Goal: Task Accomplishment & Management: Manage account settings

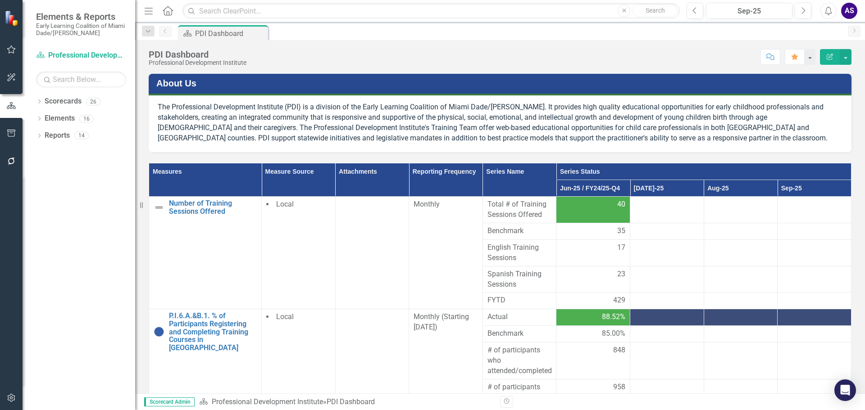
click at [654, 201] on div at bounding box center [667, 205] width 64 height 11
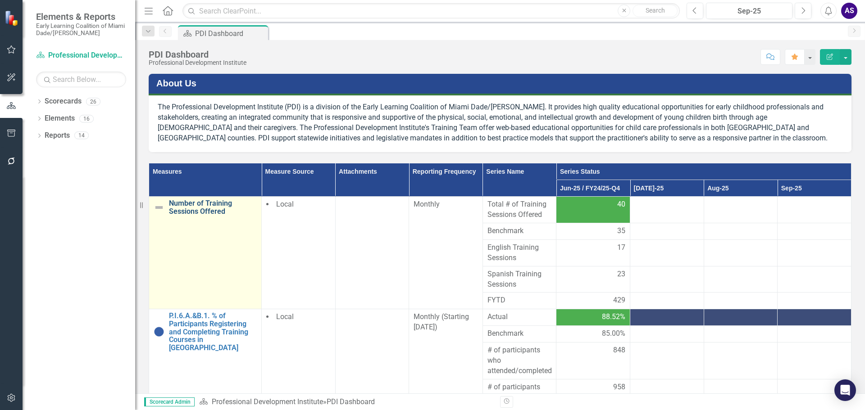
click at [205, 205] on link "Number of Training Sessions Offered" at bounding box center [213, 208] width 88 height 16
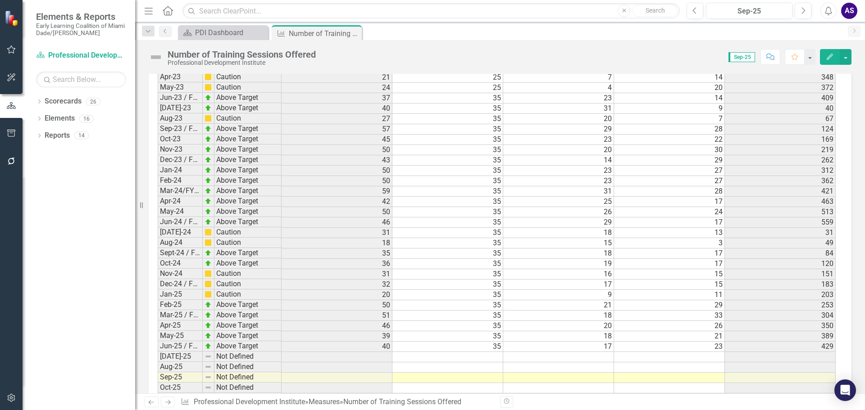
scroll to position [1409, 0]
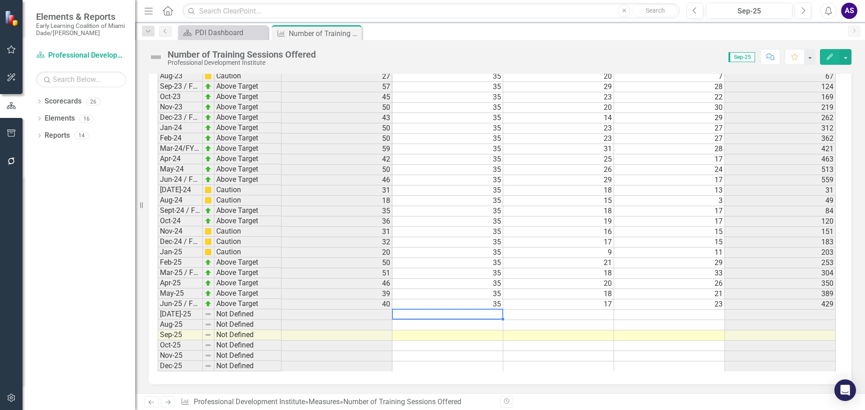
click at [486, 311] on td at bounding box center [447, 315] width 111 height 10
type textarea "35"
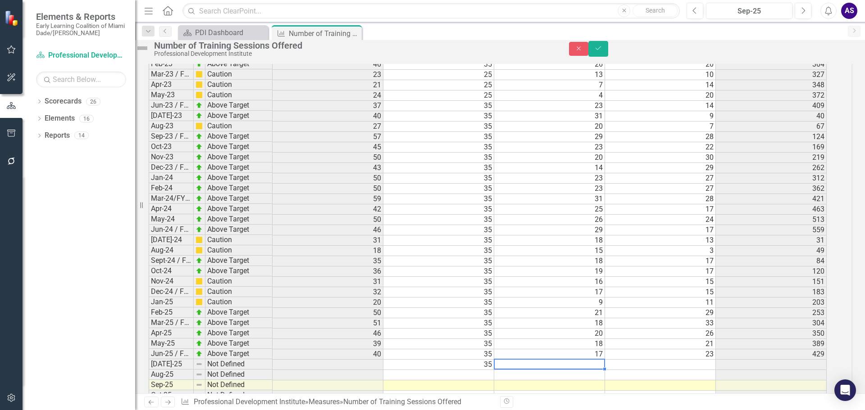
scroll to position [1409, 0]
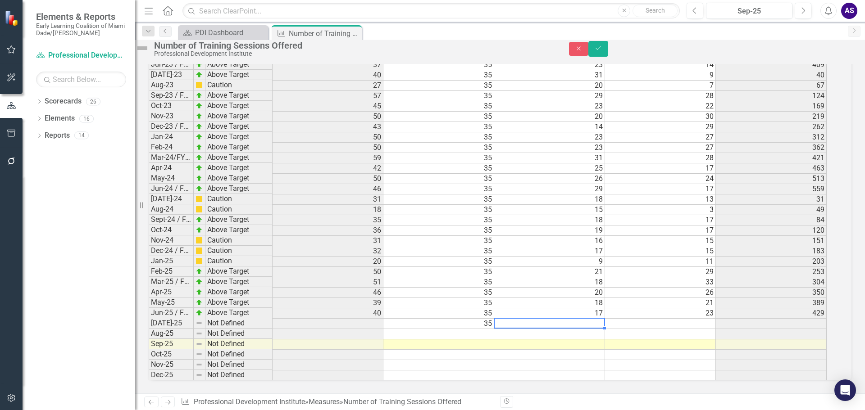
click at [598, 319] on td at bounding box center [549, 324] width 111 height 10
click at [599, 319] on td at bounding box center [549, 324] width 111 height 10
click at [686, 319] on td at bounding box center [660, 324] width 111 height 10
click at [494, 329] on td at bounding box center [438, 334] width 111 height 10
click at [484, 340] on td at bounding box center [438, 345] width 111 height 10
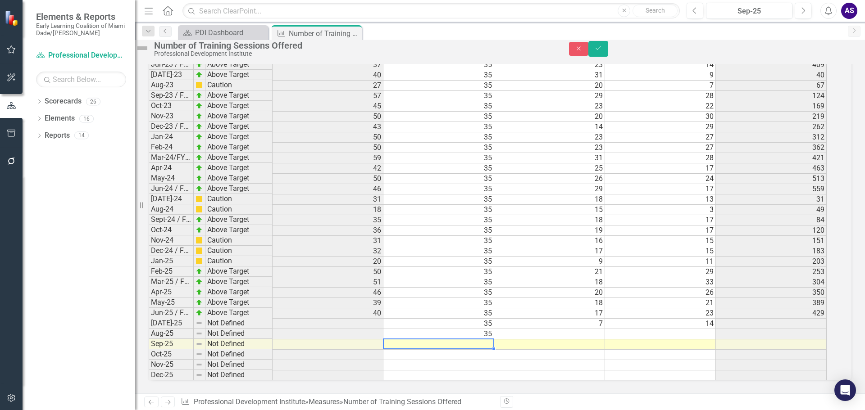
type textarea "35"
click at [605, 329] on td at bounding box center [549, 334] width 111 height 10
click at [708, 329] on td at bounding box center [660, 334] width 111 height 10
click at [600, 329] on td at bounding box center [549, 334] width 111 height 10
click at [592, 340] on td at bounding box center [549, 345] width 111 height 10
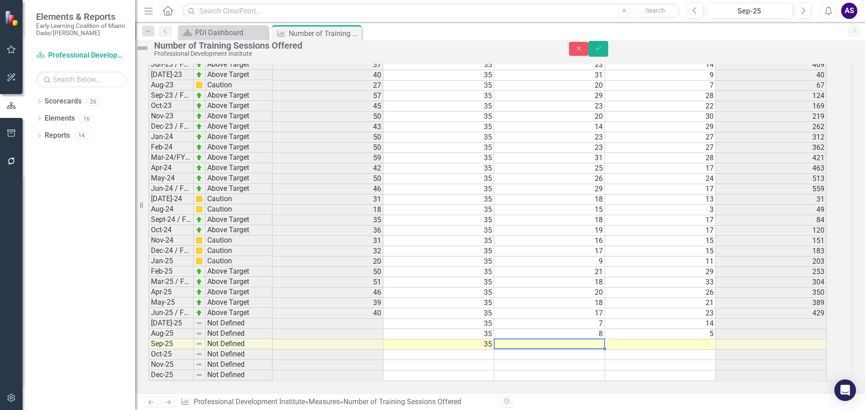
click at [714, 340] on td at bounding box center [660, 345] width 111 height 10
click at [575, 340] on td at bounding box center [549, 345] width 111 height 10
type textarea "5"
click at [608, 49] on button "Save" at bounding box center [598, 49] width 20 height 16
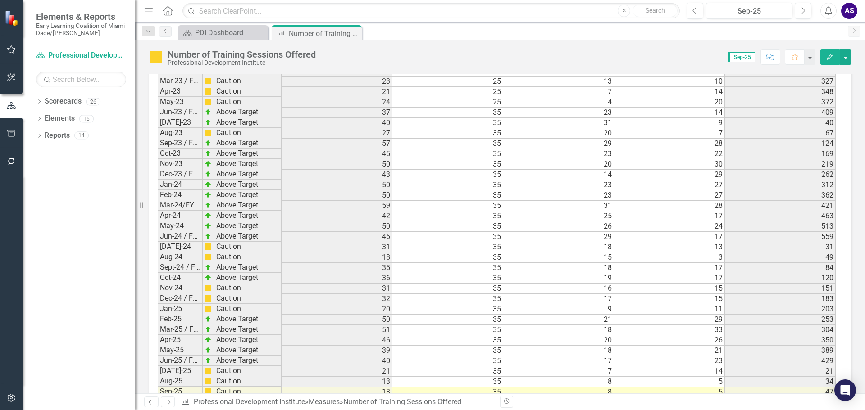
scroll to position [1409, 0]
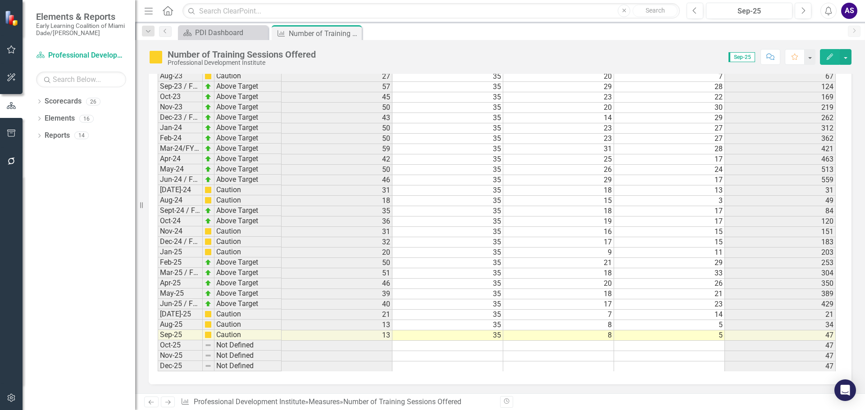
click at [602, 314] on td "7" at bounding box center [558, 315] width 111 height 10
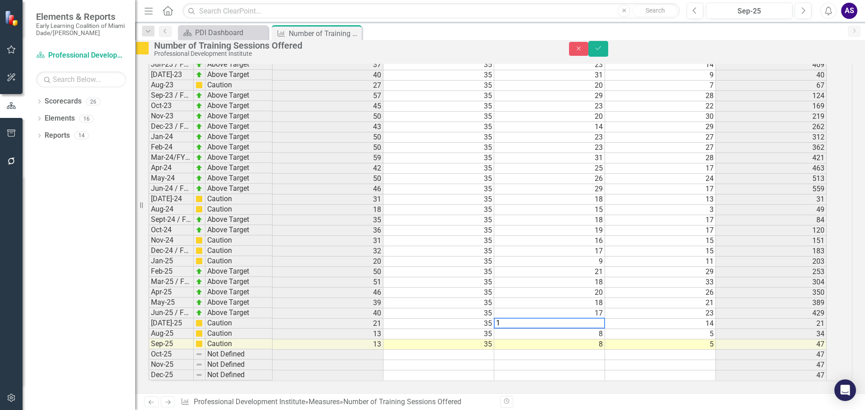
scroll to position [1409, 0]
click at [698, 319] on td "14" at bounding box center [660, 324] width 111 height 10
click at [686, 319] on td "14" at bounding box center [660, 324] width 111 height 10
type textarea "5"
click at [608, 53] on button "Save" at bounding box center [598, 49] width 20 height 16
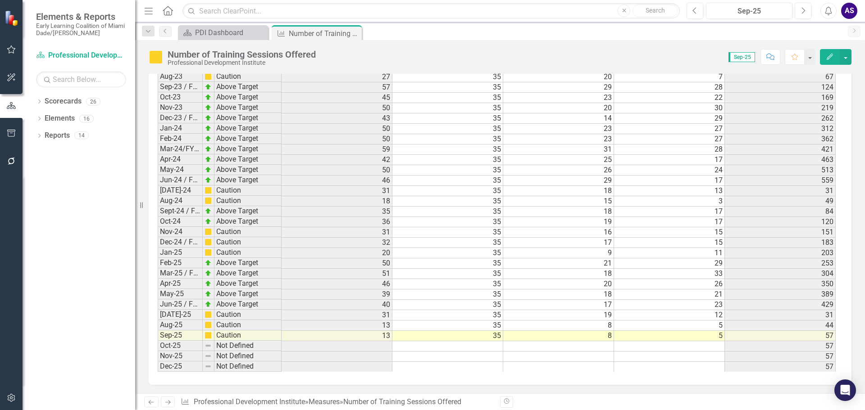
scroll to position [1409, 0]
click at [586, 329] on td "8" at bounding box center [558, 325] width 111 height 10
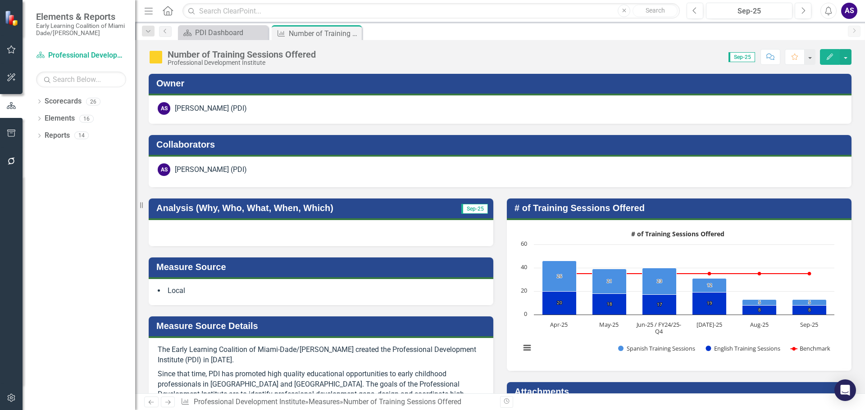
scroll to position [1409, 0]
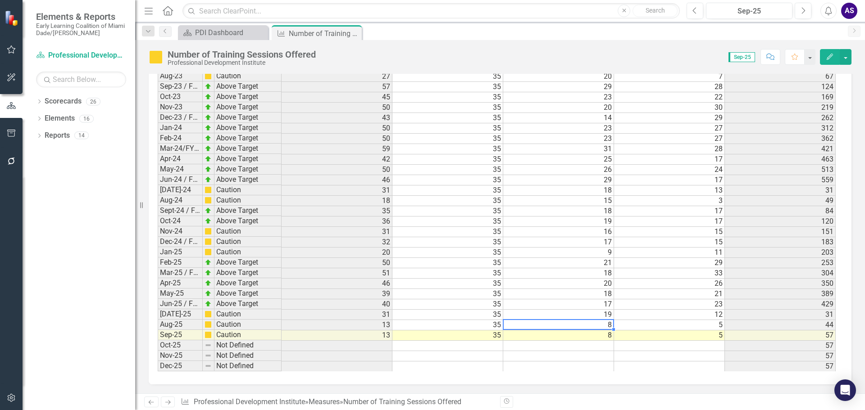
click at [602, 326] on td "8" at bounding box center [558, 325] width 111 height 10
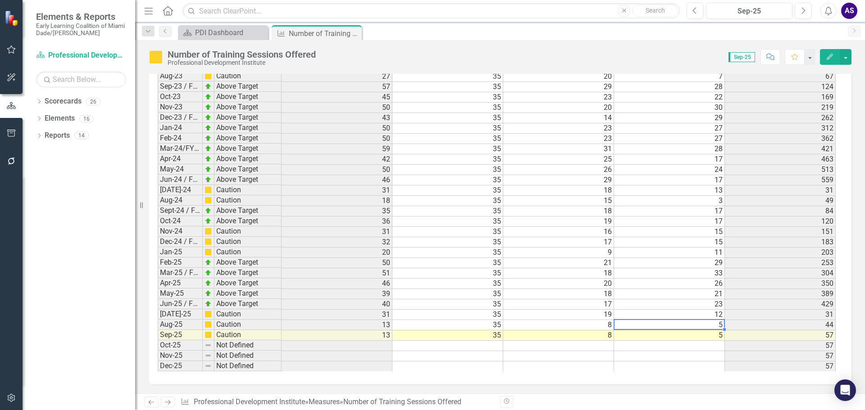
click at [702, 321] on td "5" at bounding box center [669, 325] width 111 height 10
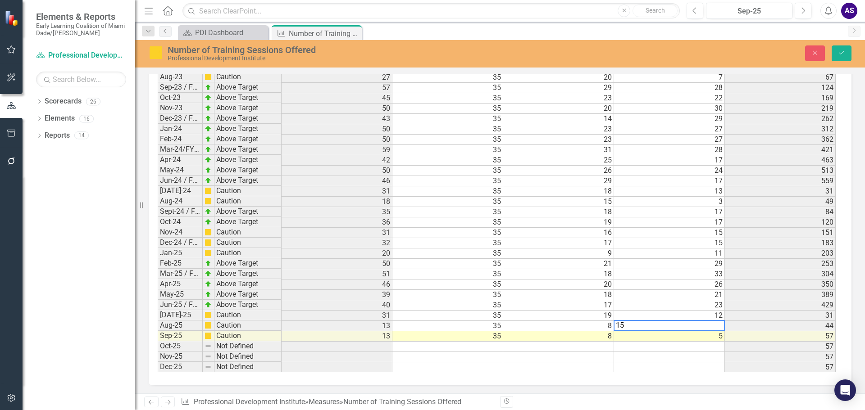
scroll to position [1409, 0]
type textarea "5"
click at [841, 53] on icon "Save" at bounding box center [842, 53] width 8 height 6
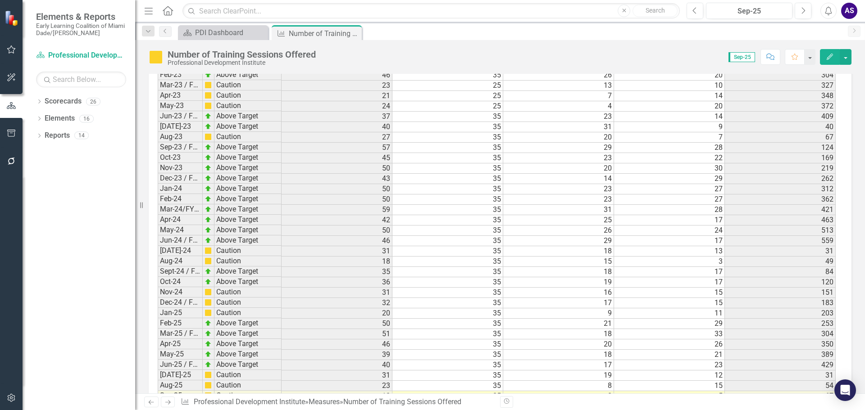
scroll to position [1409, 0]
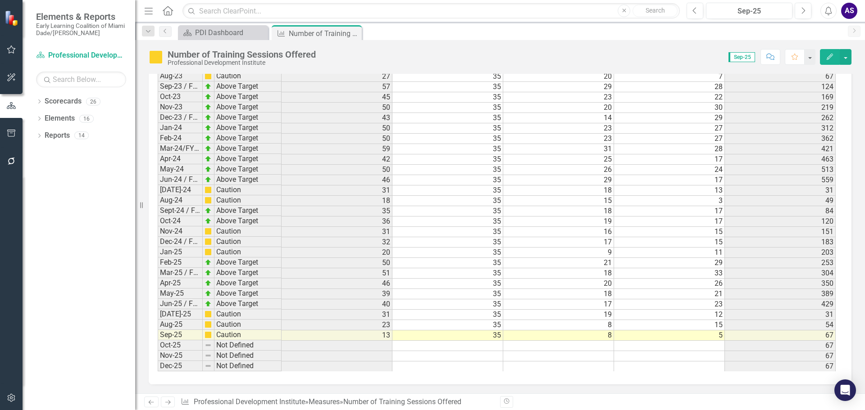
click at [671, 339] on td "5" at bounding box center [669, 336] width 111 height 10
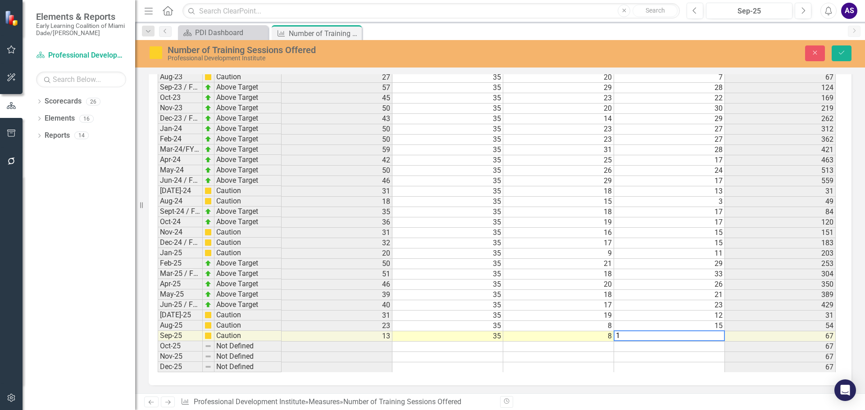
type textarea "19"
click at [839, 52] on icon "Save" at bounding box center [842, 53] width 8 height 6
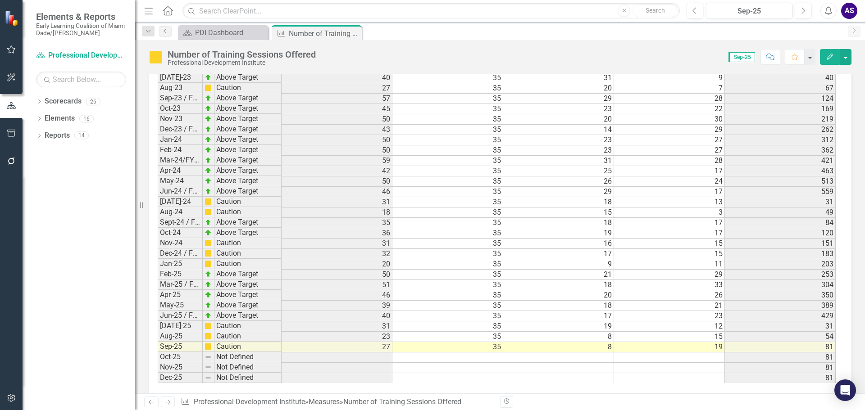
scroll to position [1409, 0]
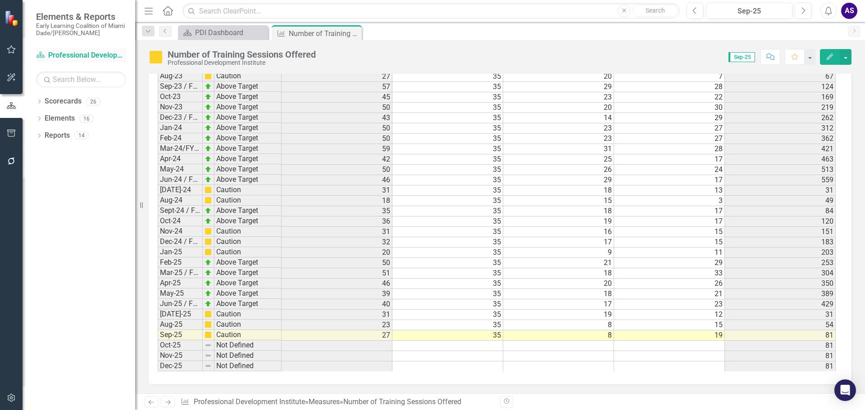
click at [72, 55] on link "Scorecard Professional Development Institute" at bounding box center [81, 55] width 90 height 10
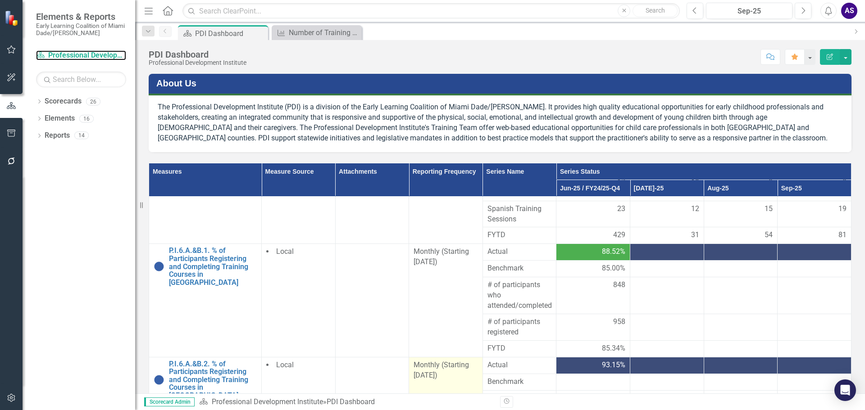
scroll to position [45, 0]
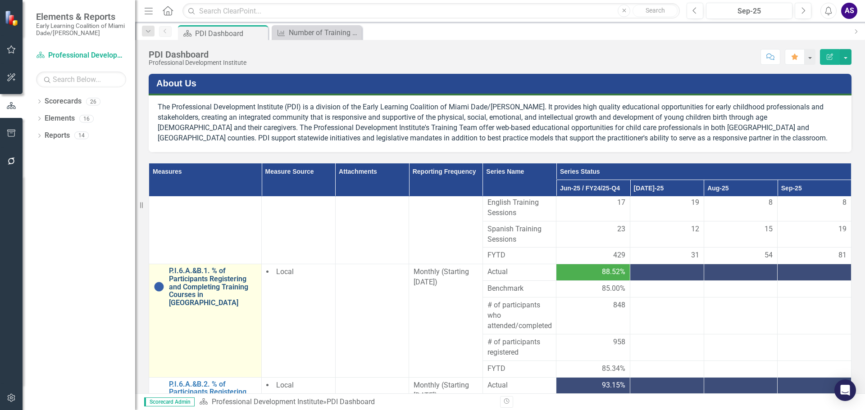
click at [205, 283] on link "P.I.6.A.&B.1. % of Participants Registering and Completing Training Courses in …" at bounding box center [213, 287] width 88 height 40
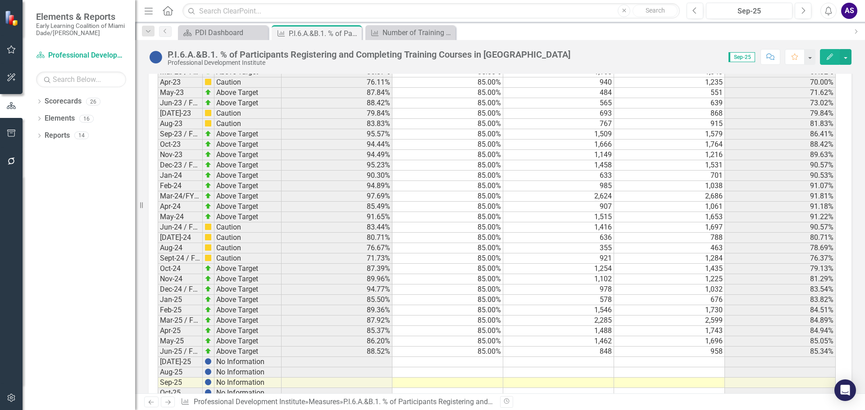
scroll to position [759, 0]
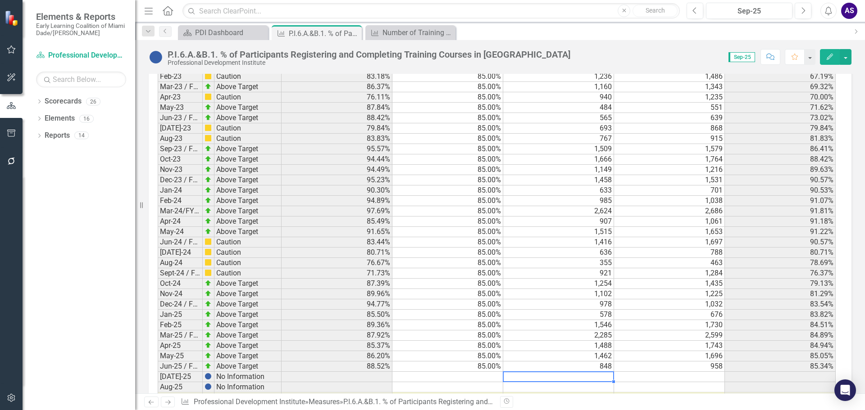
click at [600, 372] on td at bounding box center [558, 377] width 111 height 10
drag, startPoint x: 608, startPoint y: 361, endPoint x: 605, endPoint y: 358, distance: 4.8
click at [608, 372] on td at bounding box center [558, 377] width 111 height 10
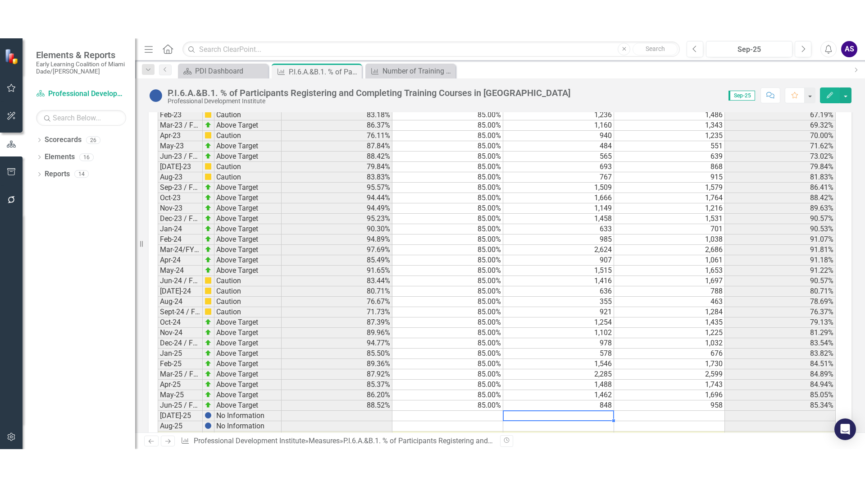
scroll to position [759, 0]
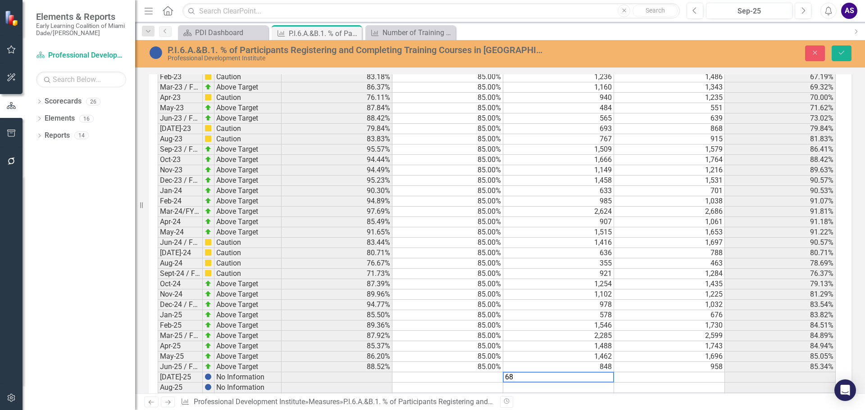
type textarea "681"
click at [158, 354] on div "Period Status Actual Benchmark # of participants who attended/completed # of pa…" at bounding box center [158, 146] width 0 height 578
click at [486, 362] on td "85.00%" at bounding box center [447, 367] width 111 height 10
drag, startPoint x: 487, startPoint y: 359, endPoint x: 486, endPoint y: 382, distance: 23.4
click at [486, 382] on tbody "Jul-21 Below Plan 49.85% 85.00% 341 684 49.85% Aug-21 Below Plan 54.85% 85.00% …" at bounding box center [497, 155] width 678 height 560
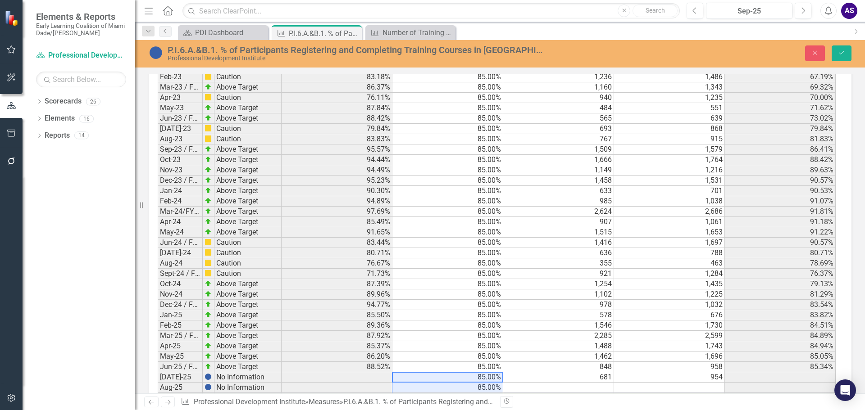
click at [598, 383] on td at bounding box center [558, 388] width 111 height 10
type textarea "916"
click at [703, 383] on td at bounding box center [669, 388] width 111 height 10
click at [577, 393] on td at bounding box center [558, 398] width 111 height 10
click at [605, 393] on td at bounding box center [558, 398] width 111 height 10
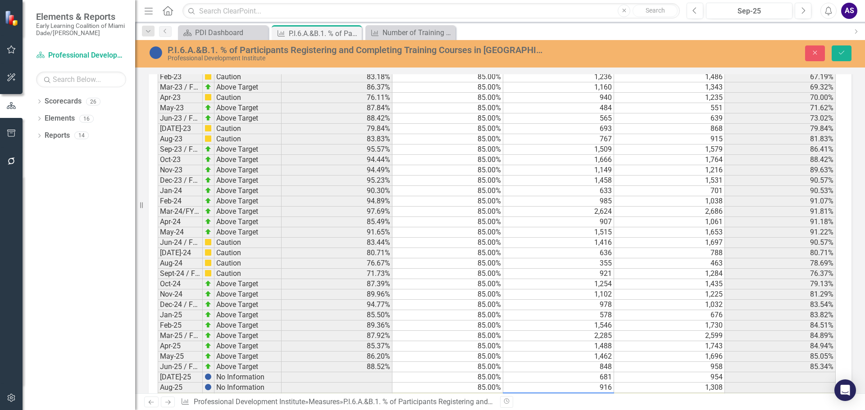
type textarea "681"
click at [711, 393] on td at bounding box center [669, 398] width 111 height 10
type textarea "954"
click at [598, 362] on td "848" at bounding box center [558, 367] width 111 height 10
click at [602, 373] on td "681" at bounding box center [558, 378] width 111 height 10
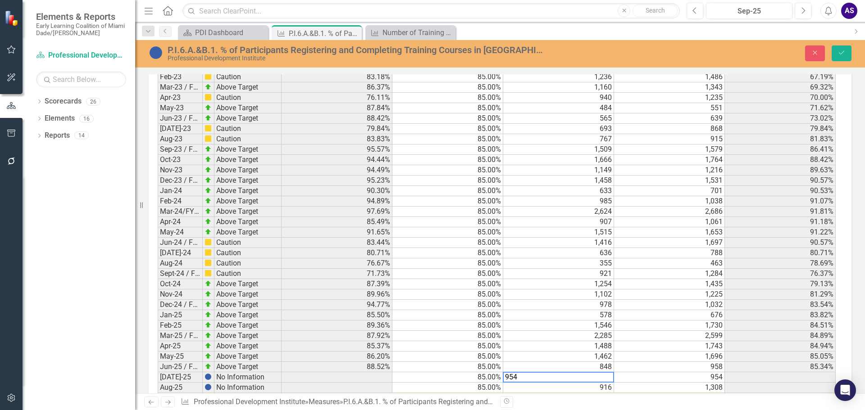
click at [707, 373] on td "954" at bounding box center [669, 378] width 111 height 10
type textarea "1056"
click at [848, 56] on button "Save" at bounding box center [842, 54] width 20 height 16
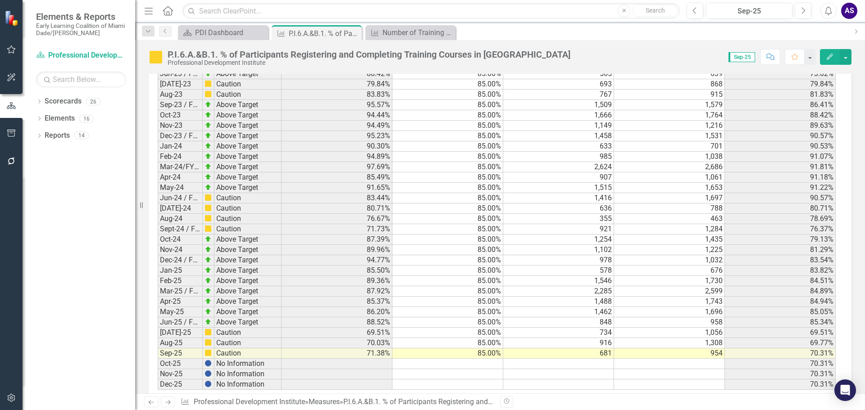
scroll to position [804, 0]
click at [386, 358] on td at bounding box center [337, 363] width 111 height 10
click at [419, 358] on td at bounding box center [447, 363] width 111 height 10
click at [82, 55] on link "Scorecard Professional Development Institute" at bounding box center [81, 55] width 90 height 10
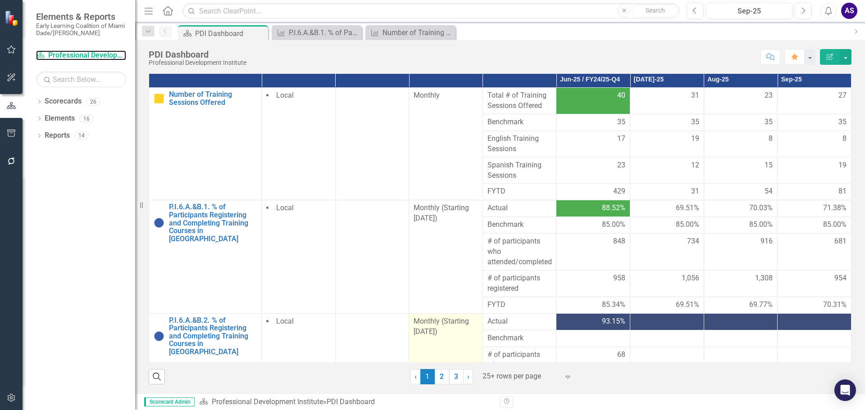
scroll to position [180, 0]
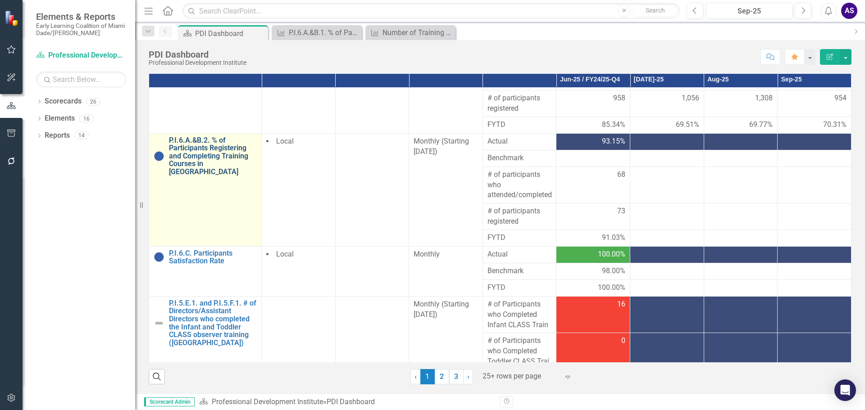
click at [211, 152] on link "P.I.6.A.&B.2. % of Participants Registering and Completing Training Courses in …" at bounding box center [213, 157] width 88 height 40
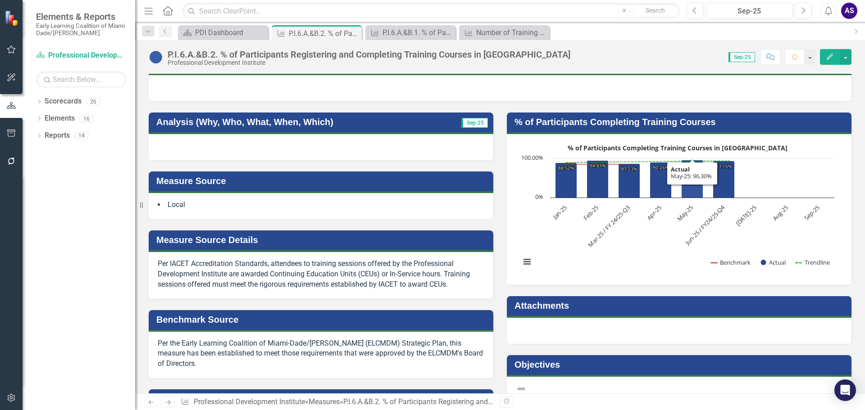
scroll to position [180, 0]
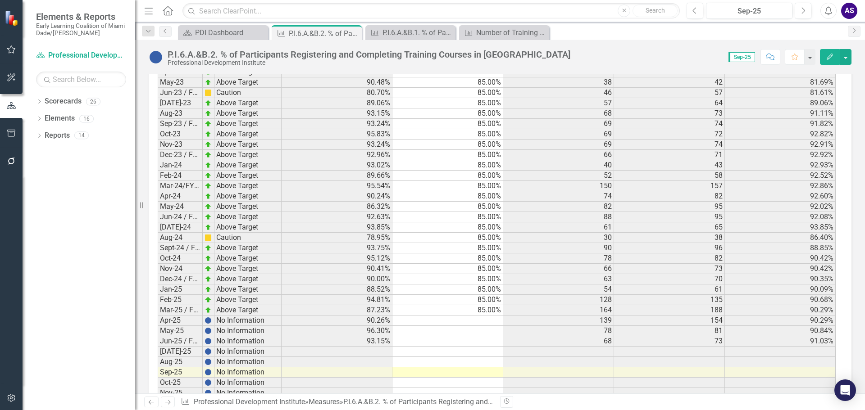
scroll to position [804, 0]
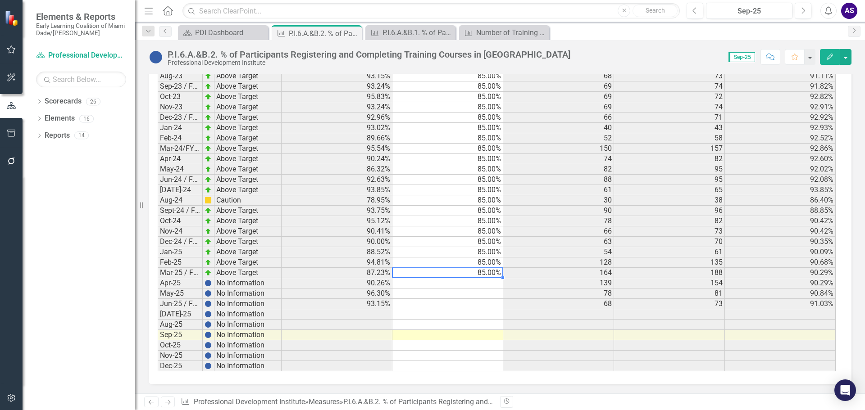
click at [485, 274] on td "85.00%" at bounding box center [447, 273] width 111 height 10
drag, startPoint x: 485, startPoint y: 282, endPoint x: 483, endPoint y: 307, distance: 25.3
click at [483, 307] on tbody "Jul-21 No Information 78.57% 11 14 78.57% Aug-21 No Information 90.00% 18 20 84…" at bounding box center [497, 92] width 678 height 560
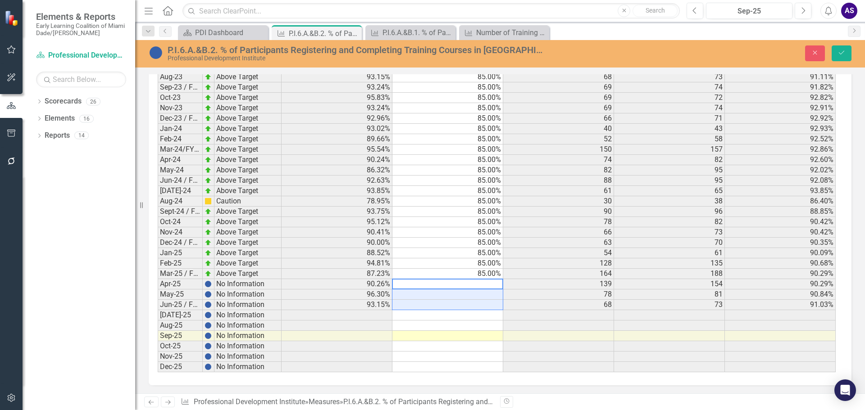
scroll to position [804, 0]
type textarea "85"
click at [489, 271] on td "85.00%" at bounding box center [447, 274] width 111 height 10
drag, startPoint x: 488, startPoint y: 282, endPoint x: 497, endPoint y: 310, distance: 28.9
click at [487, 303] on tbody "Jul-21 No Information 78.57% 11 14 78.57% Aug-21 No Information 90.00% 18 20 84…" at bounding box center [497, 92] width 678 height 560
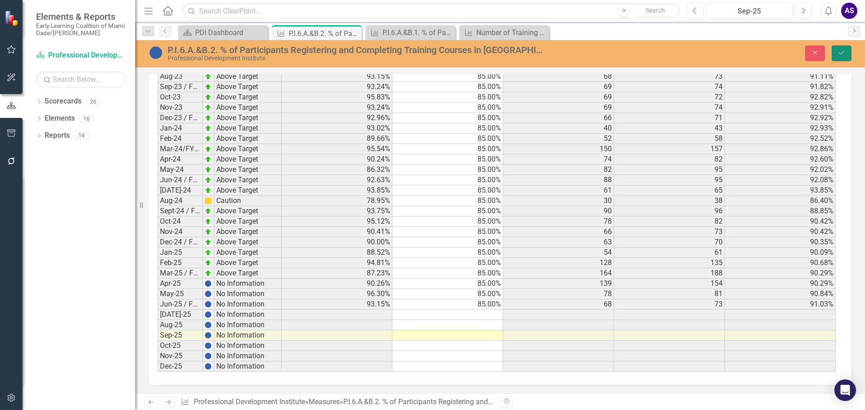
click at [839, 49] on button "Save" at bounding box center [842, 54] width 20 height 16
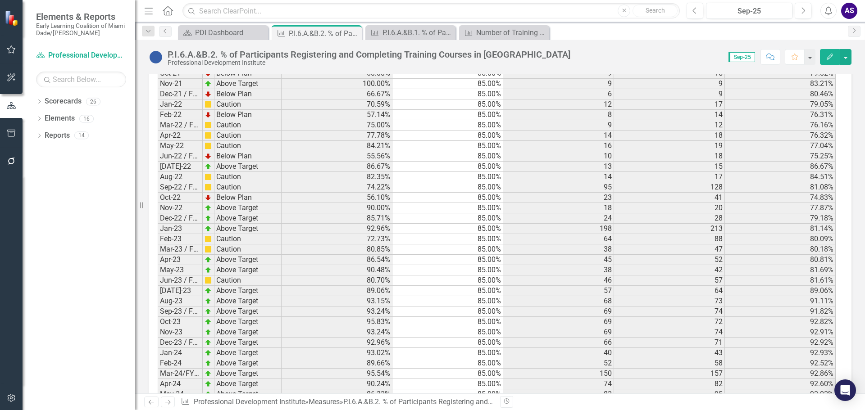
scroll to position [804, 0]
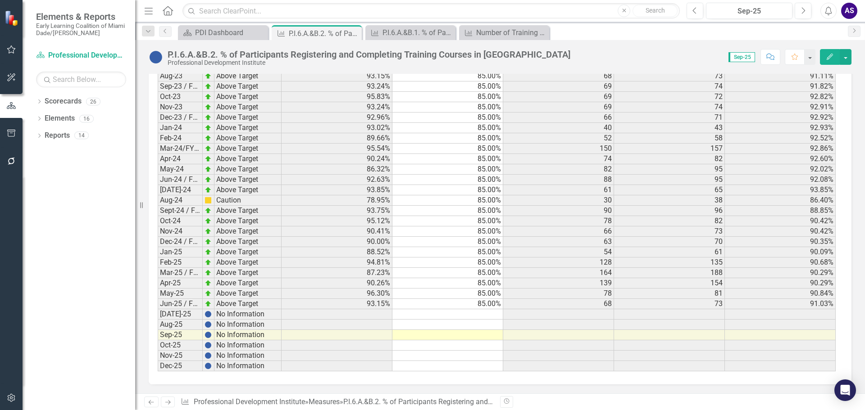
click at [494, 304] on td "85.00%" at bounding box center [447, 304] width 111 height 10
drag, startPoint x: 477, startPoint y: 312, endPoint x: 474, endPoint y: 337, distance: 24.5
click at [476, 337] on tbody "Jul-21 No Information 78.57% 11 14 78.57% Aug-21 No Information 90.00% 18 20 84…" at bounding box center [497, 92] width 678 height 560
type textarea "85"
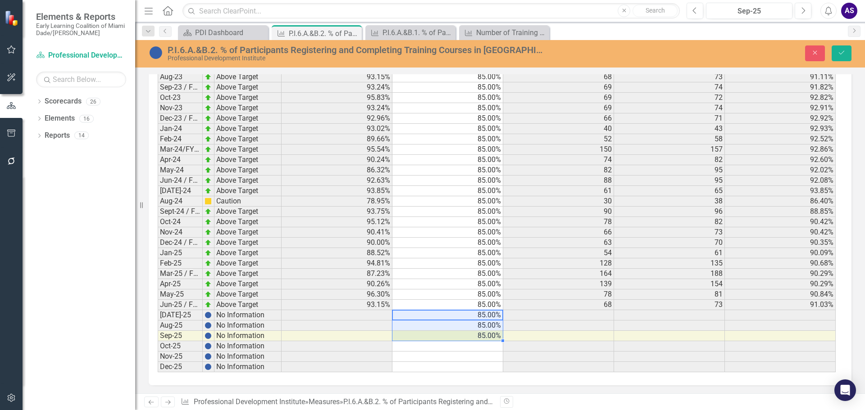
scroll to position [804, 0]
click at [599, 314] on td at bounding box center [558, 315] width 111 height 10
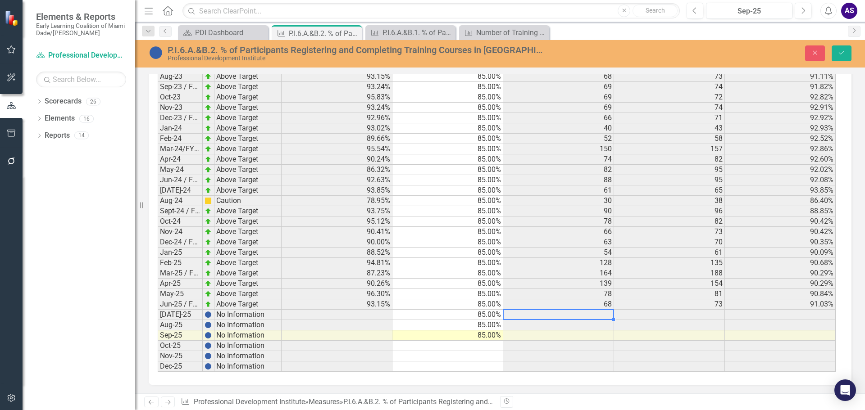
click at [596, 315] on td at bounding box center [558, 315] width 111 height 10
click at [158, 320] on div "Period Status Actual Benchmark # of participants who attended/completed # of pa…" at bounding box center [158, 83] width 0 height 578
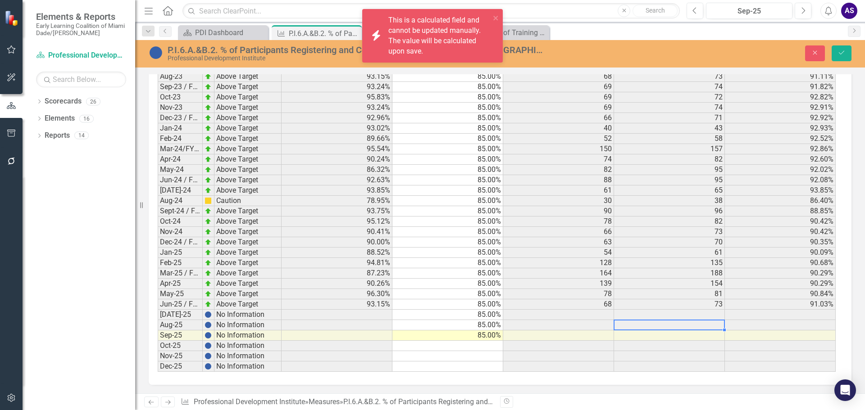
click at [158, 310] on div "Period Status Actual Benchmark # of participants who attended/completed # of pa…" at bounding box center [158, 83] width 0 height 578
click at [604, 315] on td at bounding box center [558, 315] width 111 height 10
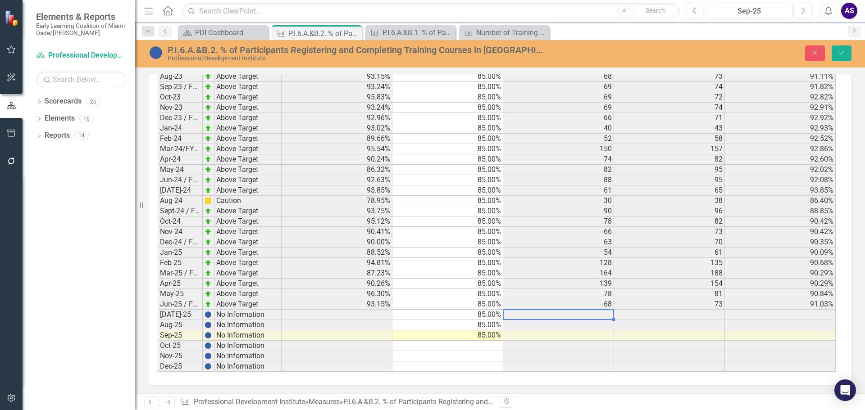
click at [597, 328] on td at bounding box center [558, 325] width 111 height 10
click at [66, 55] on link "Scorecard Professional Development Institute" at bounding box center [81, 55] width 90 height 10
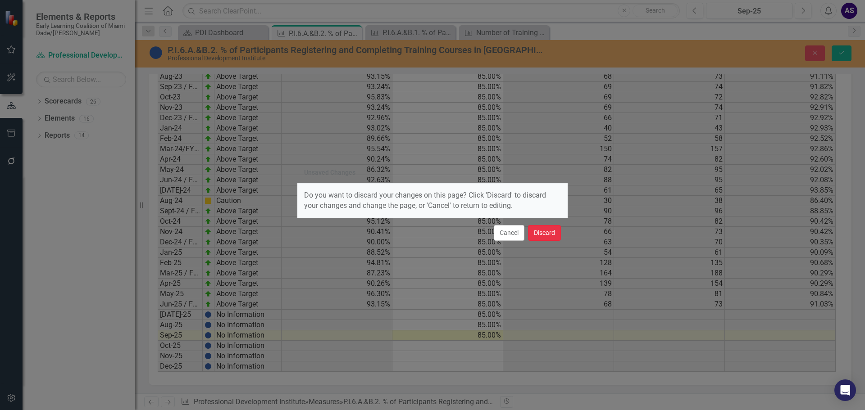
click at [539, 233] on button "Discard" at bounding box center [544, 233] width 33 height 16
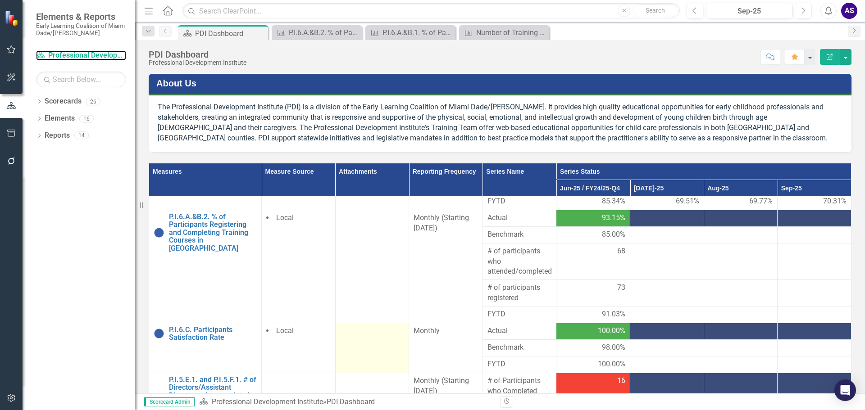
scroll to position [315, 0]
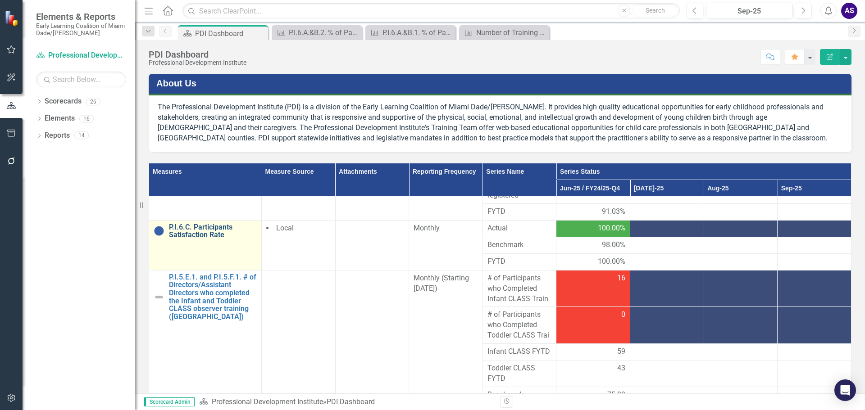
click at [199, 232] on link "P.I.6.C. Participants Satisfaction Rate" at bounding box center [213, 231] width 88 height 16
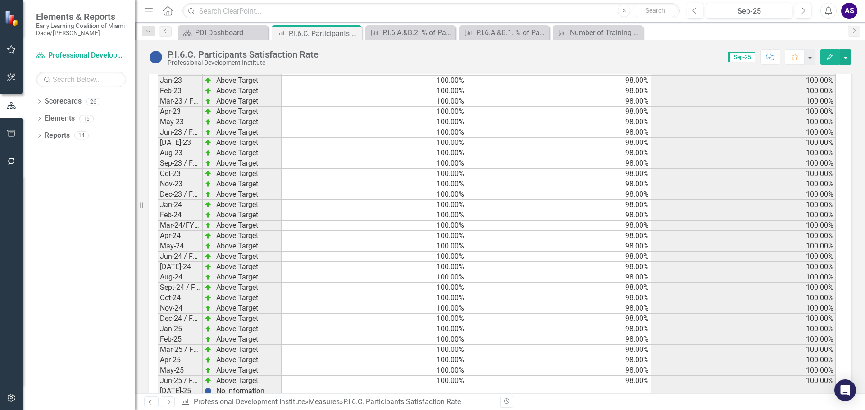
scroll to position [1274, 0]
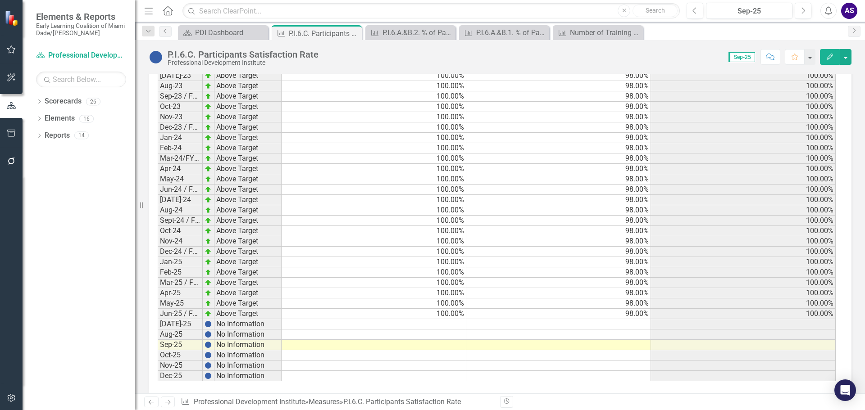
click at [623, 309] on td "98.00%" at bounding box center [558, 314] width 185 height 10
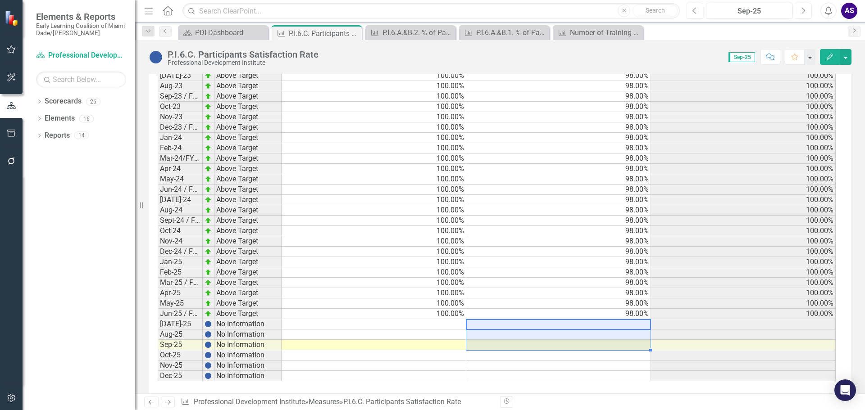
drag, startPoint x: 629, startPoint y: 316, endPoint x: 629, endPoint y: 331, distance: 15.3
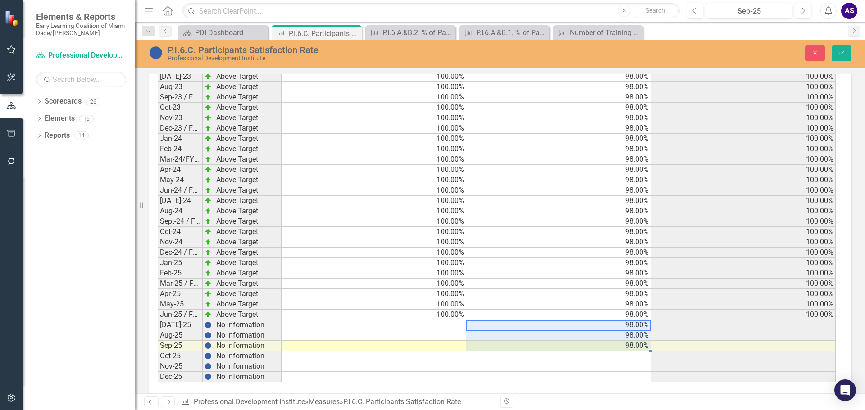
scroll to position [1274, 0]
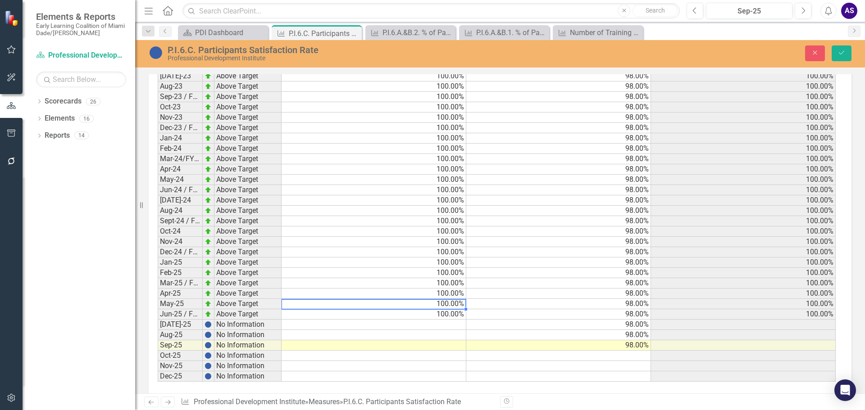
click at [440, 310] on td "100.00%" at bounding box center [374, 315] width 185 height 10
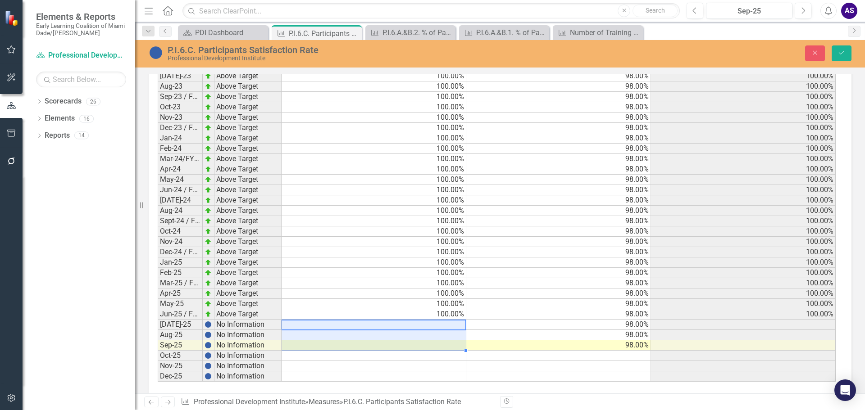
drag, startPoint x: 452, startPoint y: 314, endPoint x: 448, endPoint y: 337, distance: 23.0
type textarea "100"
click at [840, 54] on icon "submit" at bounding box center [841, 53] width 5 height 4
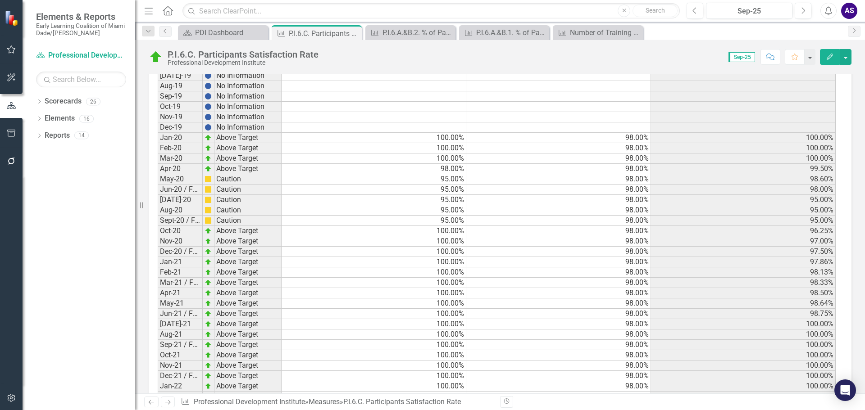
scroll to position [676, 0]
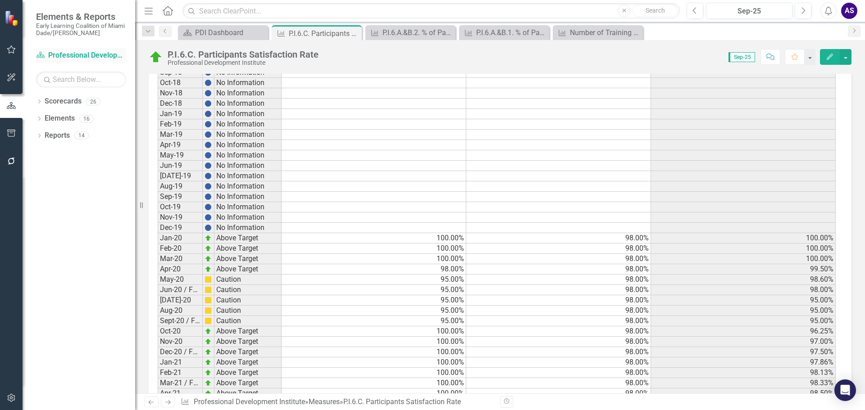
click at [68, 56] on link "Scorecard Professional Development Institute" at bounding box center [81, 55] width 90 height 10
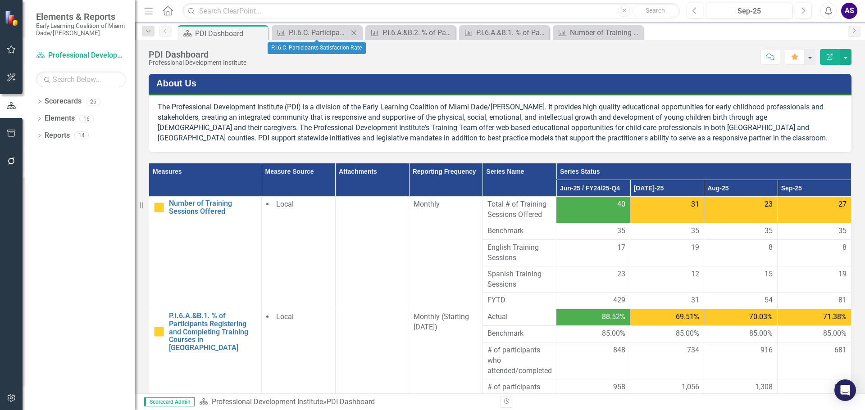
click at [354, 29] on icon "Close" at bounding box center [353, 32] width 9 height 7
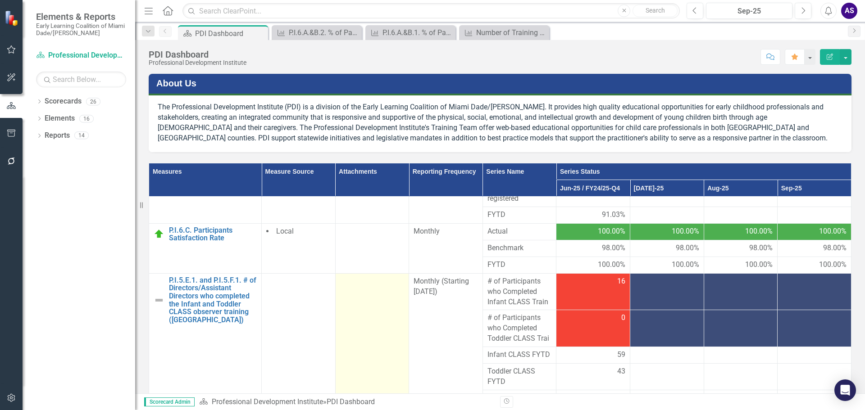
scroll to position [311, 0]
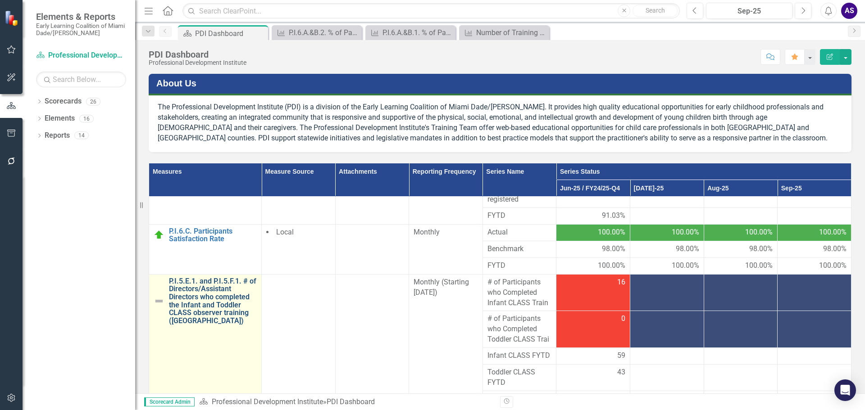
click at [199, 285] on link "P.I.5.E.1. and P.I.5.F.1. # of Directors/Assistant Directors who completed the …" at bounding box center [213, 302] width 88 height 48
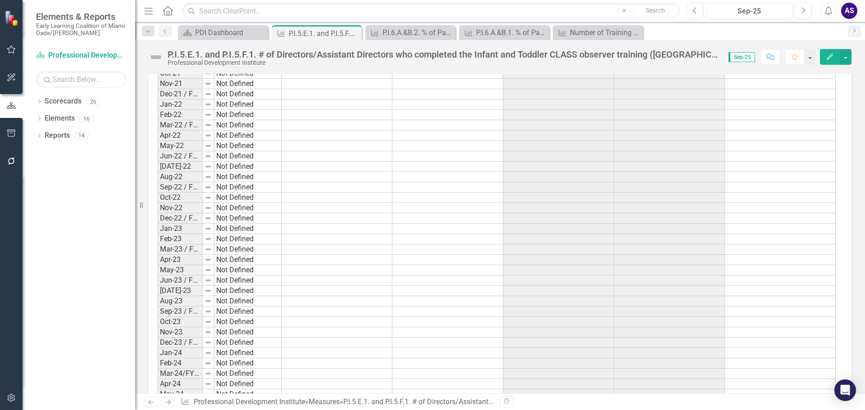
scroll to position [812, 0]
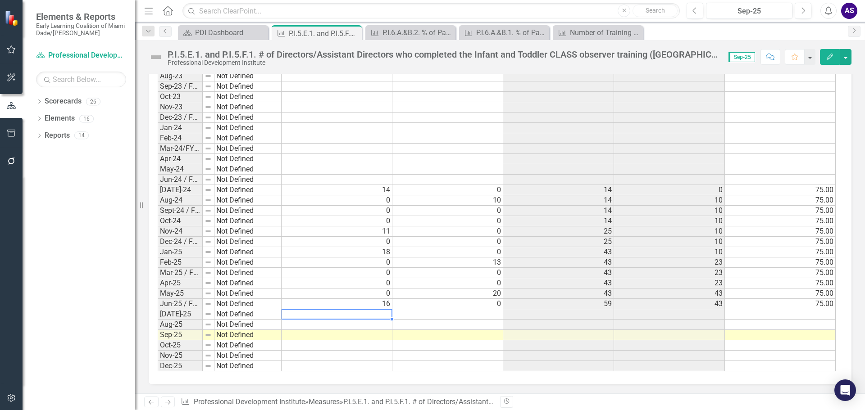
click at [377, 314] on td at bounding box center [337, 315] width 111 height 10
click at [387, 336] on td at bounding box center [337, 335] width 111 height 10
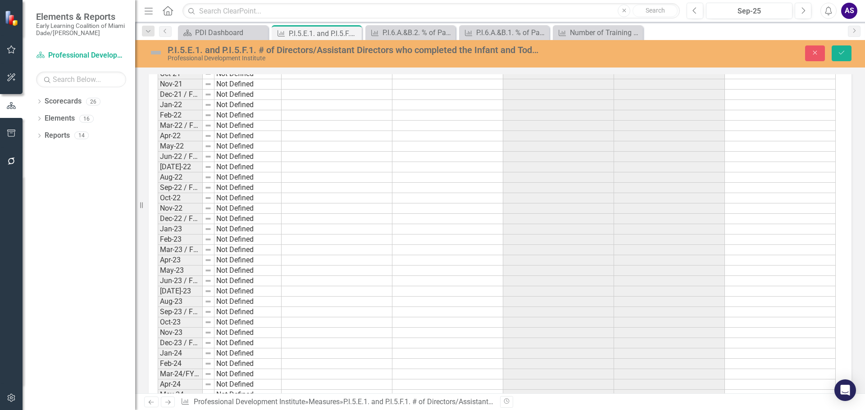
scroll to position [812, 0]
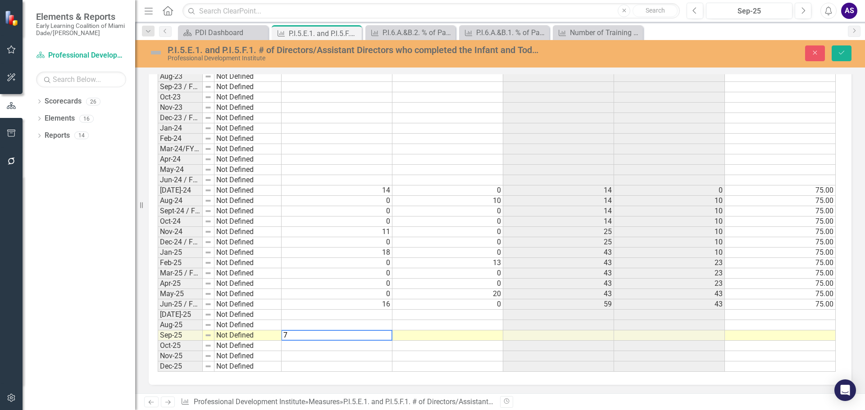
type textarea "7"
click at [494, 338] on td at bounding box center [447, 336] width 111 height 10
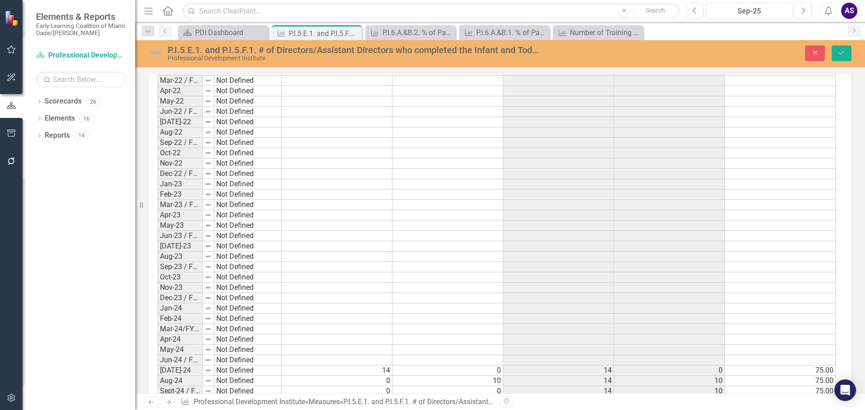
scroll to position [813, 0]
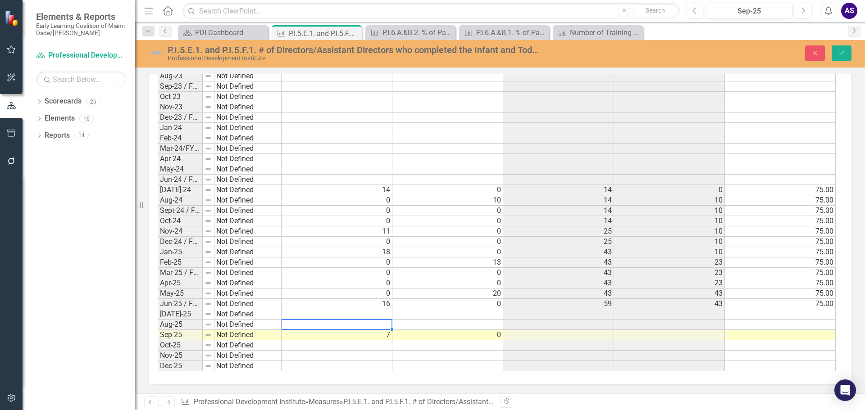
drag, startPoint x: 385, startPoint y: 324, endPoint x: 397, endPoint y: 323, distance: 11.8
click at [385, 324] on td at bounding box center [337, 325] width 111 height 10
type textarea "0"
click at [478, 322] on td at bounding box center [447, 325] width 111 height 10
type textarea "0"
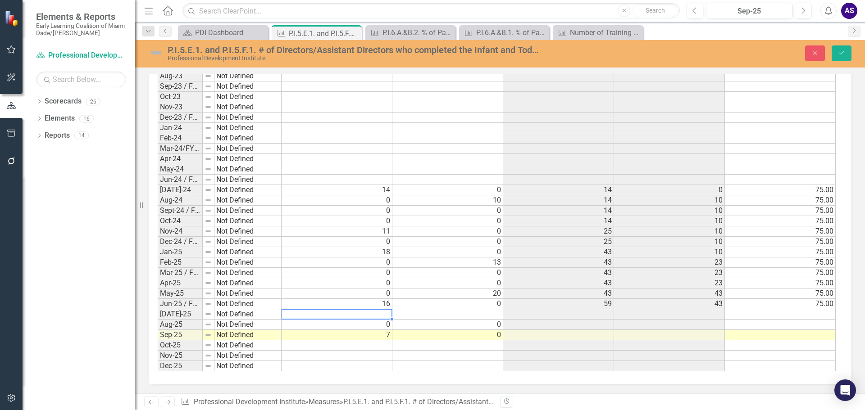
click at [374, 311] on td at bounding box center [337, 315] width 111 height 10
click at [378, 316] on td at bounding box center [337, 315] width 111 height 10
click at [485, 312] on td at bounding box center [447, 315] width 111 height 10
type textarea "2"
type textarea "11"
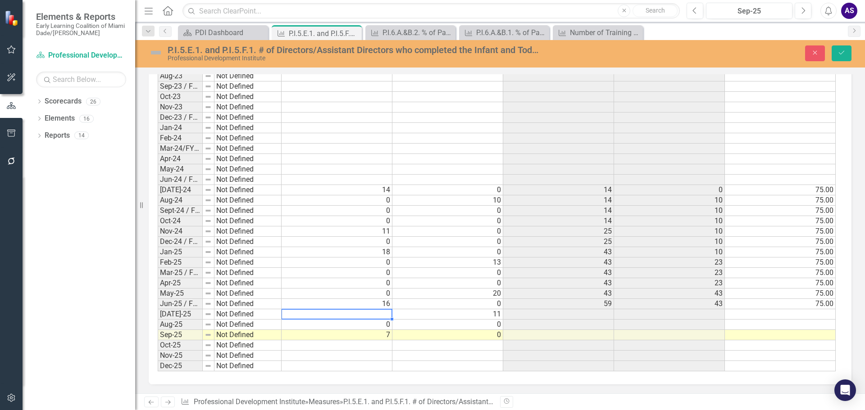
click at [372, 312] on td at bounding box center [337, 315] width 111 height 10
type textarea "11"
click at [844, 52] on icon "Save" at bounding box center [842, 53] width 8 height 6
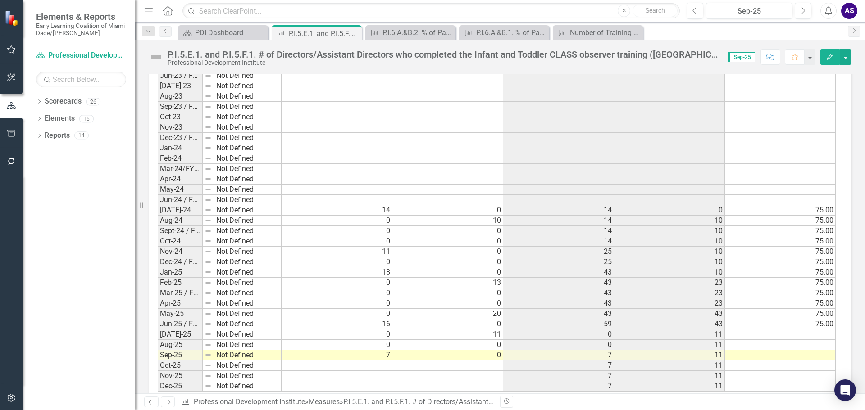
scroll to position [812, 0]
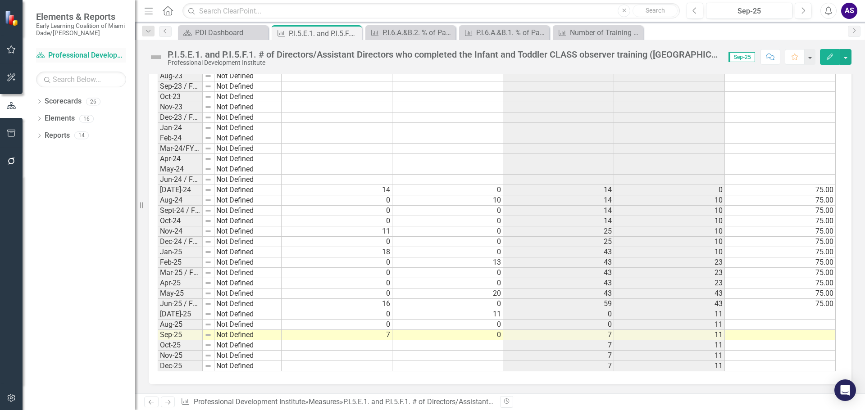
click at [97, 56] on link "Scorecard Professional Development Institute" at bounding box center [81, 55] width 90 height 10
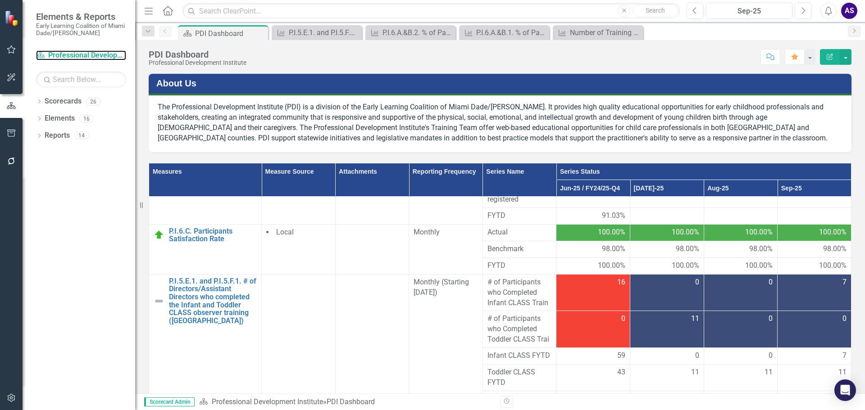
scroll to position [401, 0]
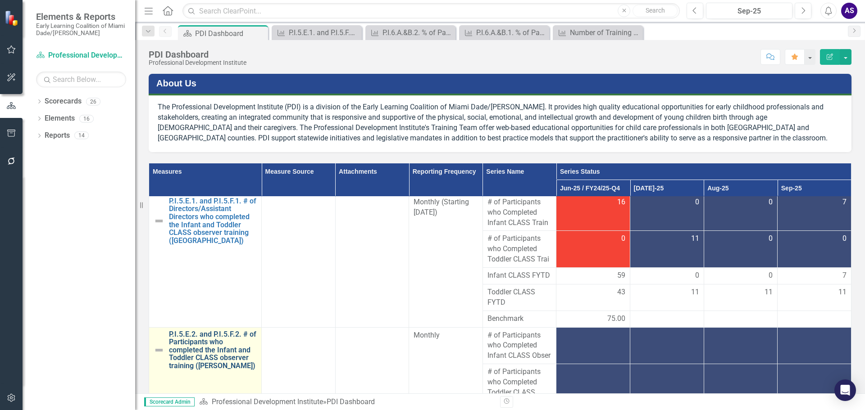
click at [198, 340] on link "P.I.5.E.2. and P.I.5.F.2. # of Participants who completed the Infant and Toddle…" at bounding box center [213, 351] width 88 height 40
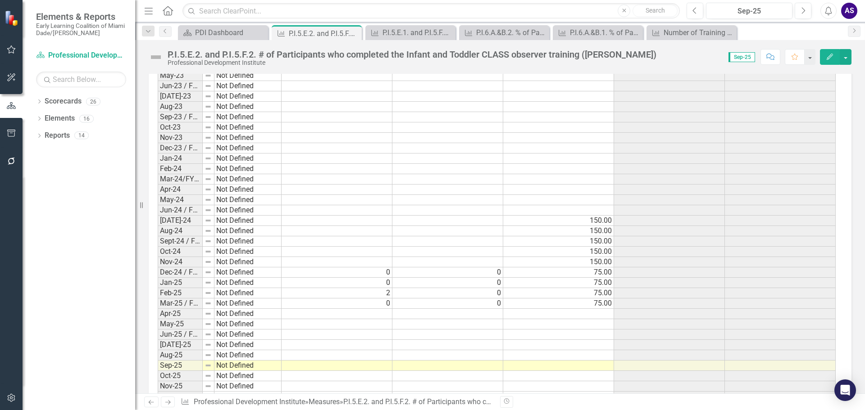
scroll to position [1247, 0]
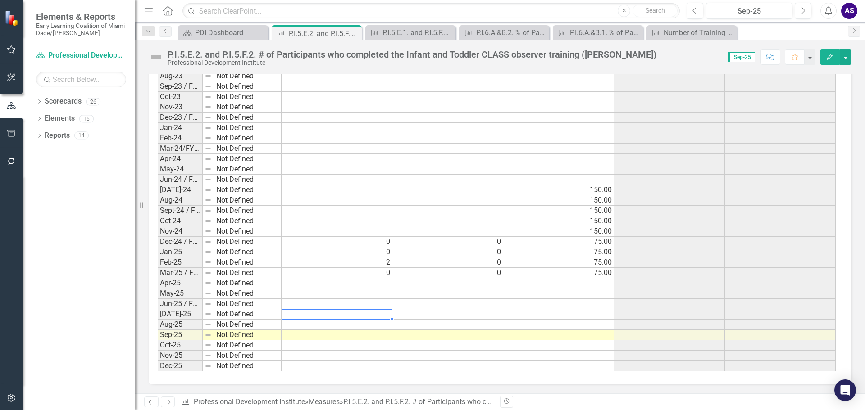
click at [383, 313] on td at bounding box center [337, 315] width 111 height 10
click at [491, 315] on td at bounding box center [447, 315] width 111 height 10
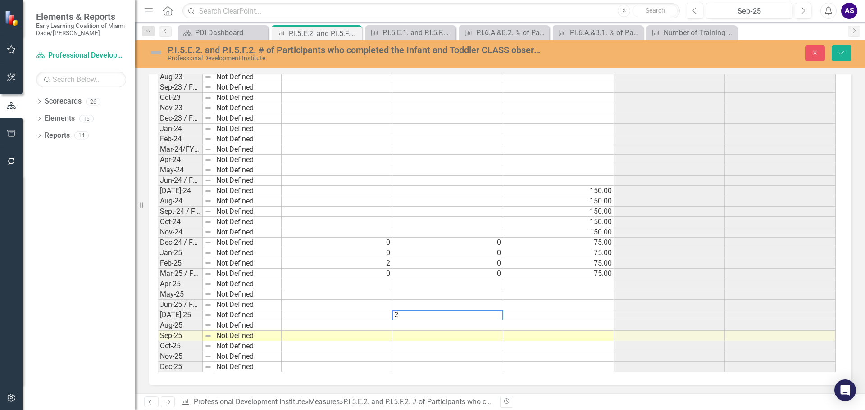
scroll to position [1248, 0]
type textarea "2"
click at [360, 316] on td at bounding box center [337, 315] width 111 height 10
type textarea "0"
click at [349, 336] on td at bounding box center [337, 336] width 111 height 10
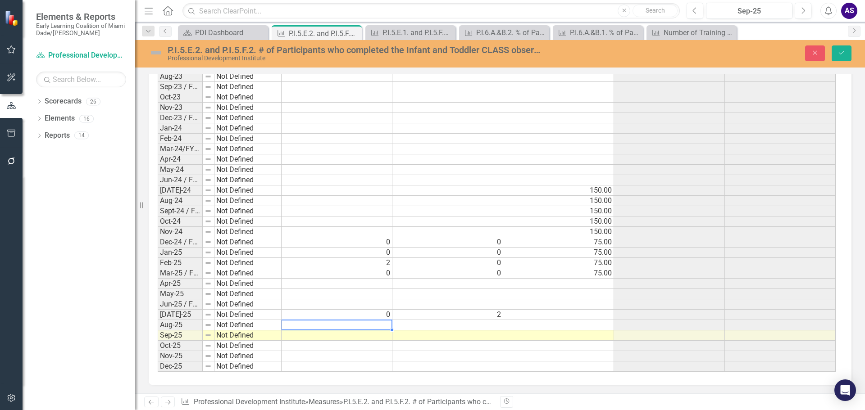
click at [355, 325] on td at bounding box center [337, 325] width 111 height 10
type textarea "0"
click at [459, 326] on td at bounding box center [447, 325] width 111 height 10
type textarea "0"
click at [373, 335] on td at bounding box center [337, 336] width 111 height 10
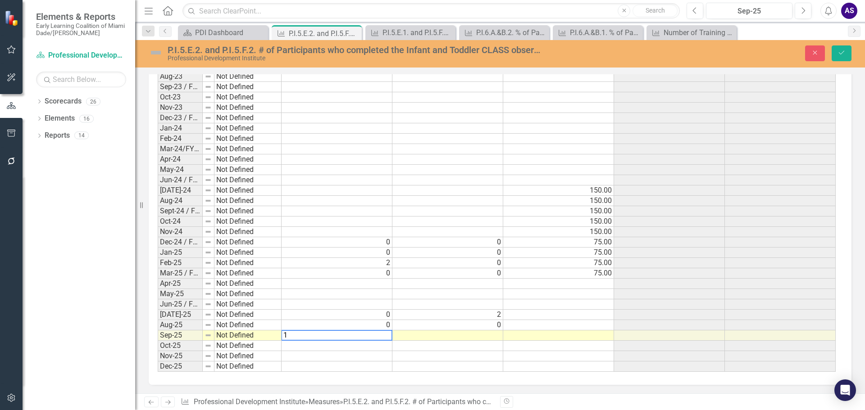
type textarea "1"
click at [478, 336] on td at bounding box center [447, 336] width 111 height 10
type textarea "0"
click at [496, 312] on td "2" at bounding box center [447, 315] width 111 height 10
click at [386, 333] on td "1" at bounding box center [337, 336] width 111 height 10
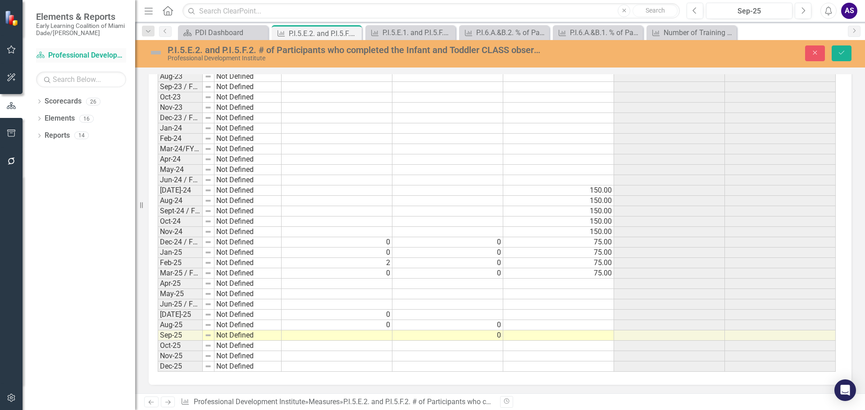
click at [64, 53] on link "Scorecard Professional Development Institute" at bounding box center [81, 55] width 90 height 10
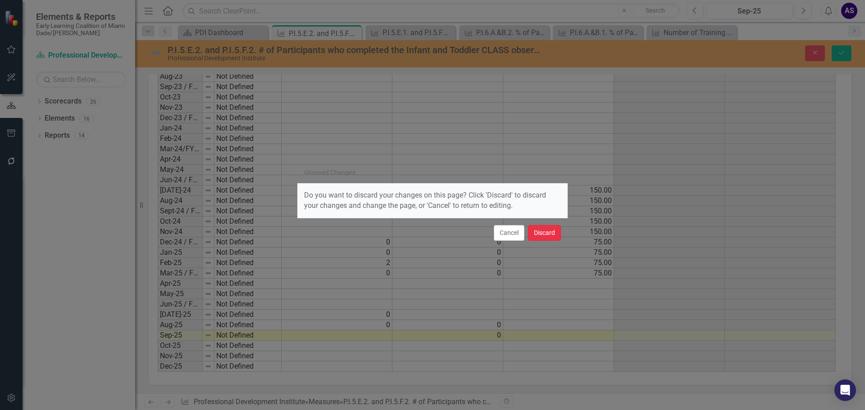
click at [547, 237] on button "Discard" at bounding box center [544, 233] width 33 height 16
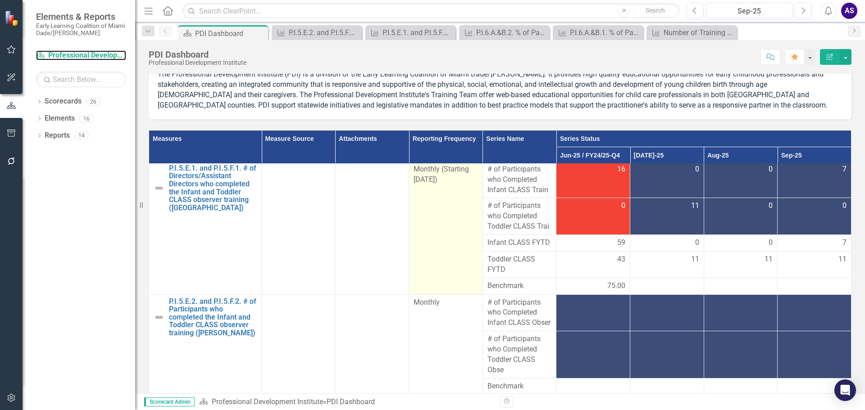
scroll to position [109, 0]
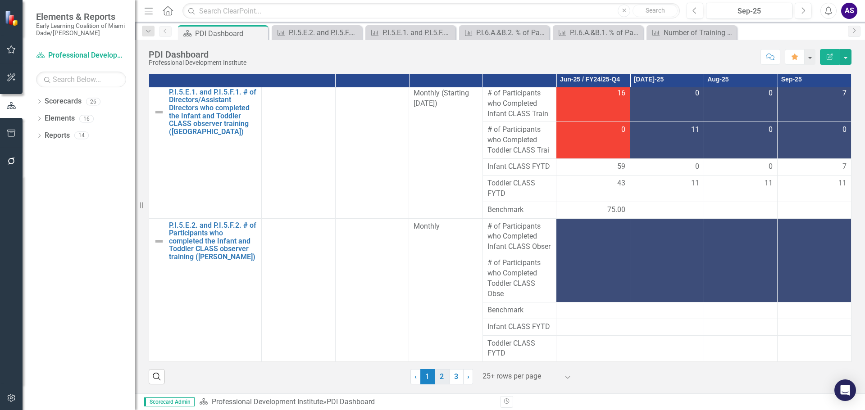
click at [439, 377] on link "2" at bounding box center [442, 376] width 14 height 15
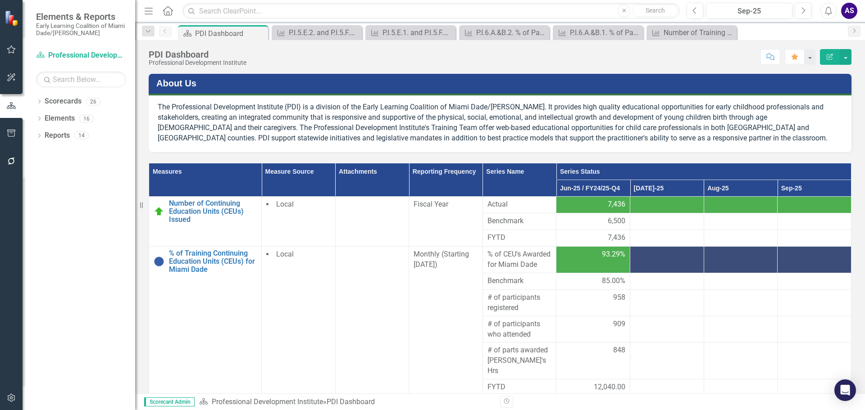
scroll to position [109, 0]
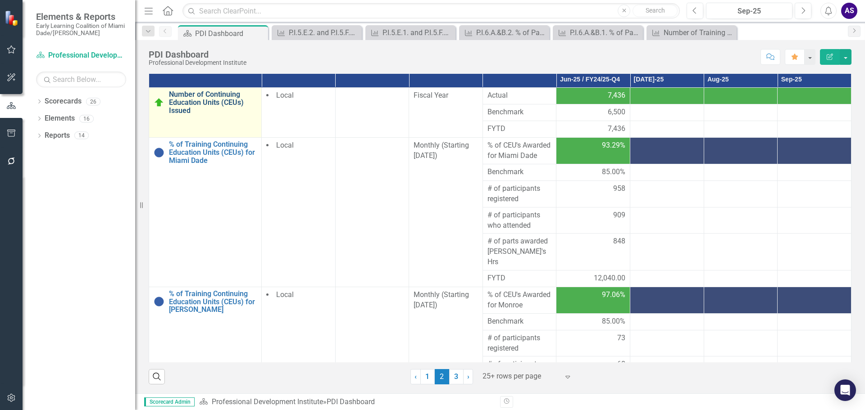
click at [203, 101] on link "Number of Continuing Education Units (CEUs) Issued" at bounding box center [213, 103] width 88 height 24
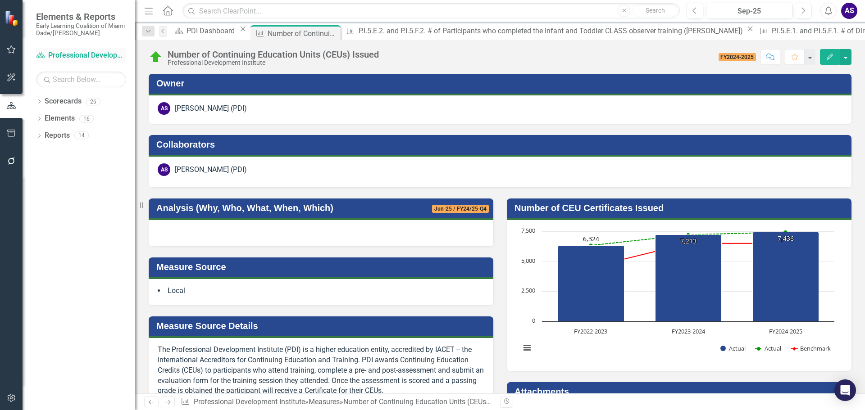
click at [89, 54] on link "Scorecard Professional Development Institute" at bounding box center [81, 55] width 90 height 10
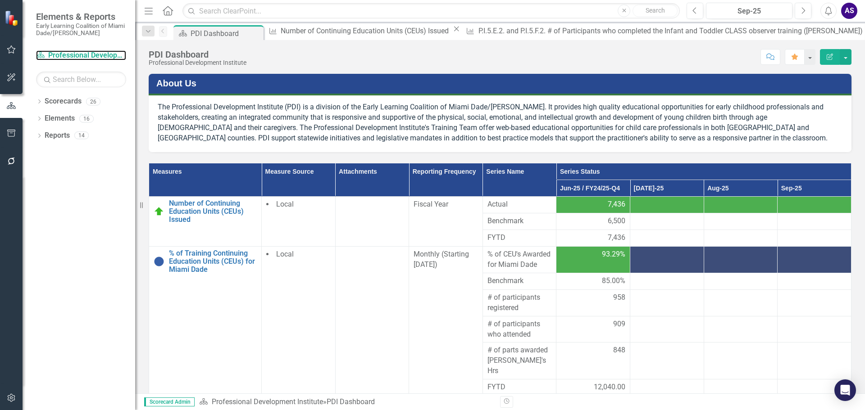
scroll to position [90, 0]
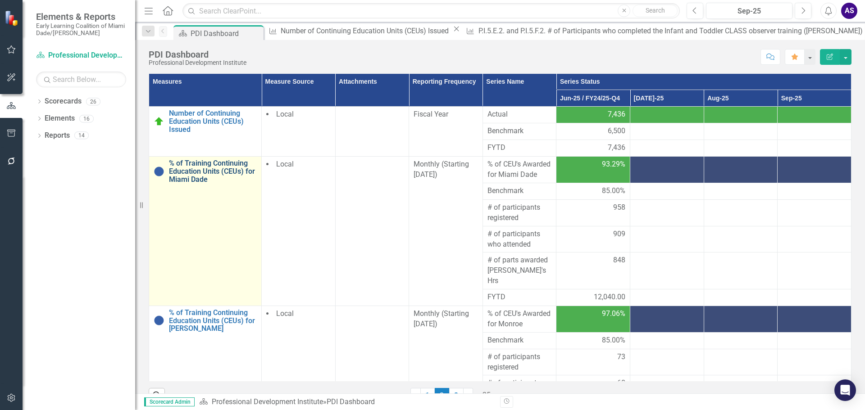
click at [183, 170] on link "% of Training Continuing Education Units (CEUs) for Miami Dade" at bounding box center [213, 172] width 88 height 24
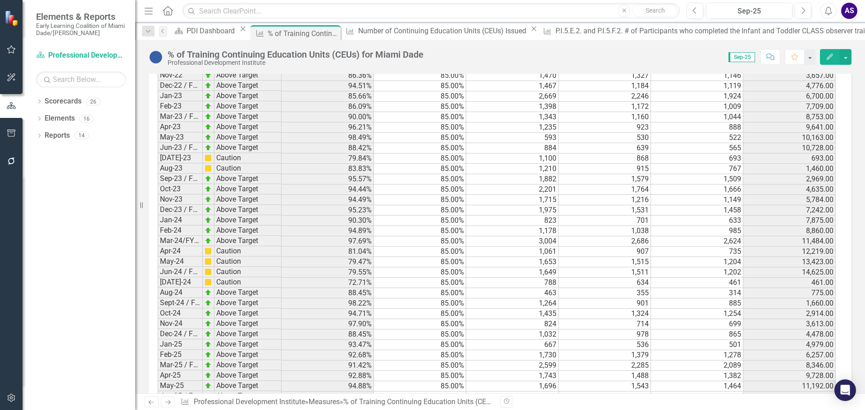
scroll to position [813, 0]
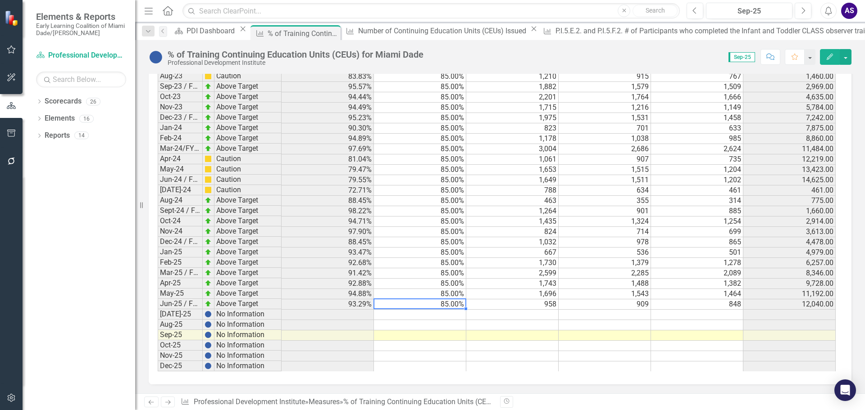
click at [449, 304] on td "85.00%" at bounding box center [420, 305] width 92 height 10
drag, startPoint x: 449, startPoint y: 314, endPoint x: 450, endPoint y: 337, distance: 23.4
click at [450, 337] on tbody "Jul-21 Above Target 87.39% 85.00% 684 341 298 298.00 Aug-21 Above Target 87.13%…" at bounding box center [497, 92] width 678 height 560
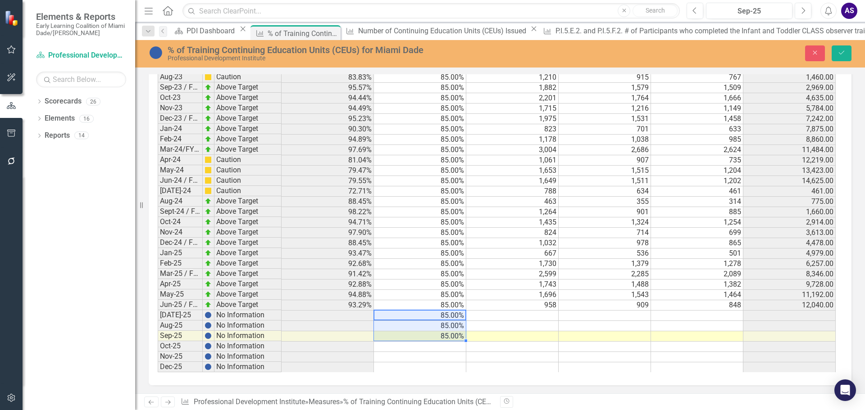
scroll to position [814, 0]
click at [529, 316] on td at bounding box center [512, 315] width 92 height 10
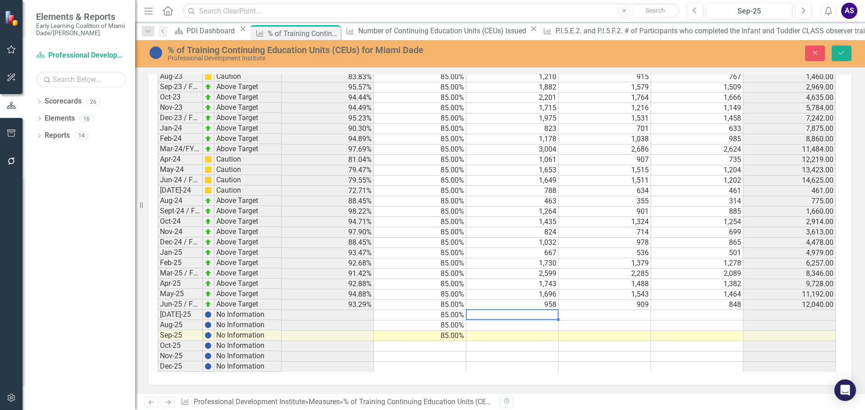
click at [542, 314] on td at bounding box center [512, 315] width 92 height 10
type textarea "1056"
click at [721, 312] on td at bounding box center [697, 315] width 92 height 10
type textarea "734"
click at [539, 325] on td at bounding box center [512, 326] width 92 height 10
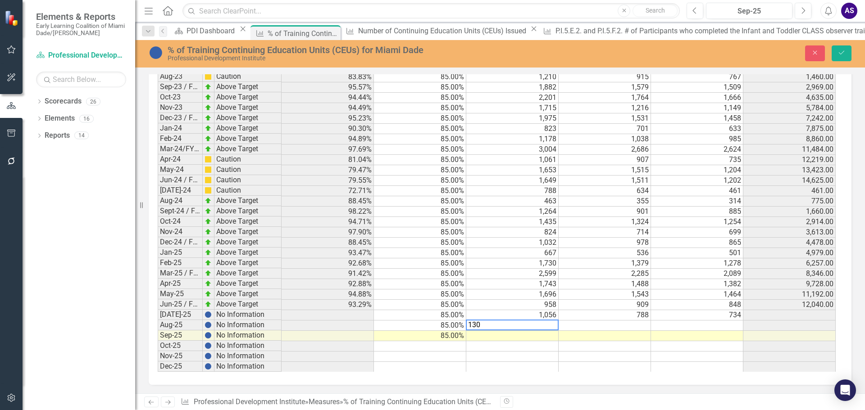
type textarea "1308"
type textarea "916"
click at [603, 325] on td at bounding box center [605, 326] width 92 height 10
click at [645, 327] on td "966" at bounding box center [605, 326] width 92 height 10
click at [539, 336] on td at bounding box center [512, 336] width 92 height 10
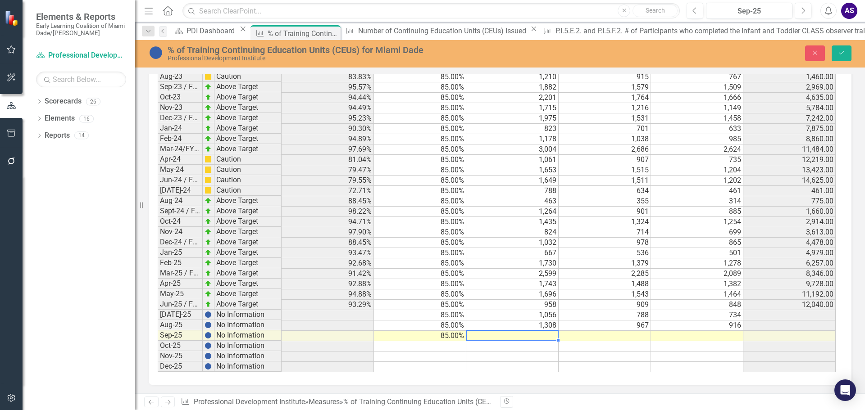
click at [529, 339] on td at bounding box center [512, 336] width 92 height 10
type textarea "954"
type textarea "681"
click at [840, 52] on icon "Save" at bounding box center [842, 53] width 8 height 6
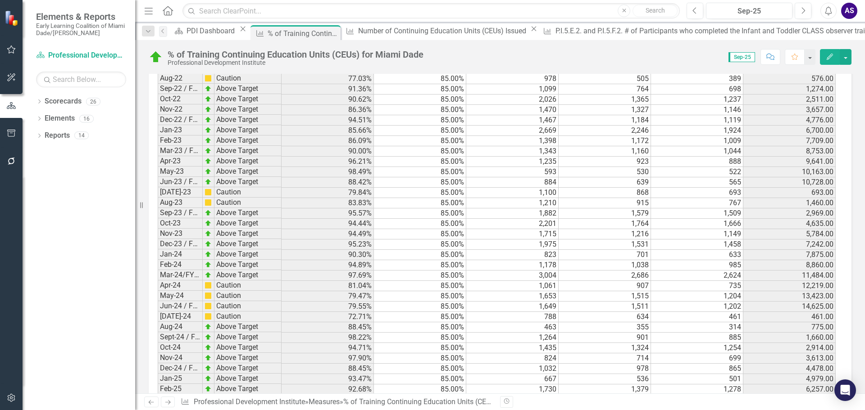
scroll to position [813, 0]
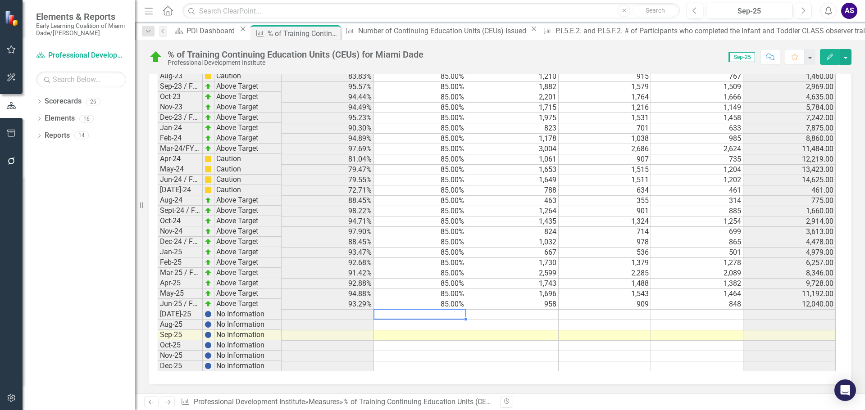
click at [447, 314] on td at bounding box center [420, 315] width 92 height 10
click at [451, 305] on td "85.00%" at bounding box center [420, 305] width 92 height 10
click at [443, 308] on td "85.00%" at bounding box center [420, 305] width 92 height 10
drag, startPoint x: 441, startPoint y: 312, endPoint x: 447, endPoint y: 334, distance: 22.8
click at [447, 334] on tbody "Jul-21 Above Target 87.39% 85.00% 684 341 298 298.00 Aug-21 Above Target 87.13%…" at bounding box center [497, 92] width 678 height 560
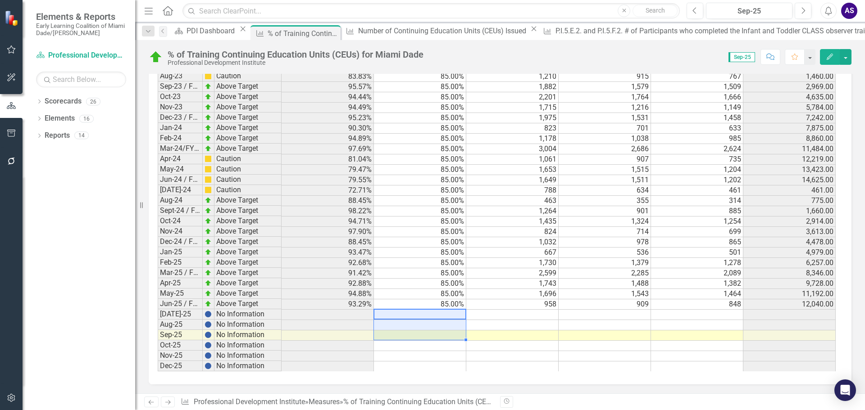
scroll to position [814, 0]
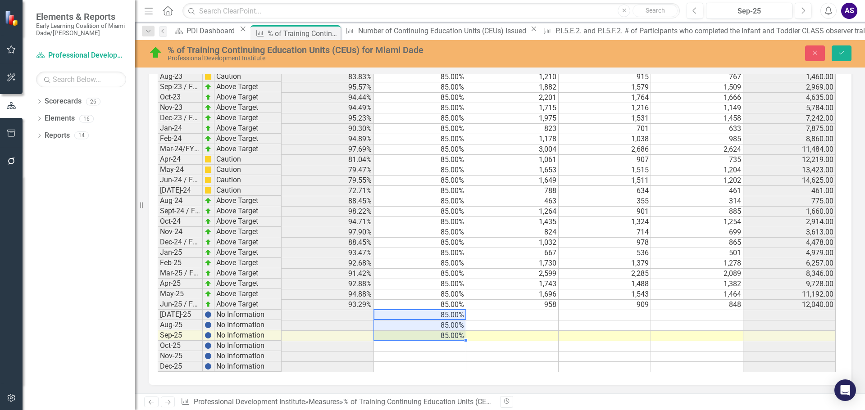
click at [493, 326] on td at bounding box center [512, 326] width 92 height 10
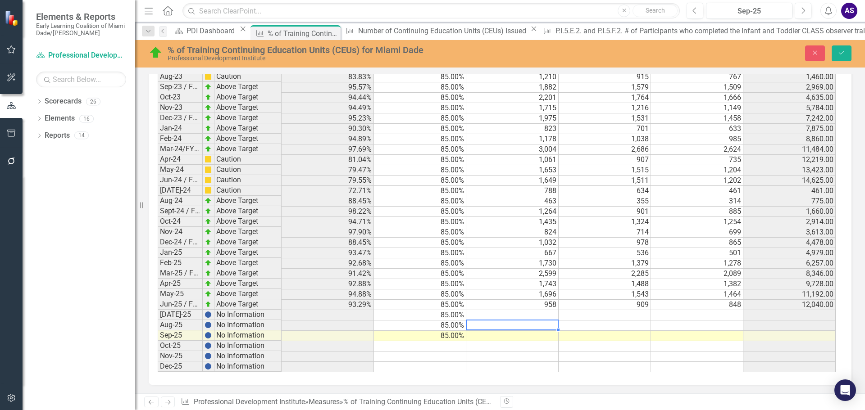
click at [158, 310] on div "Period Status % of CEU's Awarded for Miami Dade Benchmark # of participants reg…" at bounding box center [158, 83] width 0 height 578
click at [545, 310] on div at bounding box center [512, 310] width 92 height 1
type textarea "954"
click at [726, 317] on td at bounding box center [697, 315] width 92 height 10
type textarea "681"
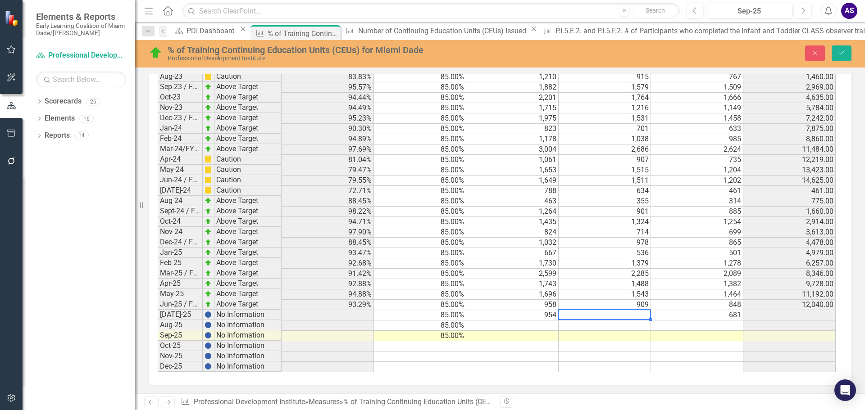
click at [630, 315] on td at bounding box center [605, 315] width 92 height 10
type textarea "681"
click at [836, 51] on button "Save" at bounding box center [842, 54] width 20 height 16
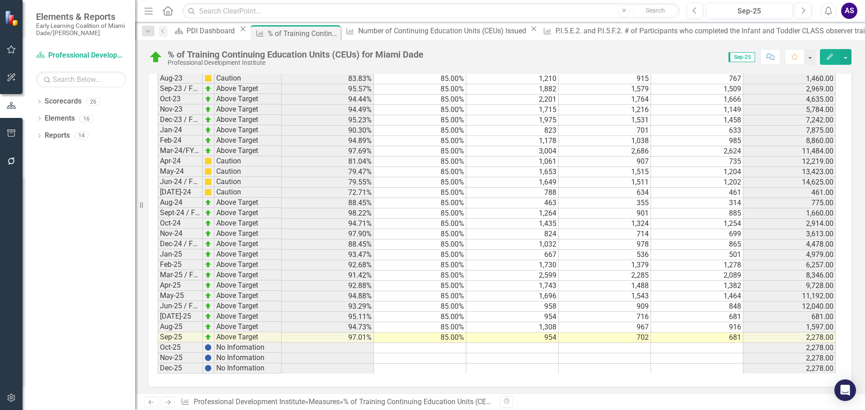
scroll to position [813, 0]
click at [70, 52] on link "Scorecard Professional Development Institute" at bounding box center [81, 55] width 90 height 10
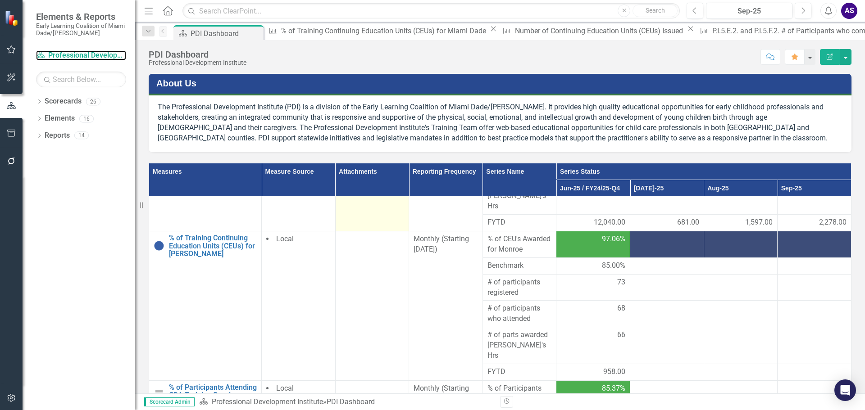
scroll to position [180, 0]
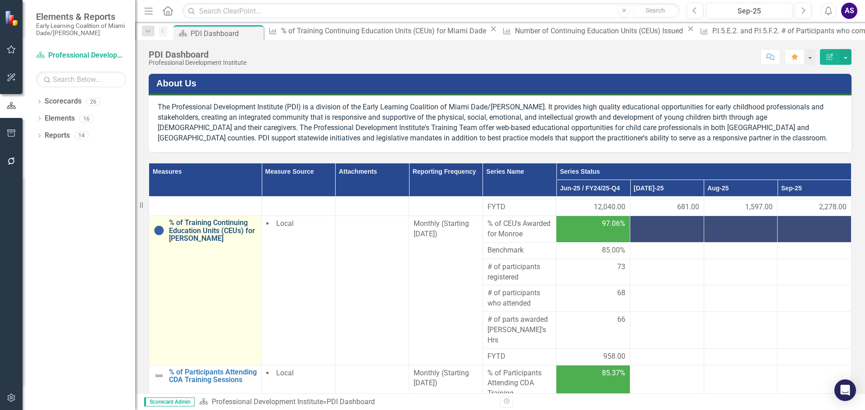
click at [201, 224] on link "% of Training Continuing Education Units (CEUs) for [PERSON_NAME]" at bounding box center [213, 231] width 88 height 24
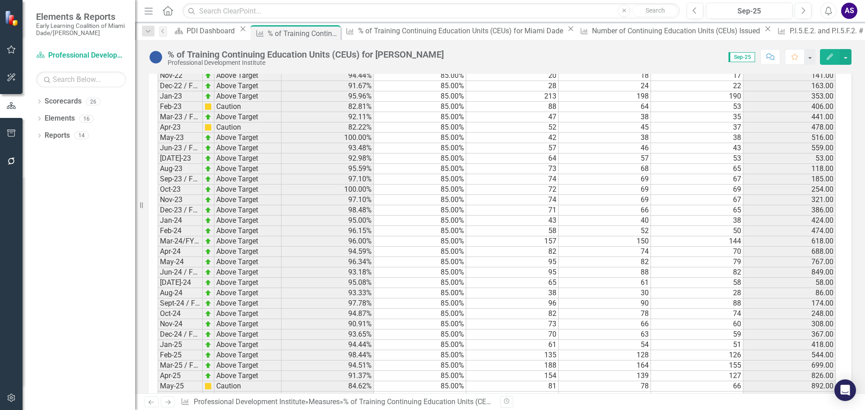
scroll to position [801, 0]
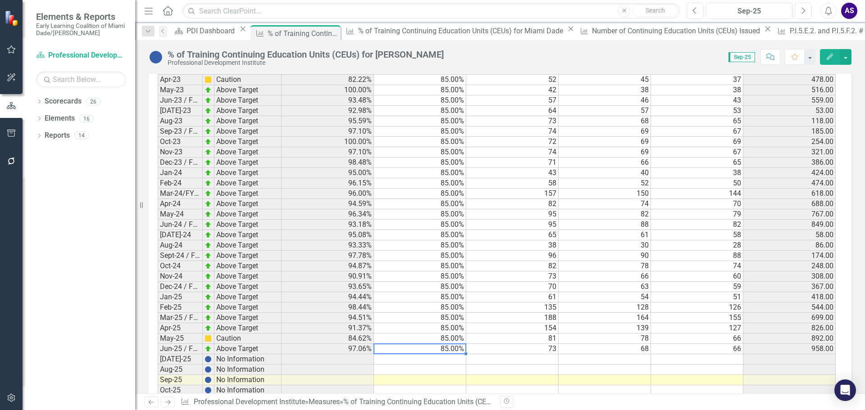
click at [450, 344] on td "85.00%" at bounding box center [420, 349] width 92 height 10
drag, startPoint x: 449, startPoint y: 311, endPoint x: 445, endPoint y: 334, distance: 22.8
click at [449, 334] on tbody "Jul-21 Caution 72.73% 85.00% 14 11 8 8.00 Aug-21 Caution 77.78% 85.00% 20 18 14…" at bounding box center [497, 137] width 678 height 560
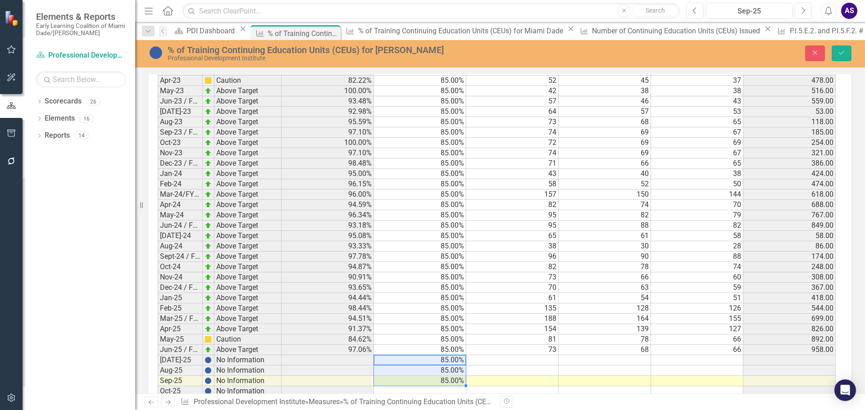
click at [483, 356] on td at bounding box center [512, 361] width 92 height 10
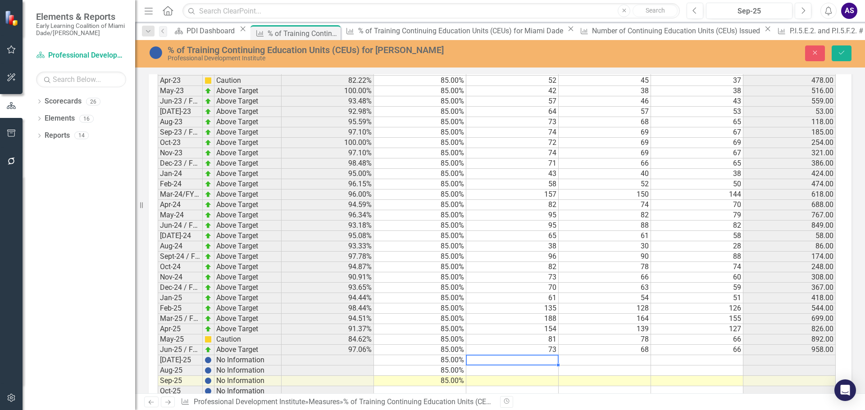
click at [527, 365] on div at bounding box center [512, 365] width 92 height 1
type textarea "65"
click at [713, 356] on td at bounding box center [697, 361] width 92 height 10
type textarea "50"
click at [606, 356] on td at bounding box center [605, 361] width 92 height 10
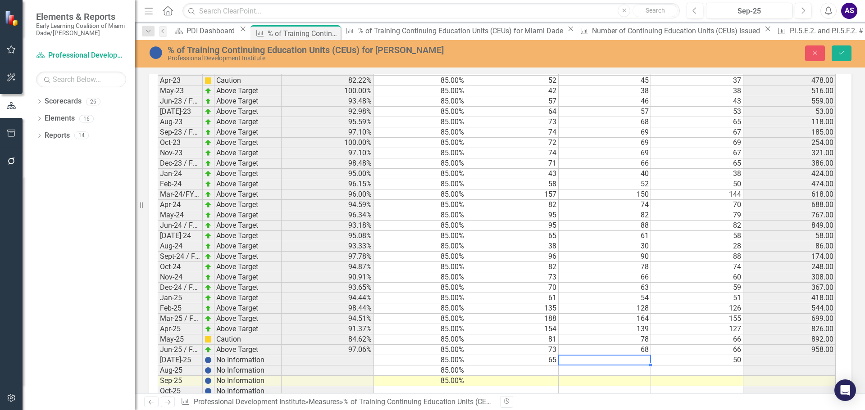
click at [630, 356] on td at bounding box center [605, 361] width 92 height 10
click at [549, 366] on td at bounding box center [512, 371] width 92 height 10
click at [540, 366] on td at bounding box center [512, 371] width 92 height 10
type textarea "78"
click at [725, 366] on td at bounding box center [697, 371] width 92 height 10
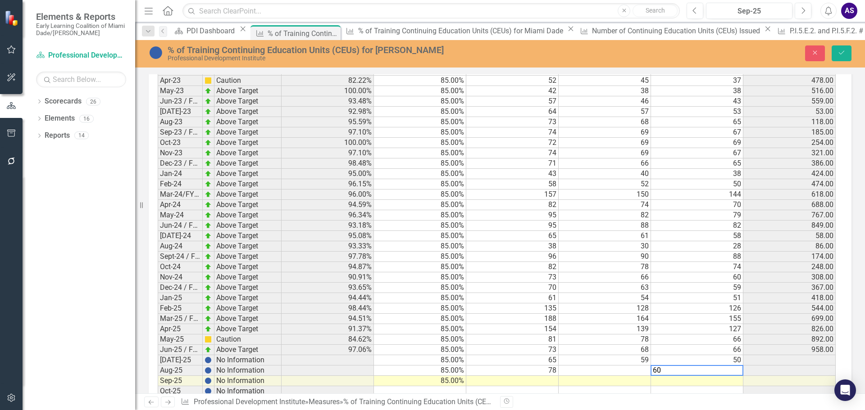
type textarea "60"
click at [622, 366] on td at bounding box center [605, 371] width 92 height 10
drag, startPoint x: 548, startPoint y: 338, endPoint x: 141, endPoint y: 280, distance: 411.5
click at [541, 376] on td at bounding box center [512, 381] width 92 height 10
click at [544, 376] on td at bounding box center [512, 381] width 92 height 10
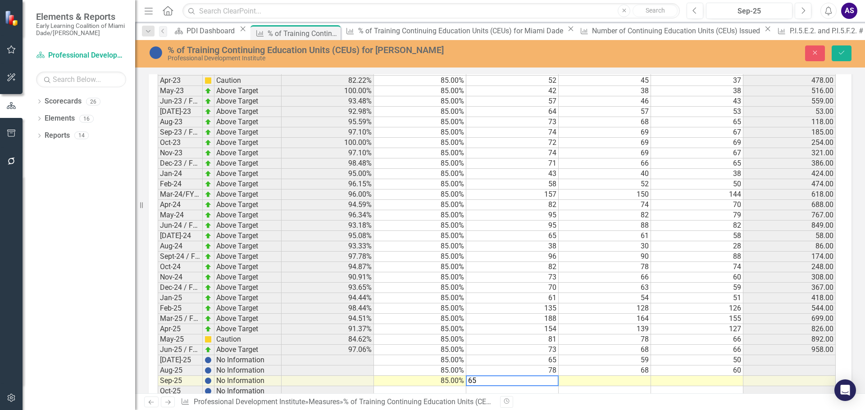
type textarea "65"
click at [158, 340] on div "Period Status % of CEU's Awarded for Monroe Benchmark # of participants registe…" at bounding box center [158, 129] width 0 height 578
type textarea "59"
click at [725, 376] on td at bounding box center [697, 381] width 92 height 10
click at [544, 356] on td "65" at bounding box center [512, 361] width 92 height 10
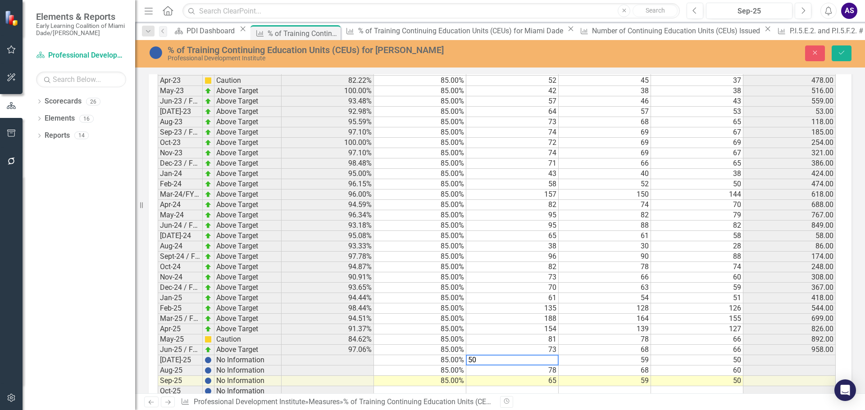
click at [699, 356] on td "50" at bounding box center [697, 361] width 92 height 10
type textarea "59"
click at [640, 356] on td "59" at bounding box center [605, 361] width 92 height 10
click at [620, 356] on td "59" at bounding box center [605, 361] width 92 height 10
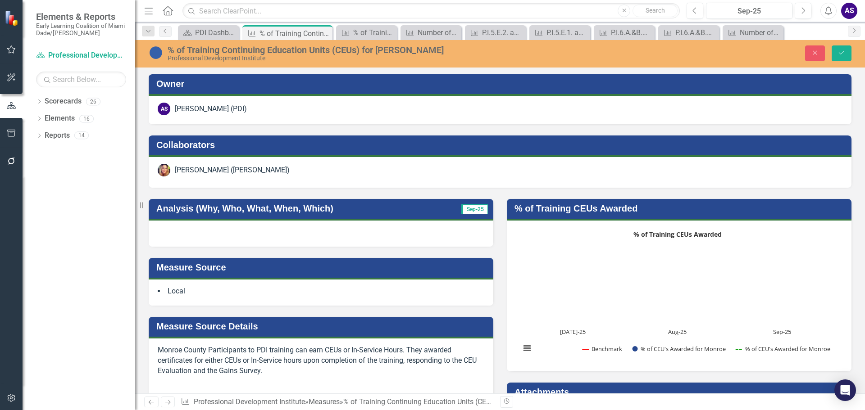
scroll to position [801, 0]
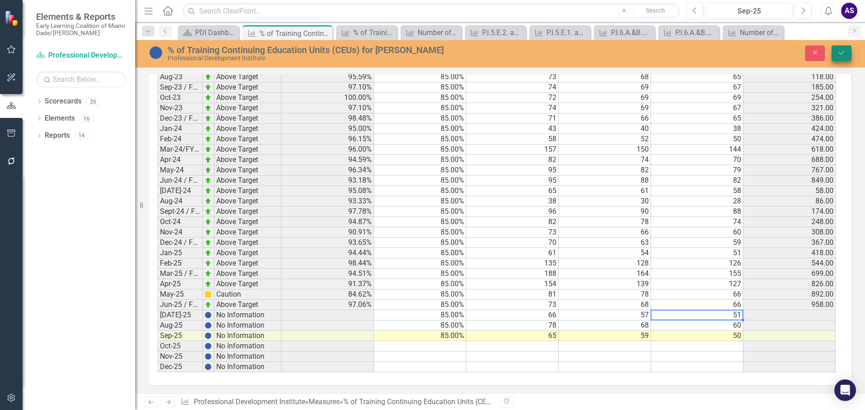
type textarea "51"
click at [844, 51] on icon "Save" at bounding box center [842, 53] width 8 height 6
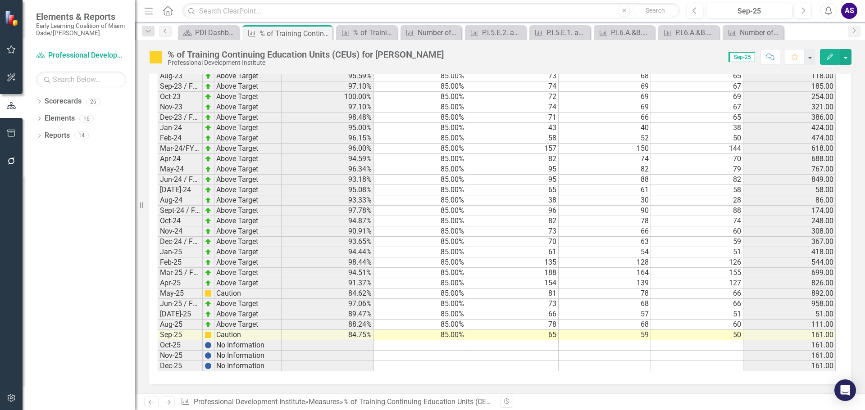
click at [737, 335] on td "50" at bounding box center [697, 335] width 92 height 10
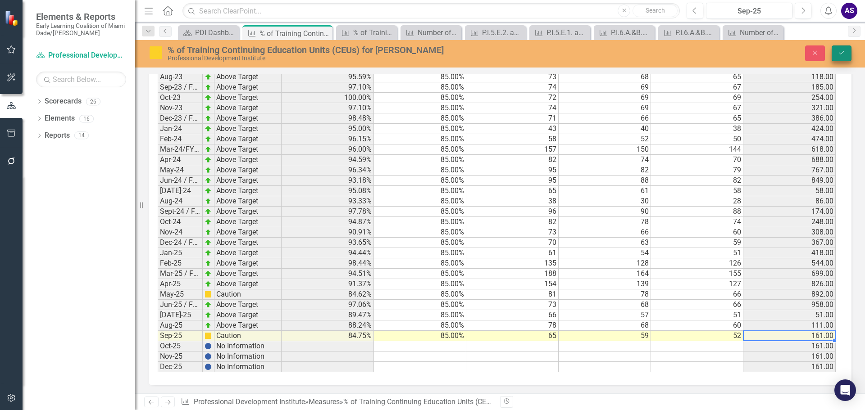
type textarea "52"
click at [844, 44] on div "% of Training Continuing Education Units (CEUs) for Monroe Professional Develop…" at bounding box center [500, 53] width 730 height 27
click at [844, 54] on icon "Save" at bounding box center [842, 53] width 8 height 6
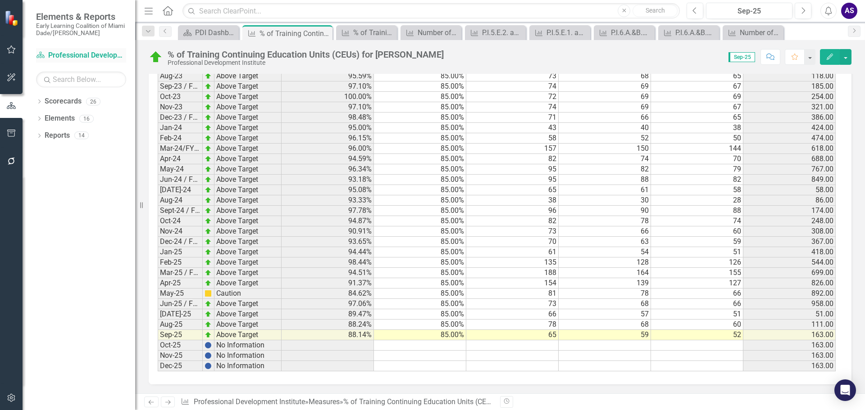
click at [78, 55] on link "Scorecard Professional Development Institute" at bounding box center [81, 55] width 90 height 10
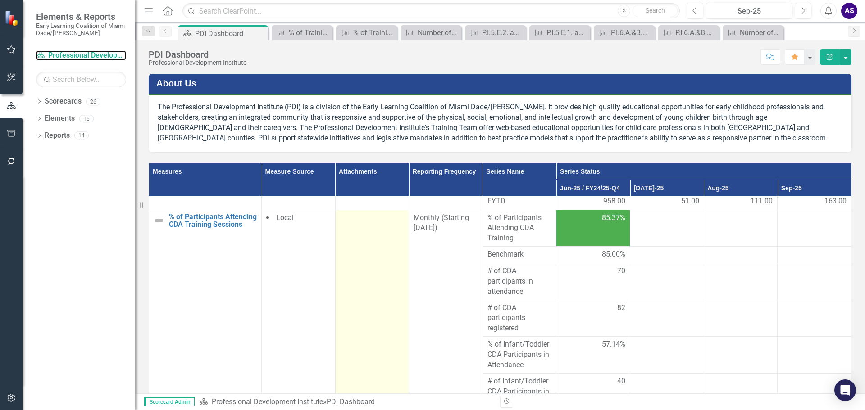
scroll to position [315, 0]
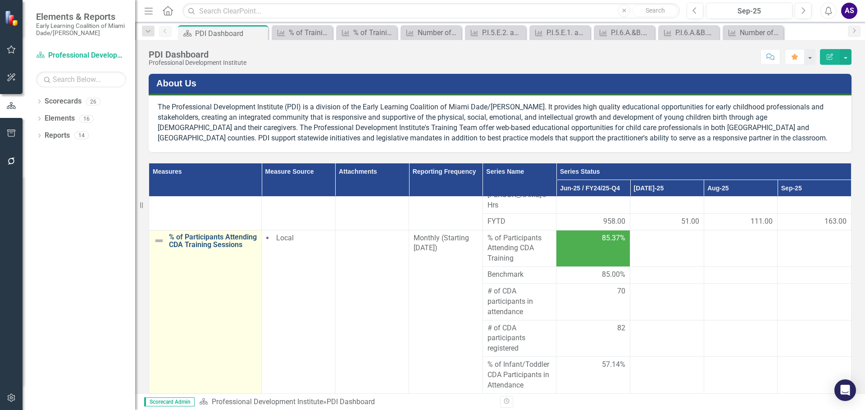
click at [196, 246] on link "% of Participants Attending CDA Training Sessions" at bounding box center [213, 241] width 88 height 16
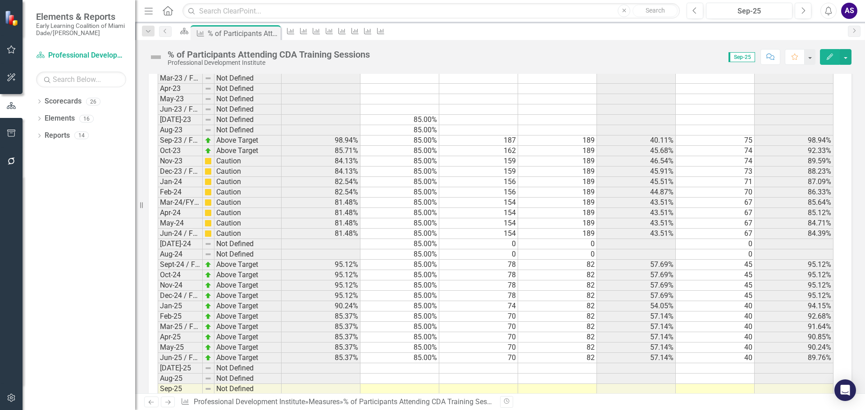
scroll to position [821, 0]
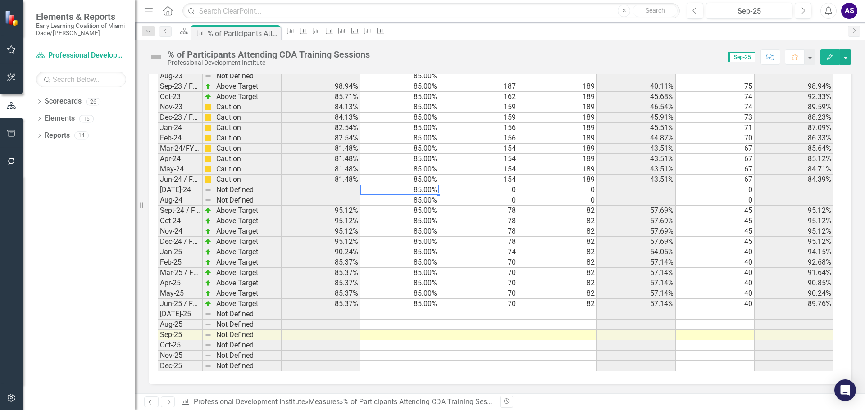
click at [416, 187] on td "85.00%" at bounding box center [399, 190] width 79 height 10
click at [422, 302] on td "85.00%" at bounding box center [399, 304] width 79 height 10
drag, startPoint x: 422, startPoint y: 191, endPoint x: 563, endPoint y: 200, distance: 141.8
click at [566, 194] on tr "Jul-24 Not Defined 85.00% 0 0 0" at bounding box center [496, 190] width 676 height 10
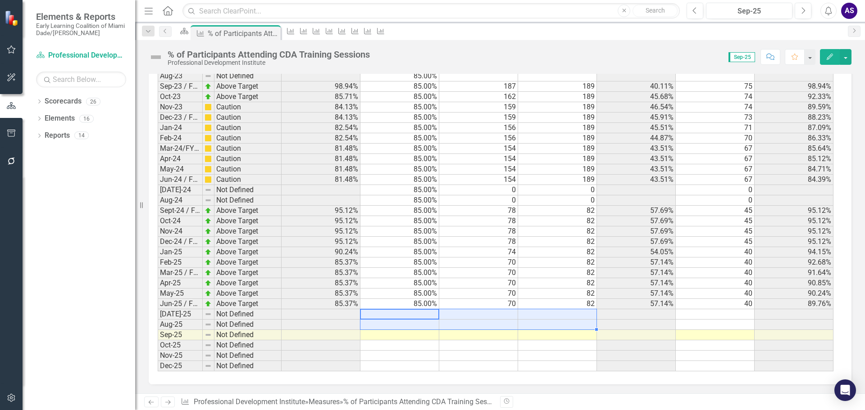
drag, startPoint x: 422, startPoint y: 314, endPoint x: 549, endPoint y: 325, distance: 127.6
click at [551, 328] on tbody "Jul-21 Not Defined Aug-21 Not Defined Sep-21 / FY22-Q1 Not Defined Oct-21 Not D…" at bounding box center [496, 92] width 676 height 560
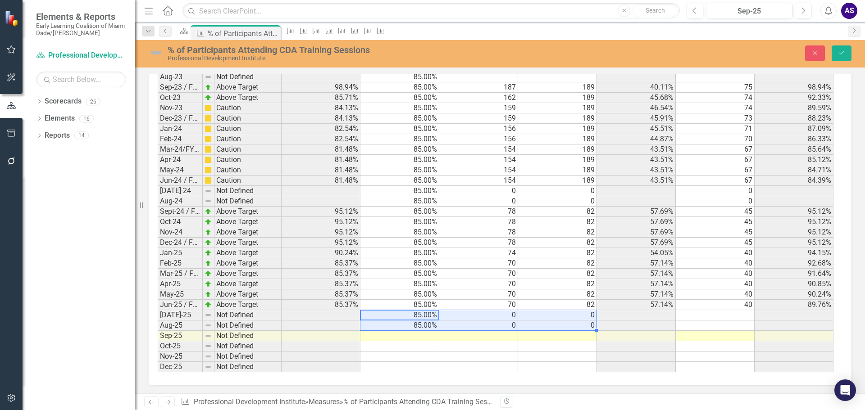
type textarea "85"
click at [847, 56] on button "Save" at bounding box center [842, 54] width 20 height 16
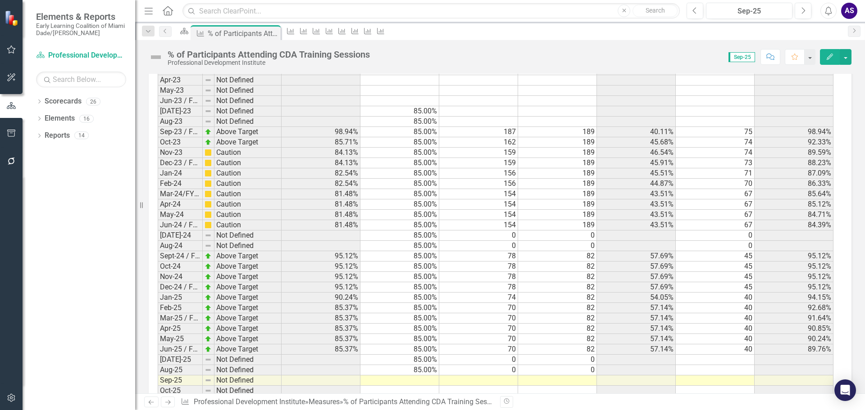
scroll to position [821, 0]
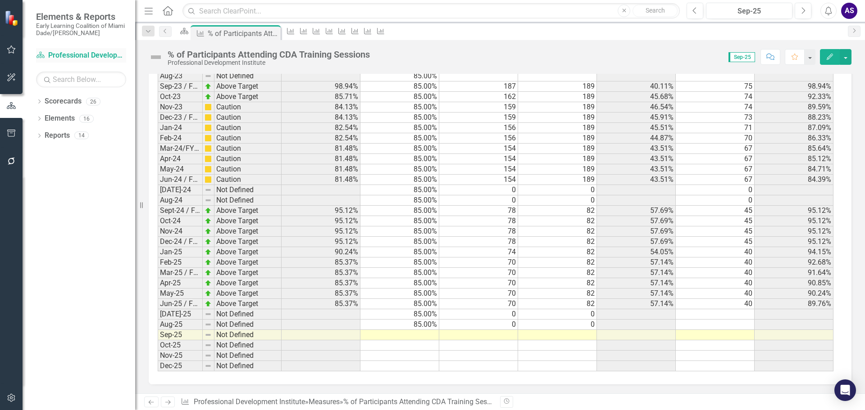
click at [79, 55] on link "Scorecard Professional Development Institute" at bounding box center [81, 55] width 90 height 10
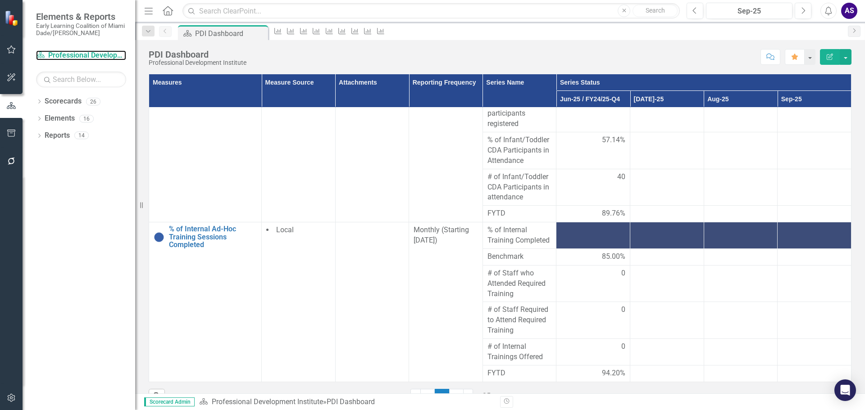
scroll to position [109, 0]
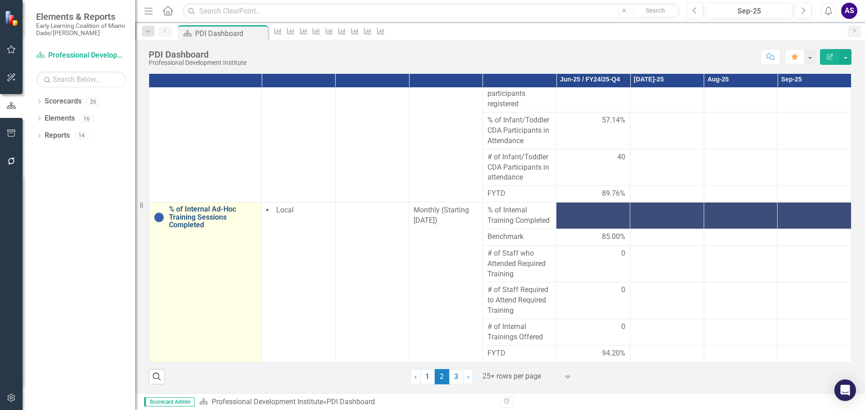
click at [197, 212] on link "% of Internal Ad-Hoc Training Sessions Completed" at bounding box center [213, 217] width 88 height 24
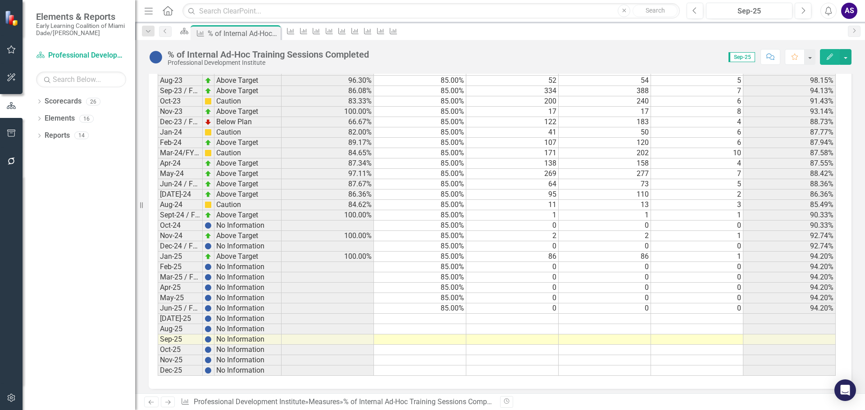
scroll to position [790, 0]
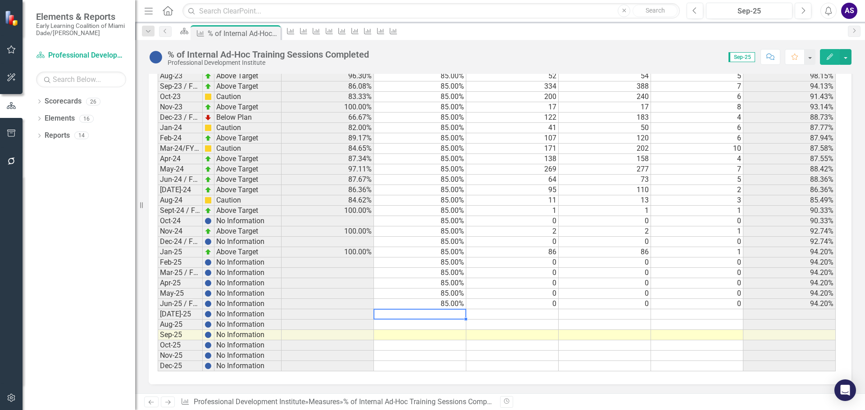
click at [158, 310] on div "Period Status % of Internal Training Completed Benchmark # of Staff who Attende…" at bounding box center [158, 83] width 0 height 578
click at [450, 301] on td "85.00%" at bounding box center [420, 304] width 92 height 10
drag, startPoint x: 448, startPoint y: 313, endPoint x: 447, endPoint y: 336, distance: 23.5
click at [447, 336] on tbody "Jul-21 No Information Aug-21 No Information Sep-21 / FY22-Q1 No Information Oct…" at bounding box center [497, 92] width 678 height 560
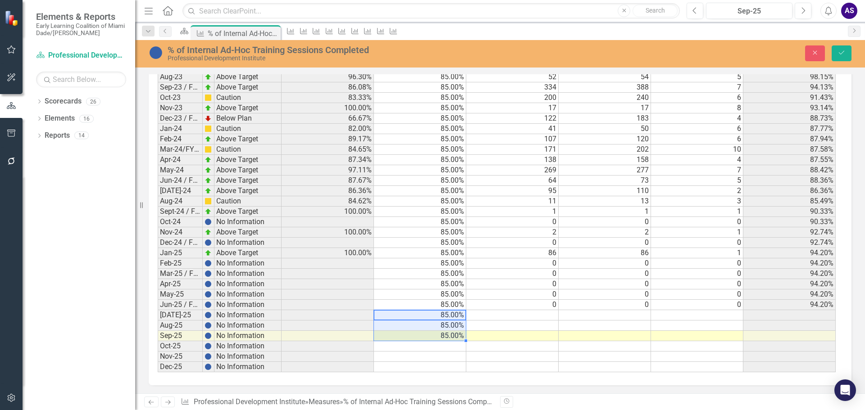
scroll to position [790, 0]
click at [545, 314] on td at bounding box center [512, 315] width 92 height 10
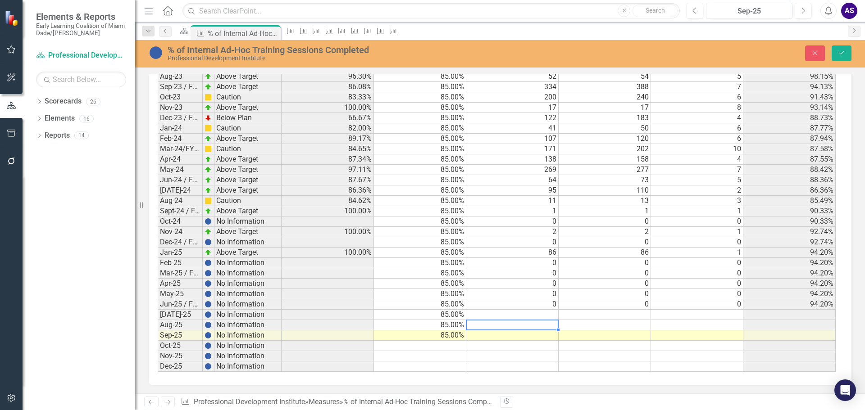
click at [550, 322] on td at bounding box center [512, 325] width 92 height 10
type textarea "2"
click at [520, 334] on td at bounding box center [512, 335] width 92 height 10
type textarea "247"
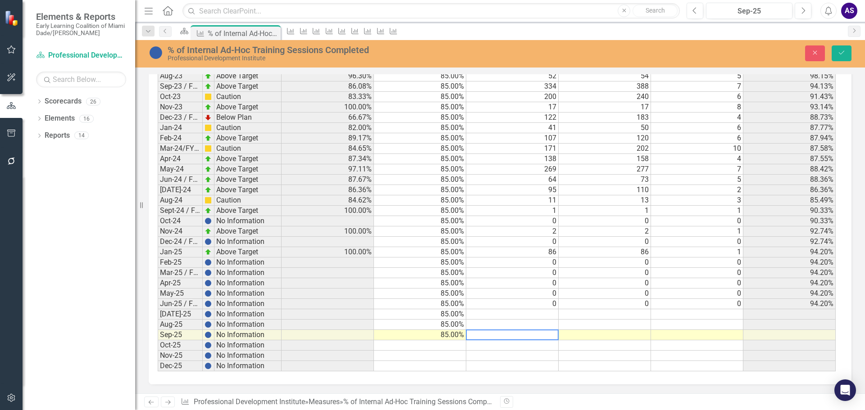
click at [610, 337] on td at bounding box center [605, 335] width 92 height 10
type textarea "218"
click at [737, 335] on td at bounding box center [697, 335] width 92 height 10
type textarea "1"
click at [844, 51] on icon "Save" at bounding box center [842, 53] width 8 height 6
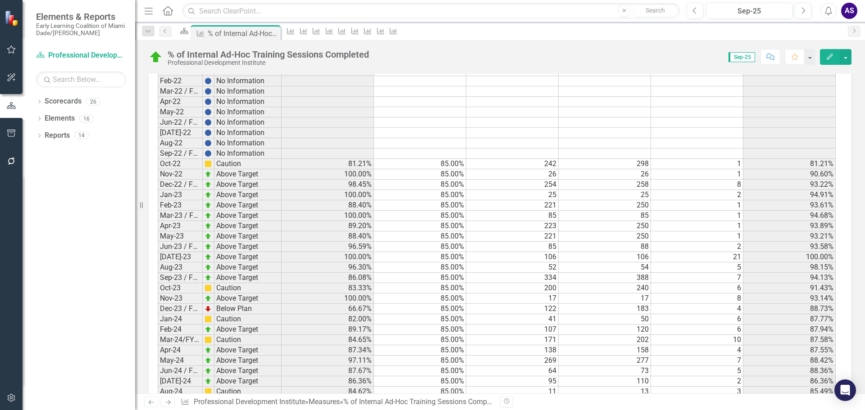
scroll to position [790, 0]
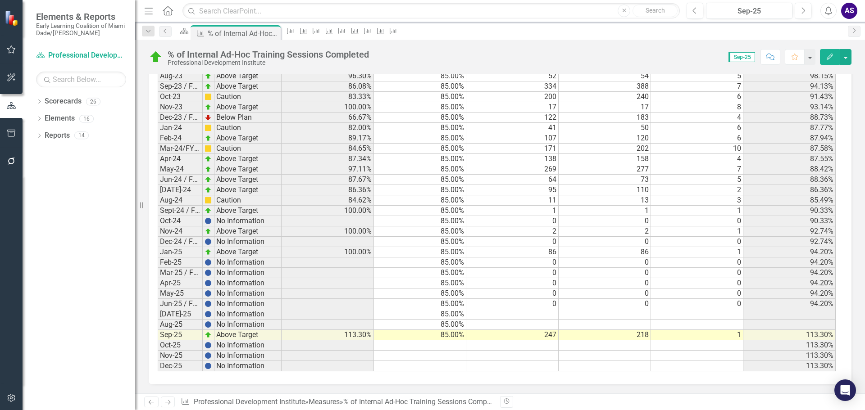
click at [557, 344] on td at bounding box center [512, 346] width 92 height 10
click at [550, 334] on td "247" at bounding box center [512, 335] width 92 height 10
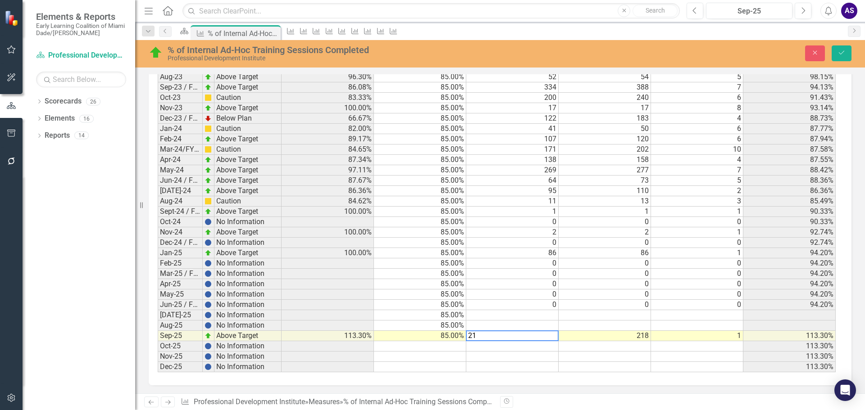
scroll to position [790, 0]
click at [635, 336] on td "218" at bounding box center [605, 336] width 92 height 10
type textarea "1"
click at [836, 50] on button "Save" at bounding box center [842, 54] width 20 height 16
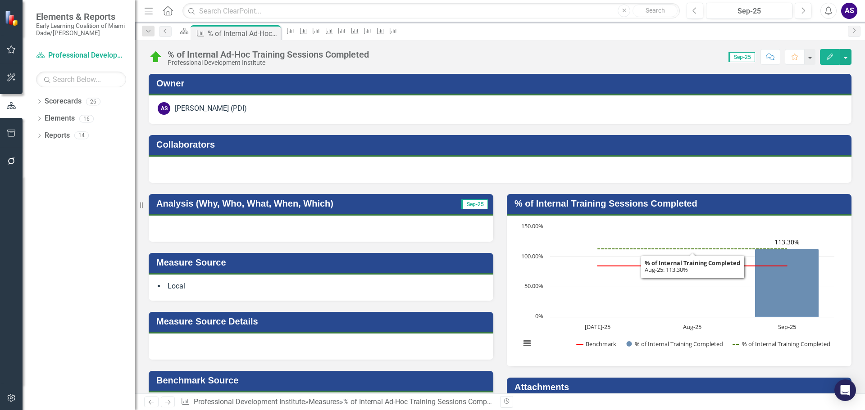
click at [638, 224] on rect "Interactive chart" at bounding box center [677, 290] width 323 height 135
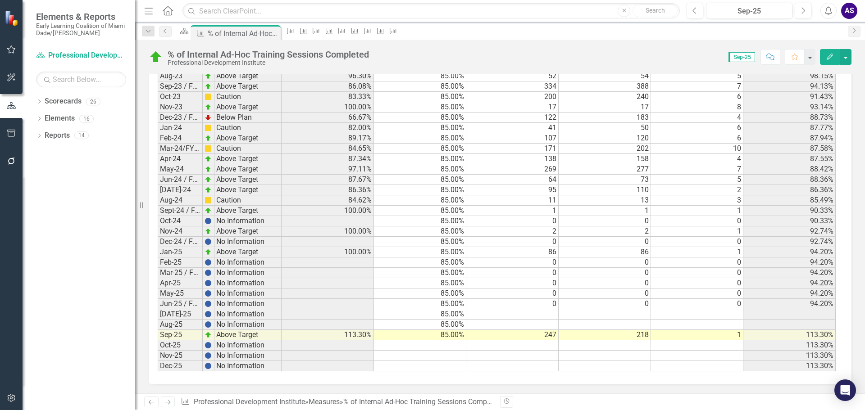
click at [545, 335] on td "247" at bounding box center [512, 335] width 92 height 10
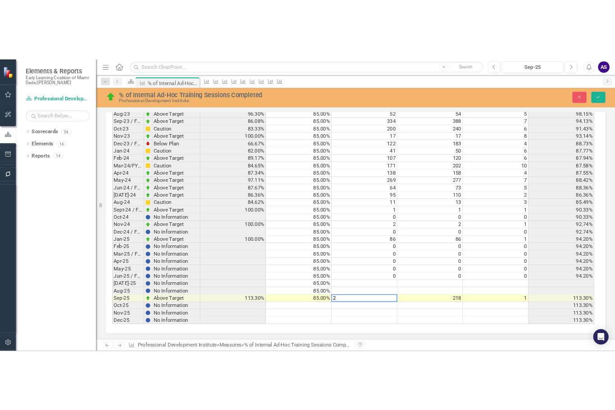
scroll to position [790, 0]
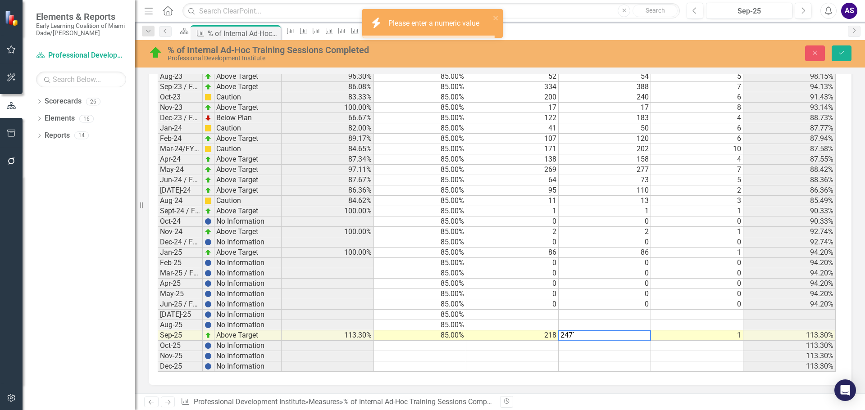
type textarea "247`"
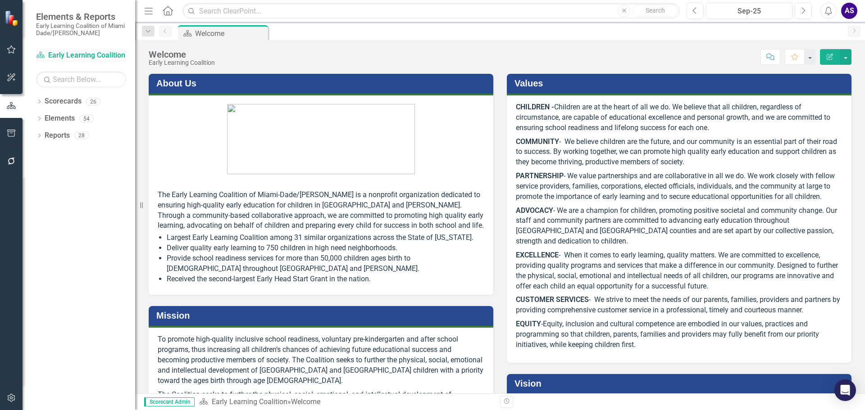
click at [85, 55] on link "Scorecard Early Learning Coalition" at bounding box center [81, 55] width 90 height 10
click at [69, 103] on link "Scorecards" at bounding box center [63, 101] width 37 height 10
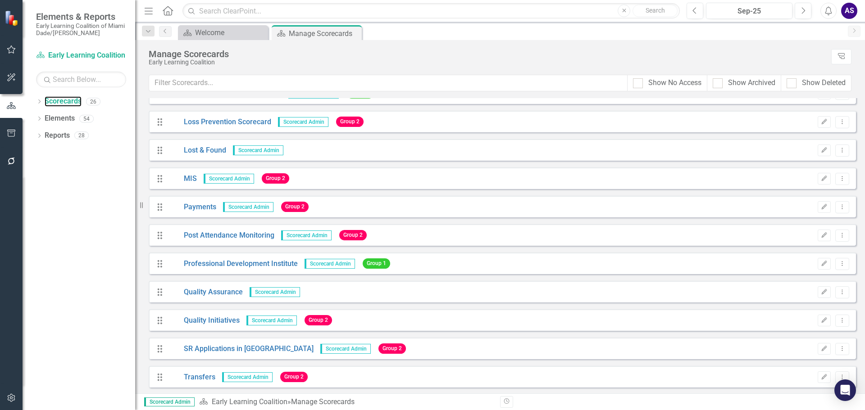
scroll to position [442, 0]
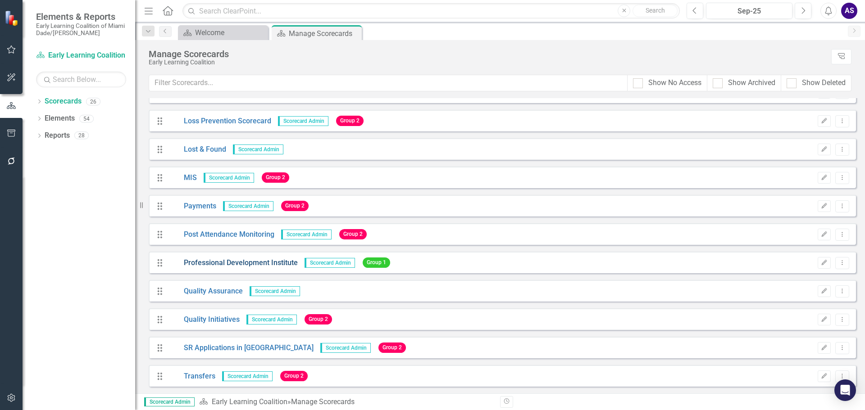
click at [232, 264] on link "Professional Development Institute" at bounding box center [233, 263] width 130 height 10
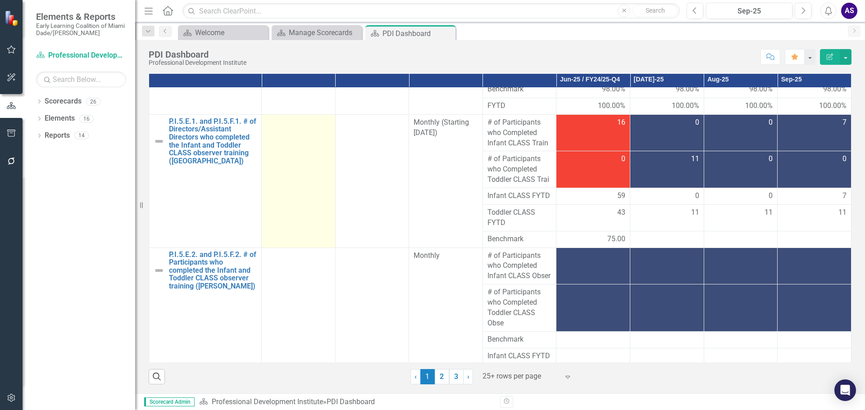
scroll to position [401, 0]
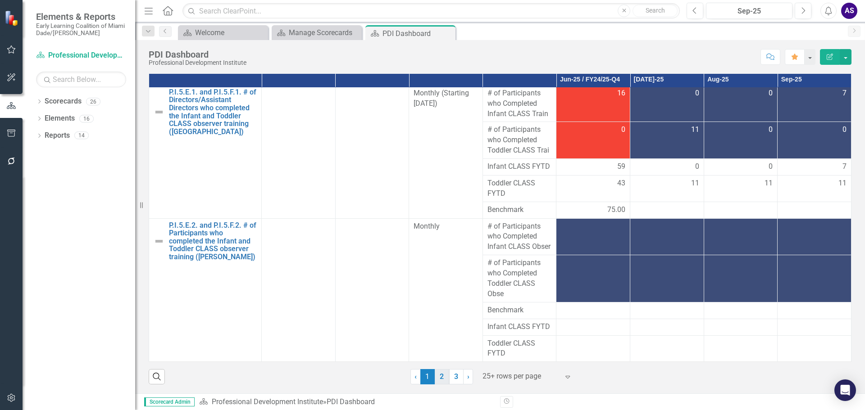
click at [442, 377] on link "2" at bounding box center [442, 376] width 14 height 15
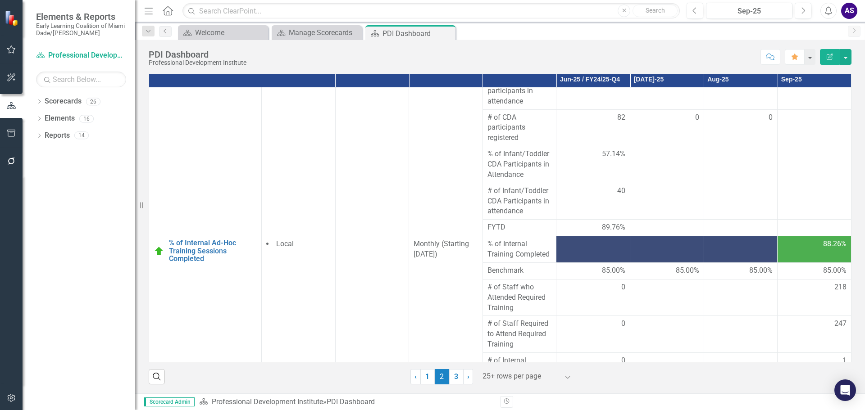
scroll to position [451, 0]
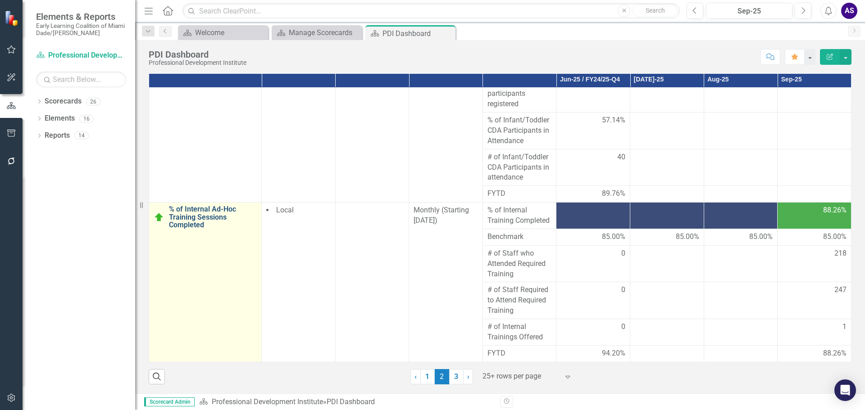
click at [213, 211] on link "% of Internal Ad-Hoc Training Sessions Completed" at bounding box center [213, 217] width 88 height 24
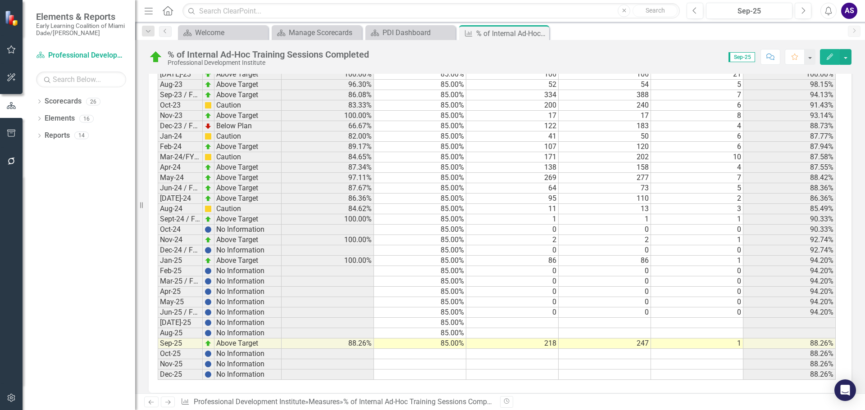
scroll to position [790, 0]
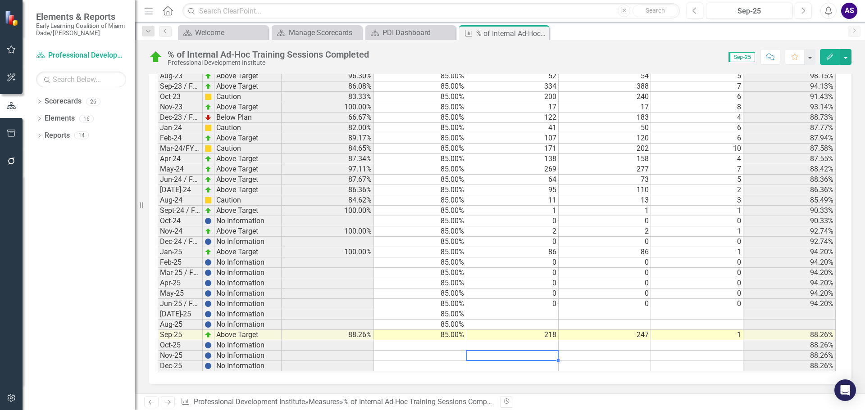
click at [511, 356] on td at bounding box center [512, 356] width 92 height 10
click at [545, 314] on td at bounding box center [512, 315] width 92 height 10
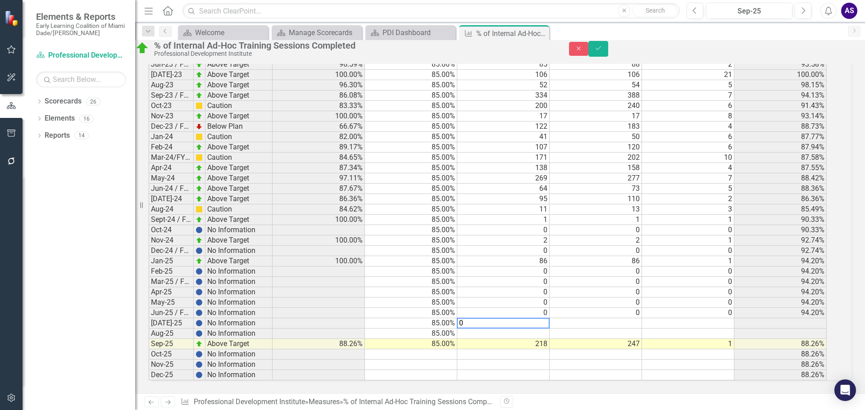
scroll to position [790, 0]
click at [149, 310] on div "Period Status % of Internal Training Completed Benchmark # of Staff who Attende…" at bounding box center [149, 92] width 0 height 578
click at [698, 319] on td at bounding box center [688, 324] width 92 height 10
click at [531, 329] on td at bounding box center [503, 334] width 92 height 10
click at [618, 329] on td at bounding box center [596, 334] width 92 height 10
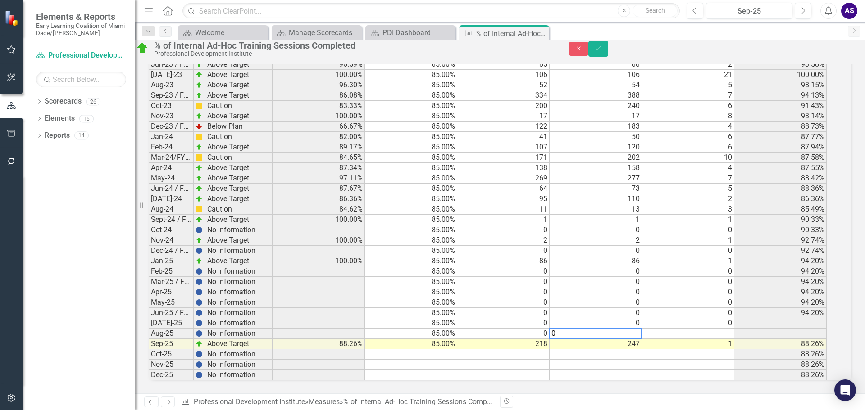
click at [699, 329] on td at bounding box center [688, 334] width 92 height 10
type textarea "0"
click at [602, 51] on icon "Save" at bounding box center [598, 48] width 8 height 6
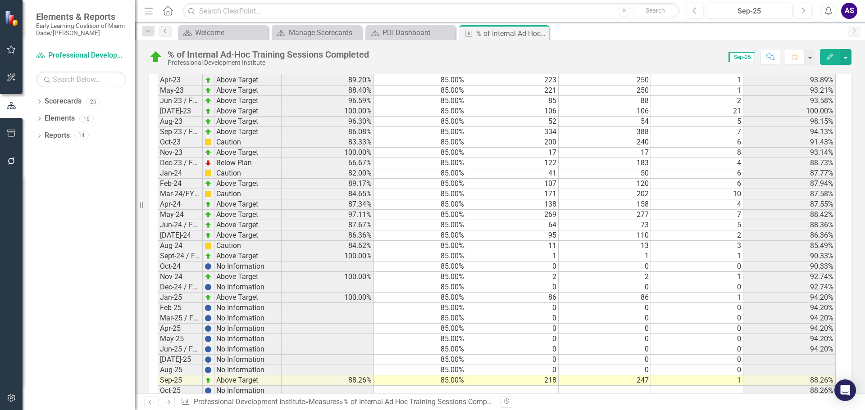
scroll to position [790, 0]
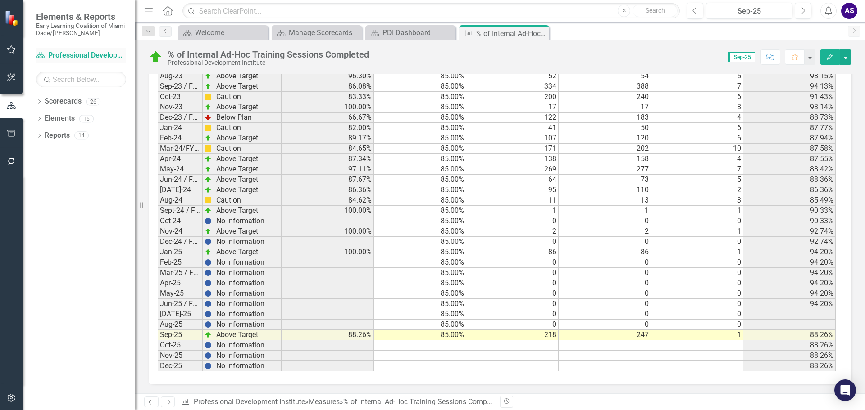
click at [81, 56] on link "Scorecard Professional Development Institute" at bounding box center [81, 55] width 90 height 10
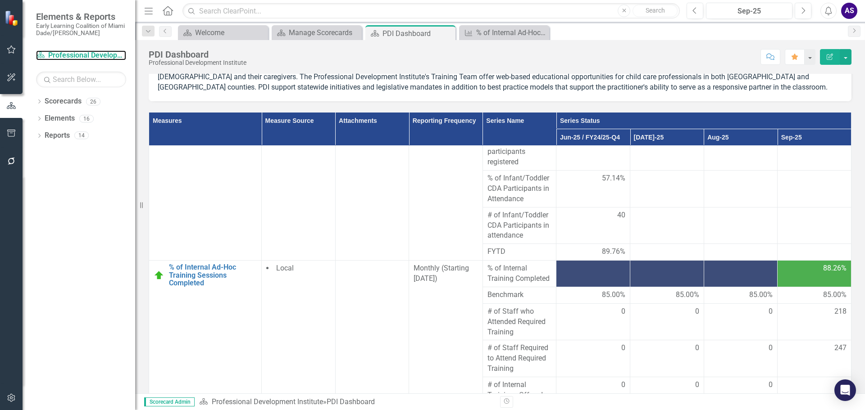
scroll to position [109, 0]
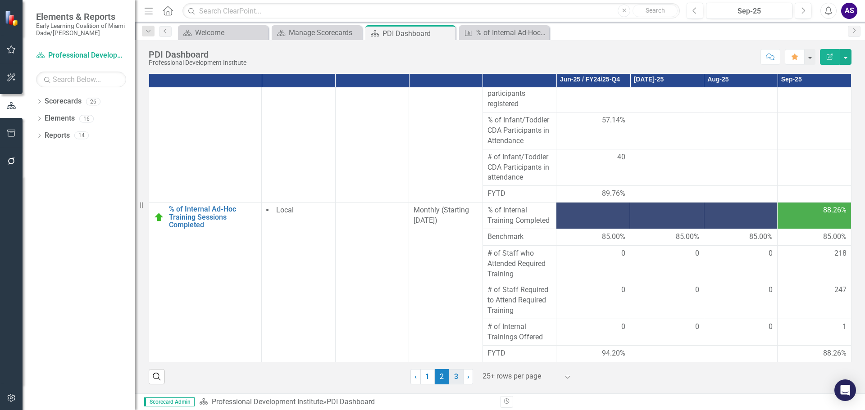
click at [451, 376] on link "3" at bounding box center [456, 376] width 14 height 15
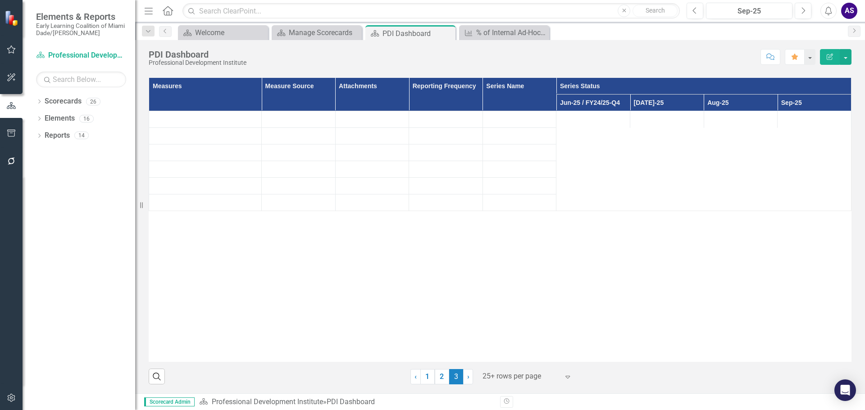
scroll to position [86, 0]
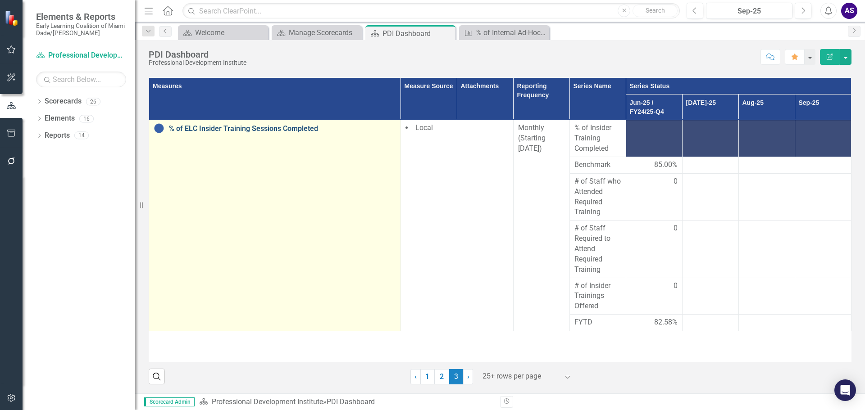
click at [198, 125] on link "% of ELC Insider Training Sessions Completed" at bounding box center [282, 129] width 227 height 8
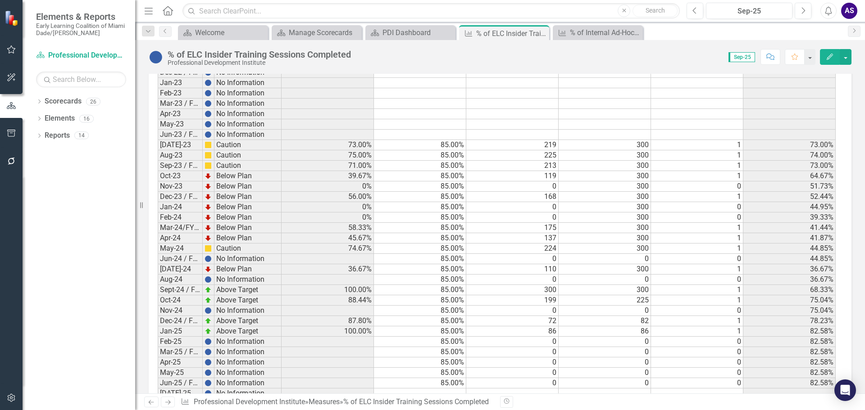
scroll to position [790, 0]
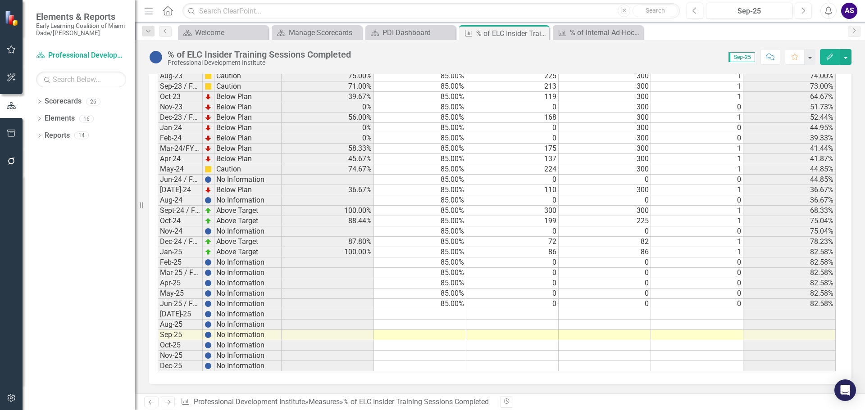
click at [442, 311] on td at bounding box center [420, 315] width 92 height 10
click at [158, 309] on div "Period Status % of Insider Training Completed Benchmark # of Staff who Attended…" at bounding box center [158, 83] width 0 height 578
drag, startPoint x: 448, startPoint y: 316, endPoint x: 451, endPoint y: 337, distance: 21.0
click at [438, 336] on tbody "Jul-21 No Information Aug-21 No Information Sep-21 / FY22-Q1 No Information Oct…" at bounding box center [497, 92] width 678 height 560
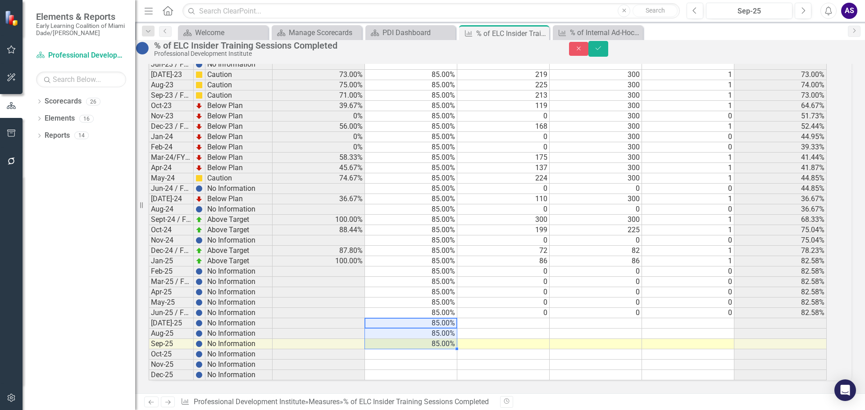
scroll to position [791, 0]
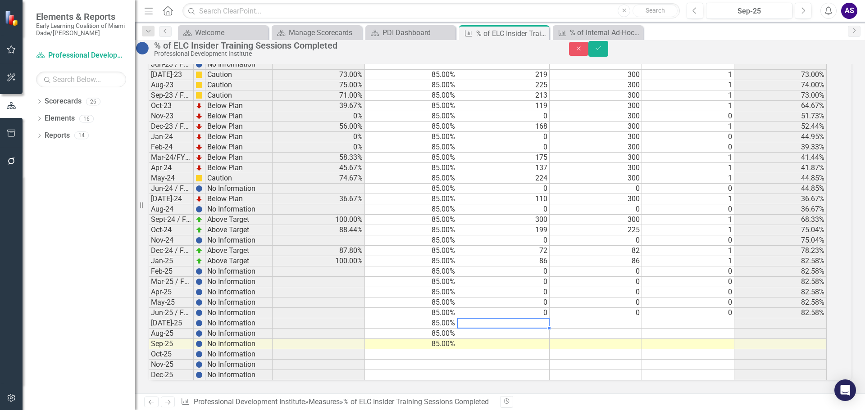
click at [549, 319] on td at bounding box center [503, 324] width 92 height 10
click at [550, 319] on td at bounding box center [503, 324] width 92 height 10
click at [623, 319] on td at bounding box center [596, 324] width 92 height 10
click at [550, 319] on td "247" at bounding box center [503, 324] width 92 height 10
click at [600, 319] on td at bounding box center [596, 324] width 92 height 10
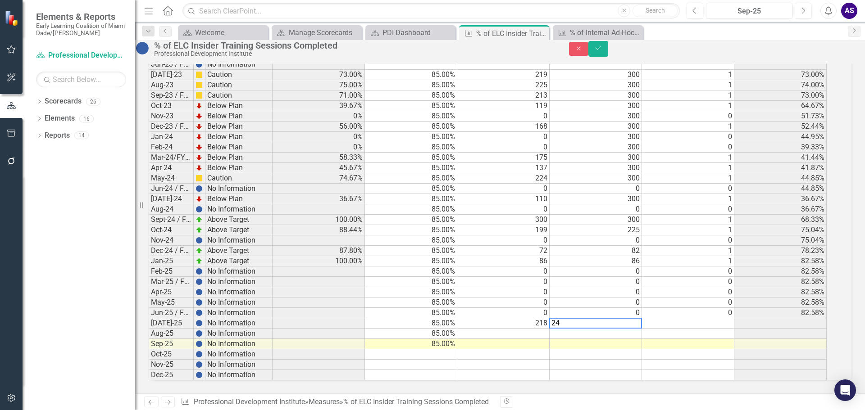
type textarea "247"
type textarea "1"
click at [608, 49] on button "Save" at bounding box center [598, 49] width 20 height 16
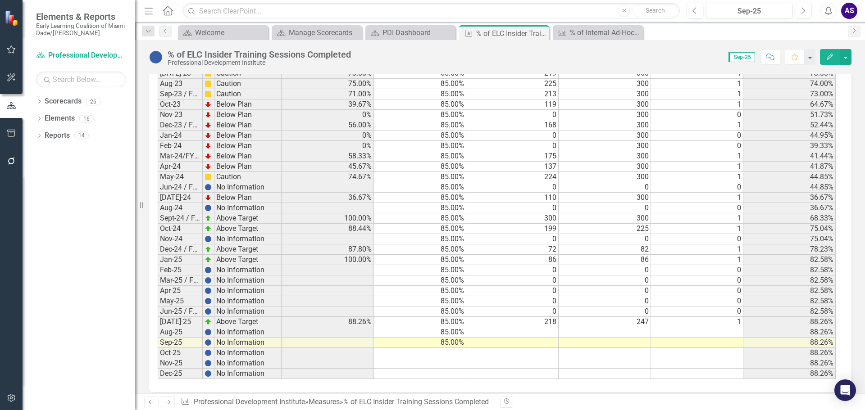
scroll to position [790, 0]
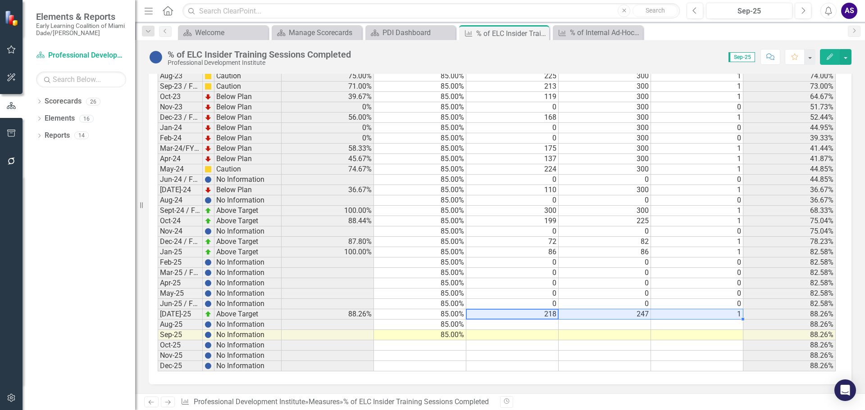
drag, startPoint x: 543, startPoint y: 314, endPoint x: 703, endPoint y: 312, distance: 160.0
click at [703, 312] on tr "Jul-25 Above Target 88.26% 85.00% 218 247 1 88.26%" at bounding box center [497, 315] width 678 height 10
click at [544, 333] on td at bounding box center [512, 335] width 92 height 10
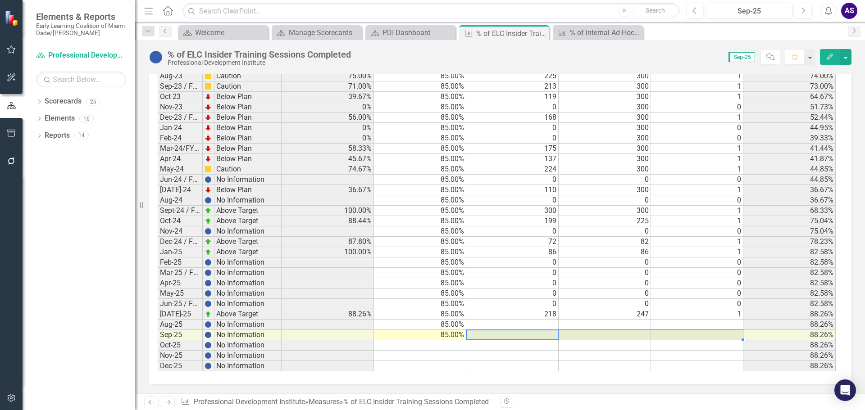
drag, startPoint x: 550, startPoint y: 335, endPoint x: 687, endPoint y: 336, distance: 137.4
click at [687, 336] on tr "Sep-25 No Information 85.00% 88.26%" at bounding box center [497, 335] width 678 height 10
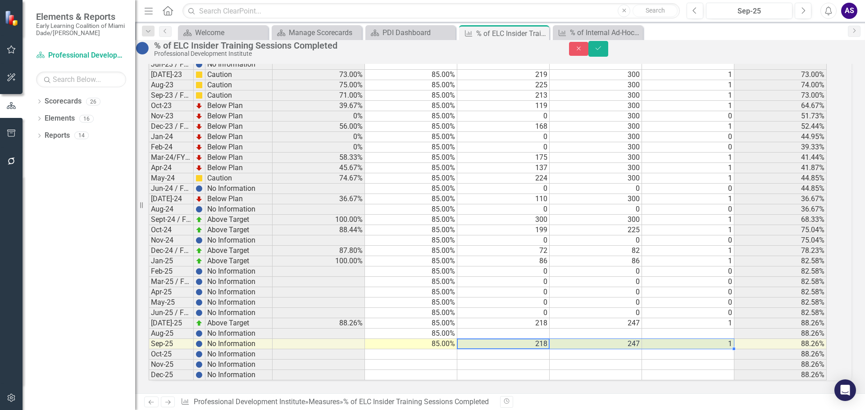
scroll to position [790, 0]
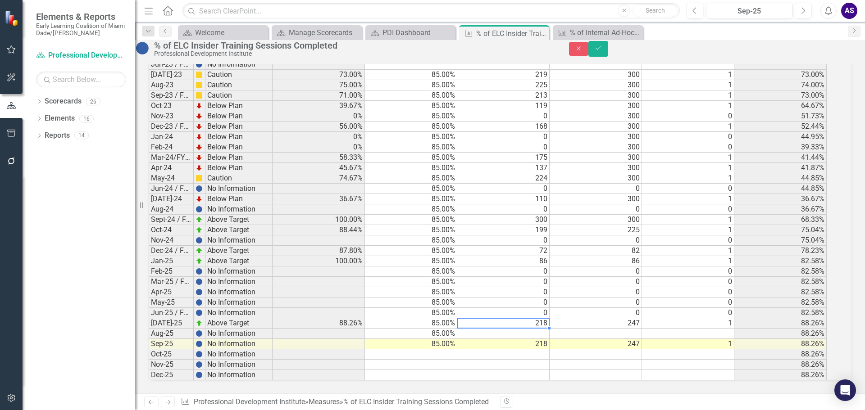
click at [550, 319] on td "218" at bounding box center [503, 324] width 92 height 10
click at [613, 319] on td "247" at bounding box center [596, 324] width 92 height 10
click at [698, 319] on td "1" at bounding box center [688, 324] width 92 height 10
click at [542, 329] on td at bounding box center [503, 334] width 92 height 10
click at [623, 329] on td at bounding box center [596, 334] width 92 height 10
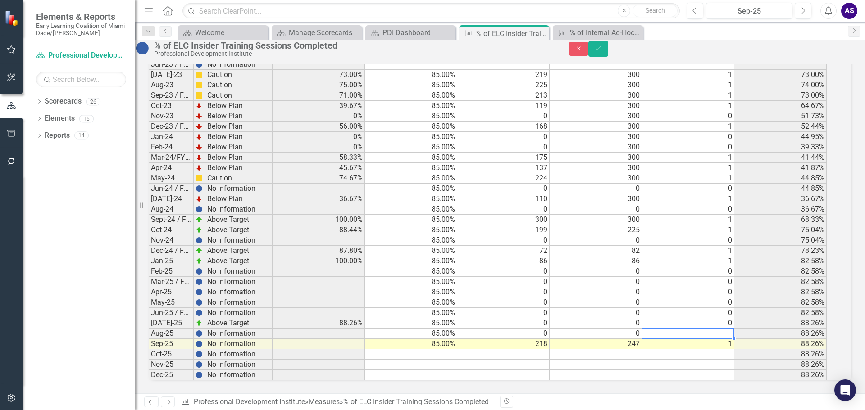
click at [149, 320] on div "Period Status % of Insider Training Completed Benchmark # of Staff who Attended…" at bounding box center [149, 92] width 0 height 578
type textarea "0"
click at [602, 51] on icon "Save" at bounding box center [598, 48] width 8 height 6
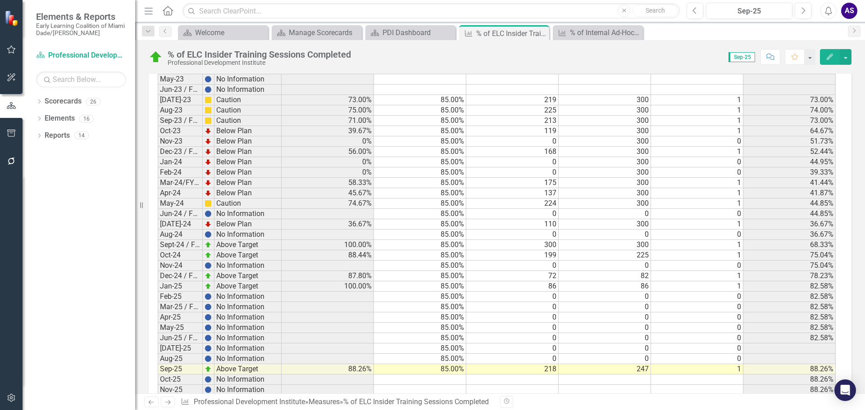
scroll to position [790, 0]
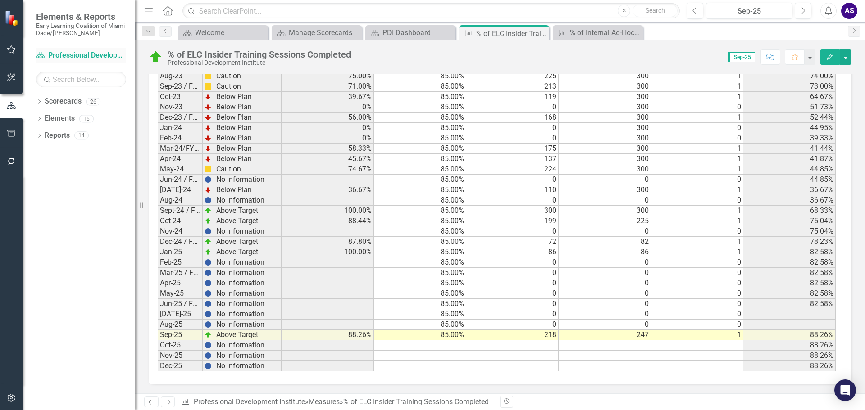
click at [66, 54] on link "Scorecard Professional Development Institute" at bounding box center [81, 55] width 90 height 10
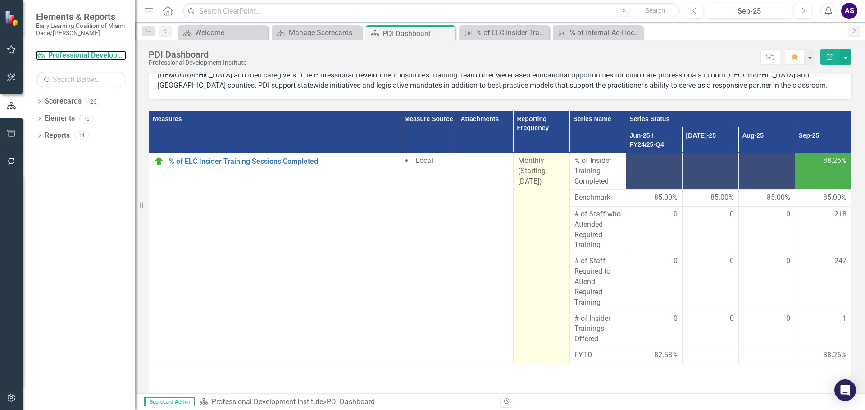
scroll to position [86, 0]
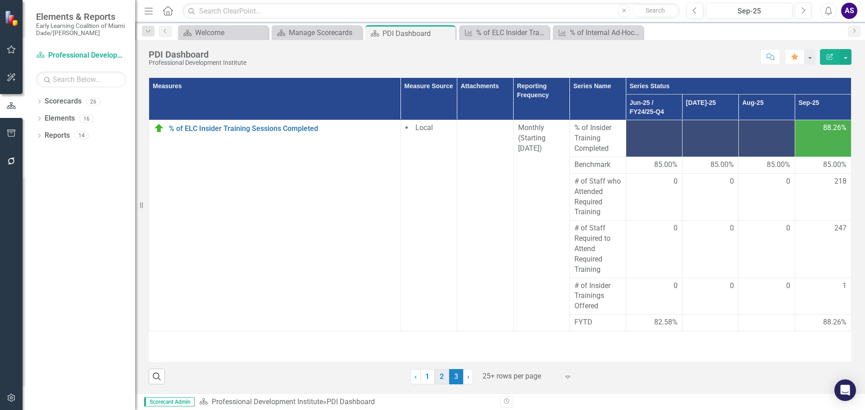
click at [435, 374] on link "2" at bounding box center [442, 376] width 14 height 15
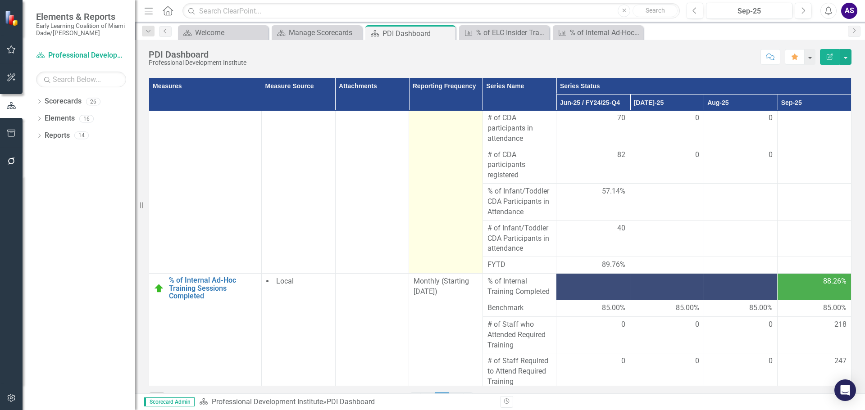
scroll to position [451, 0]
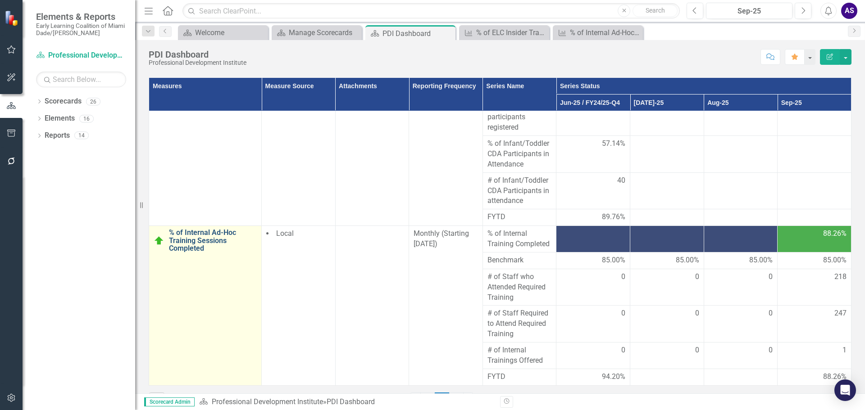
click at [202, 236] on link "% of Internal Ad-Hoc Training Sessions Completed" at bounding box center [213, 241] width 88 height 24
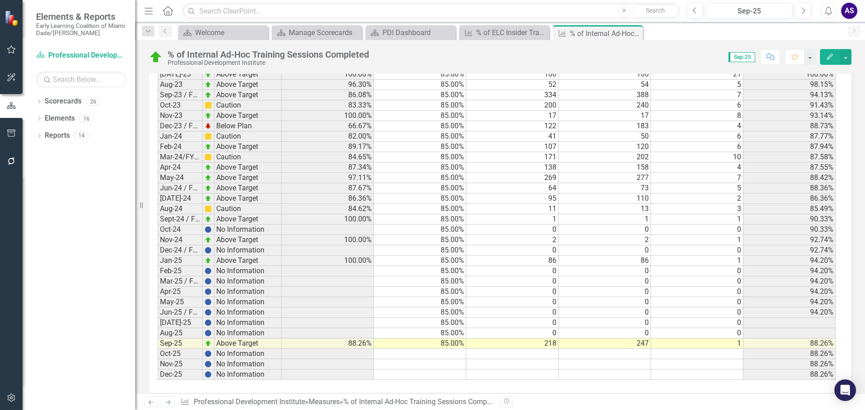
scroll to position [790, 0]
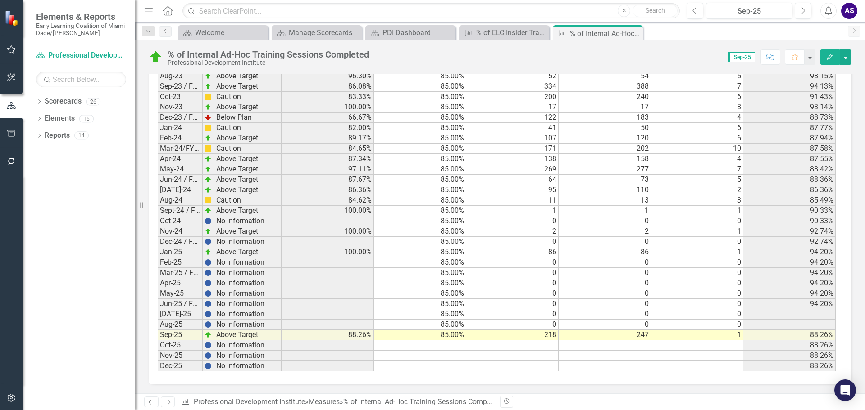
click at [543, 336] on td "218" at bounding box center [512, 335] width 92 height 10
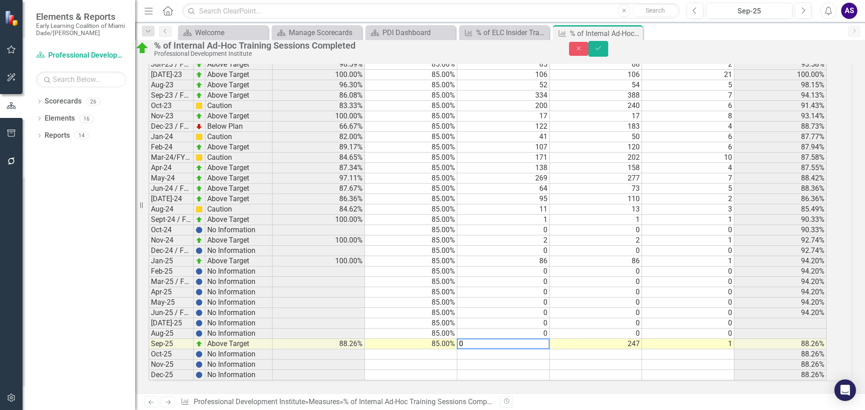
scroll to position [790, 0]
click at [613, 339] on td "247" at bounding box center [596, 344] width 92 height 10
click at [682, 339] on td "1" at bounding box center [688, 344] width 92 height 10
type textarea "0"
click at [602, 51] on icon "Save" at bounding box center [598, 48] width 8 height 6
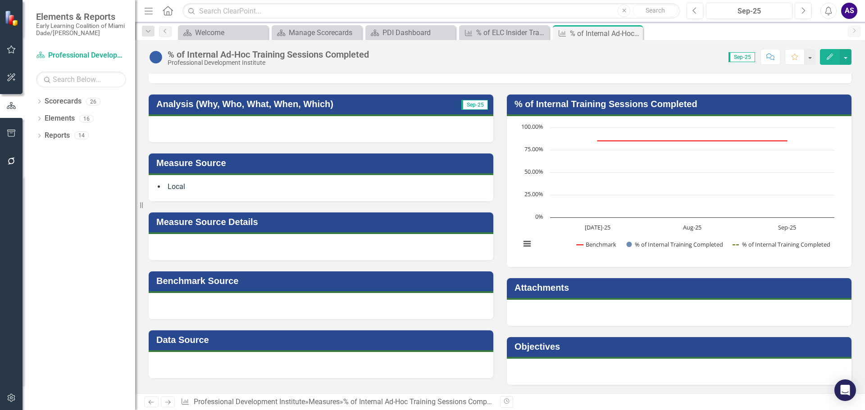
scroll to position [225, 0]
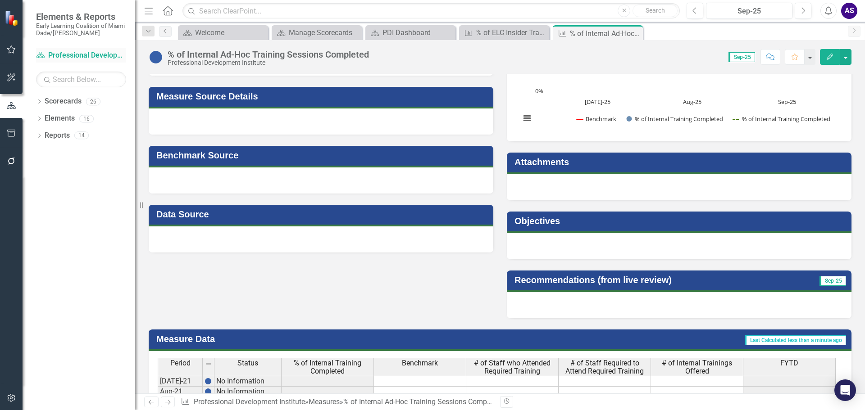
click at [78, 54] on link "Scorecard Professional Development Institute" at bounding box center [81, 55] width 90 height 10
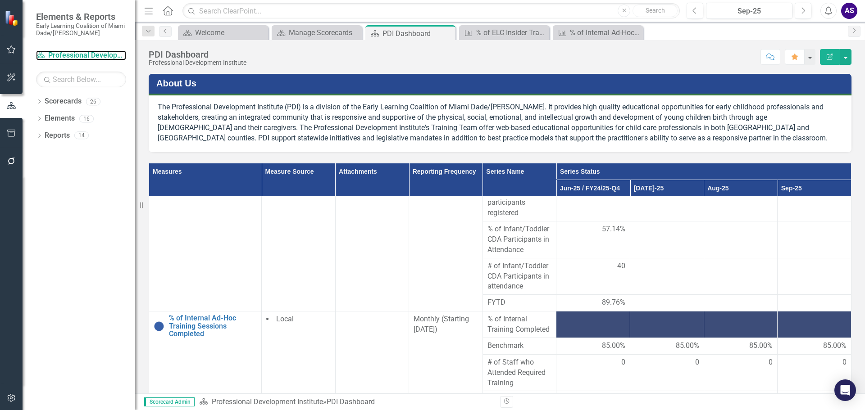
scroll to position [109, 0]
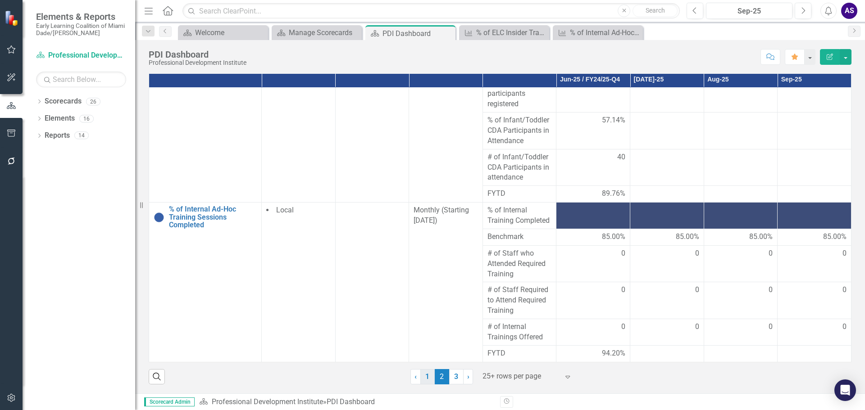
click at [422, 376] on link "1" at bounding box center [427, 376] width 14 height 15
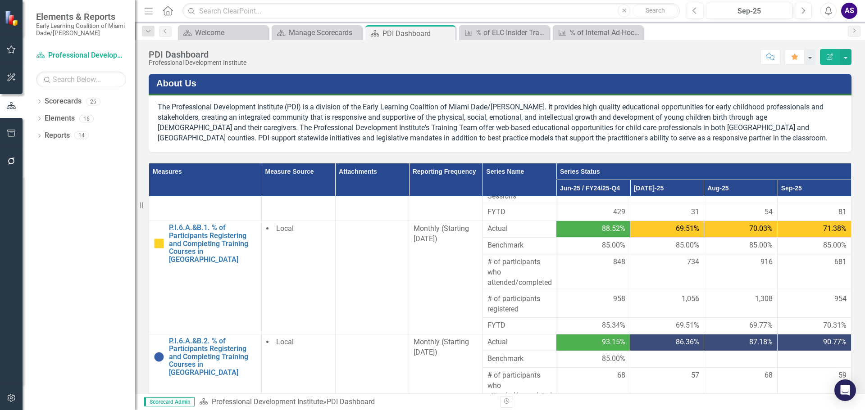
scroll to position [0, 0]
